Goal: Task Accomplishment & Management: Complete application form

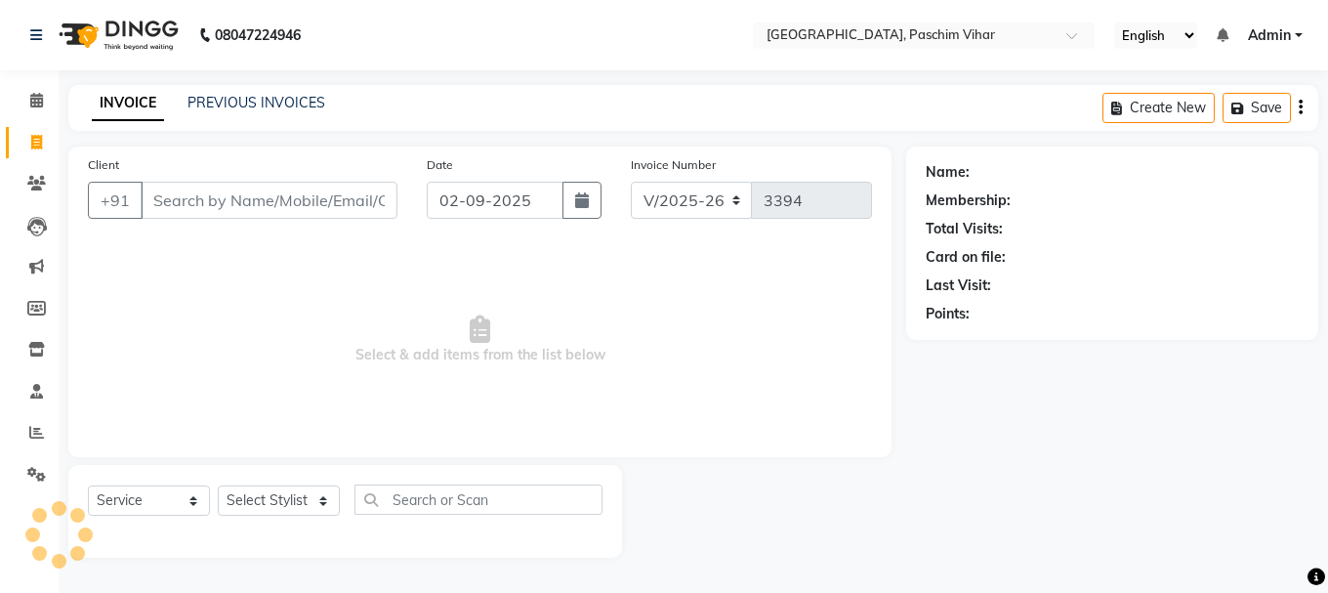
select select "223"
select select "service"
click at [924, 446] on div "Name: Membership: Total Visits: Card on file: Last Visit: Points:" at bounding box center [1119, 351] width 427 height 411
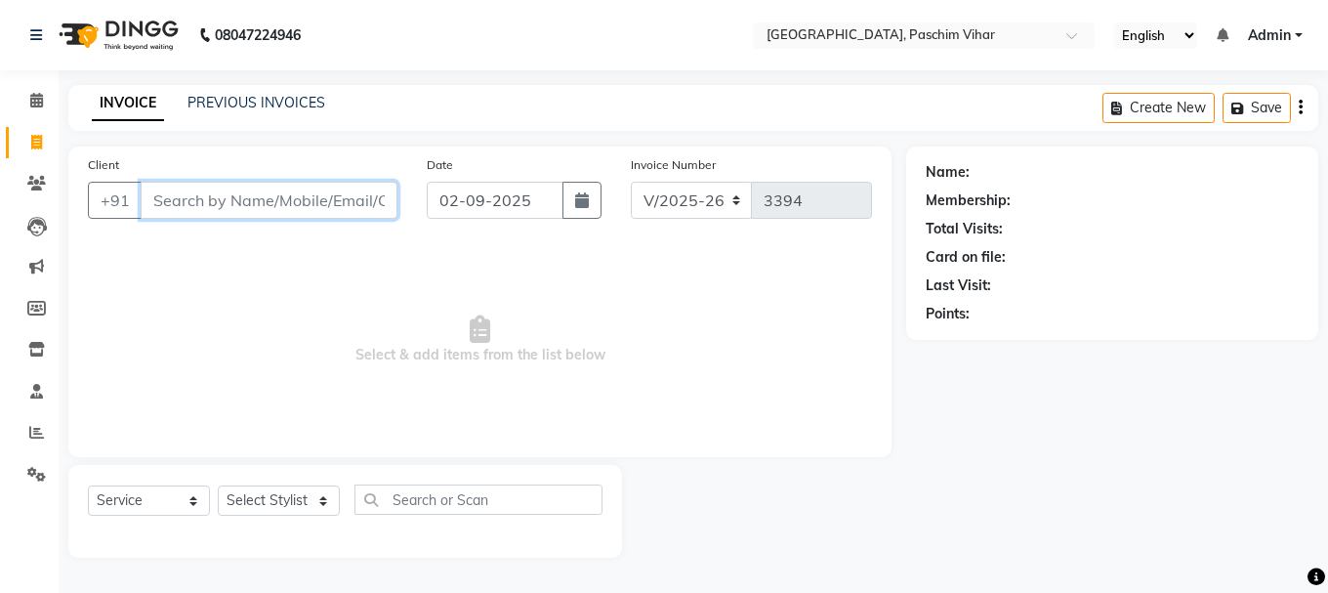
click at [291, 203] on input "Client" at bounding box center [269, 200] width 257 height 37
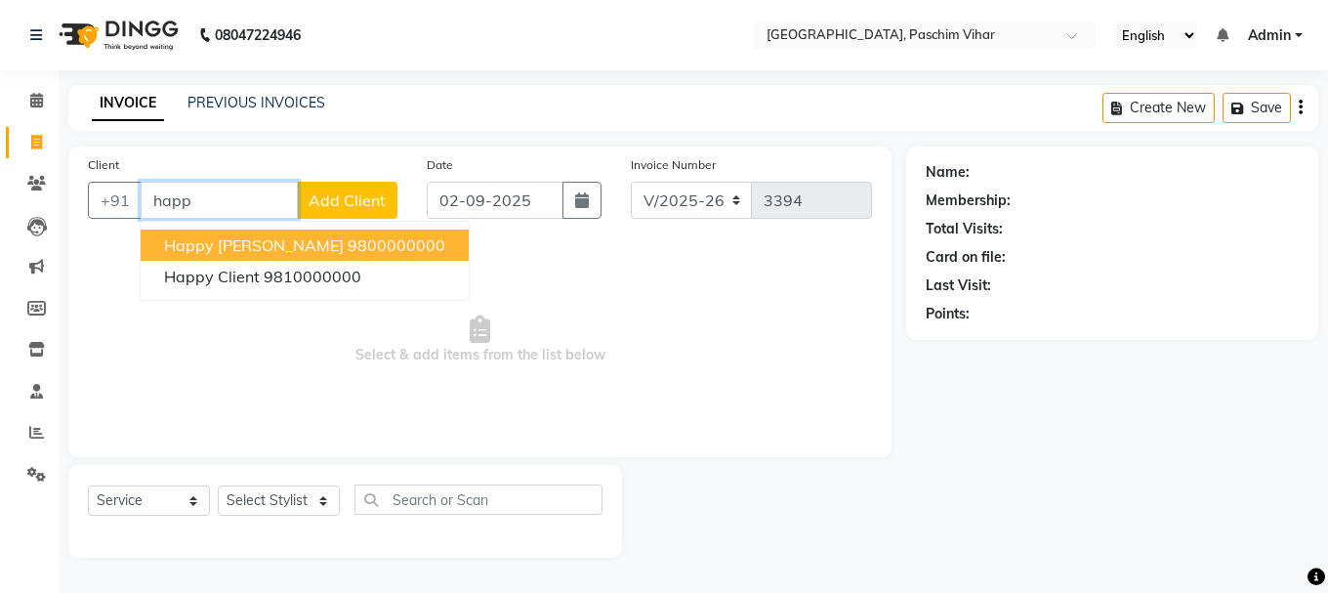
click at [348, 240] on ngb-highlight "9800000000" at bounding box center [397, 245] width 98 height 20
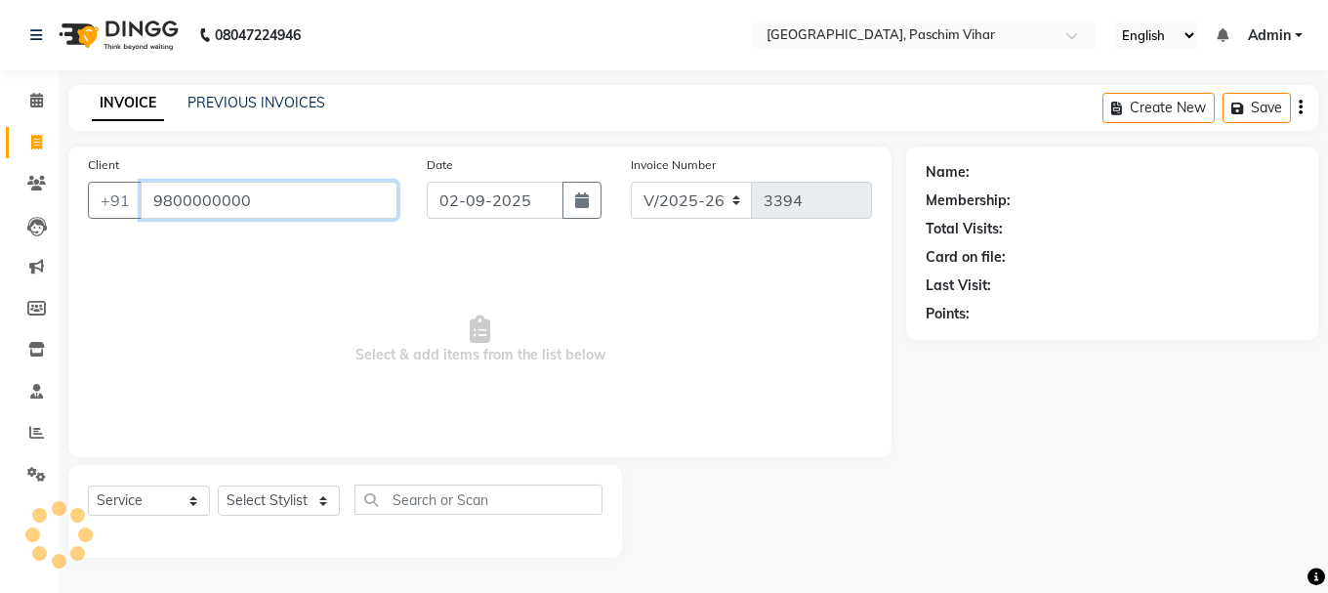
type input "9800000000"
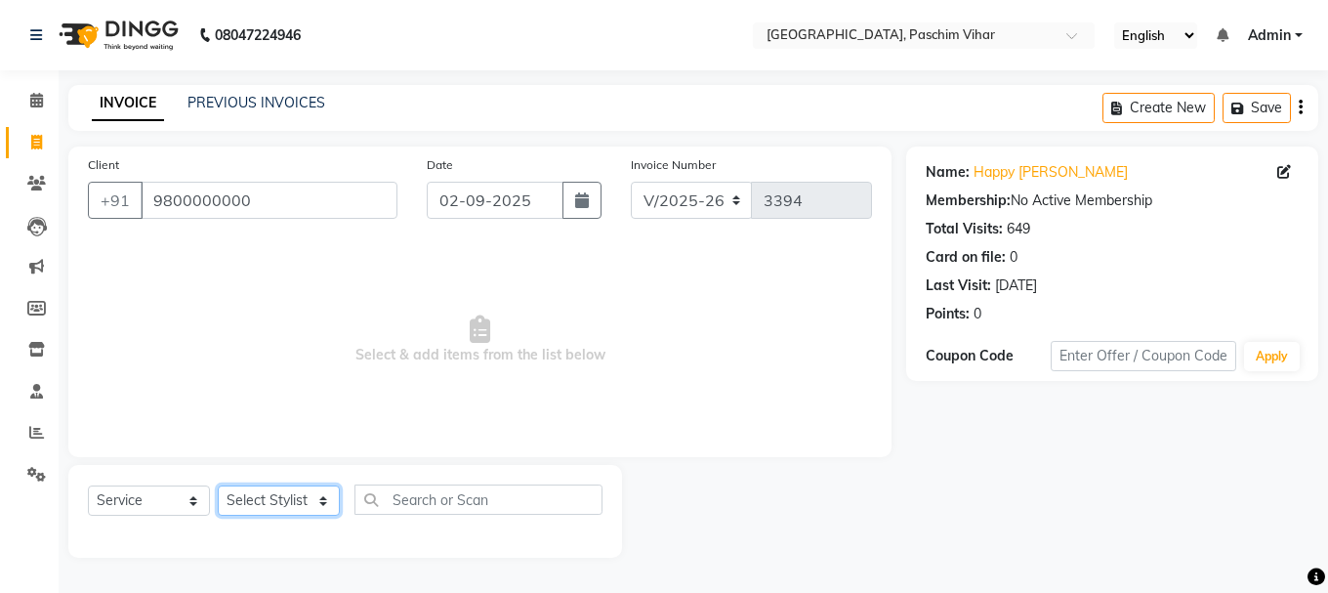
click at [306, 495] on select "Select Stylist Akash Anu Arun Gaurav [PERSON_NAME] [PERSON_NAME] [PERSON_NAME] …" at bounding box center [279, 500] width 122 height 30
select select "15077"
click at [218, 485] on select "Select Stylist Akash Anu Arun Gaurav [PERSON_NAME] [PERSON_NAME] [PERSON_NAME] …" at bounding box center [279, 500] width 122 height 30
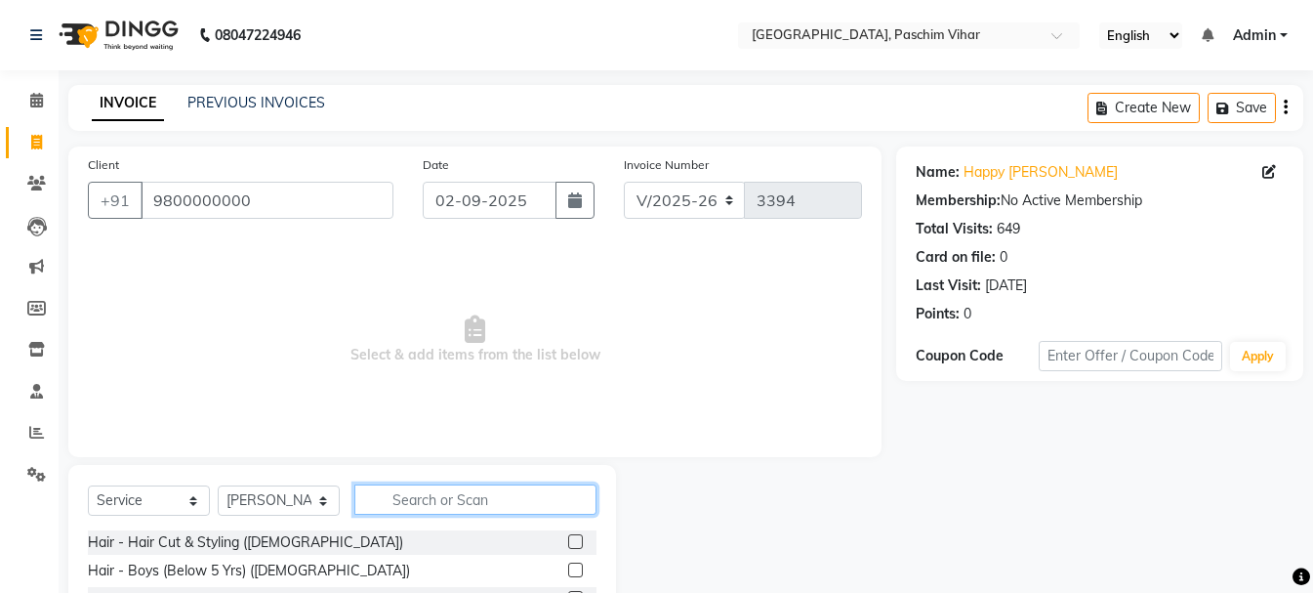
click at [433, 512] on input "text" at bounding box center [475, 499] width 242 height 30
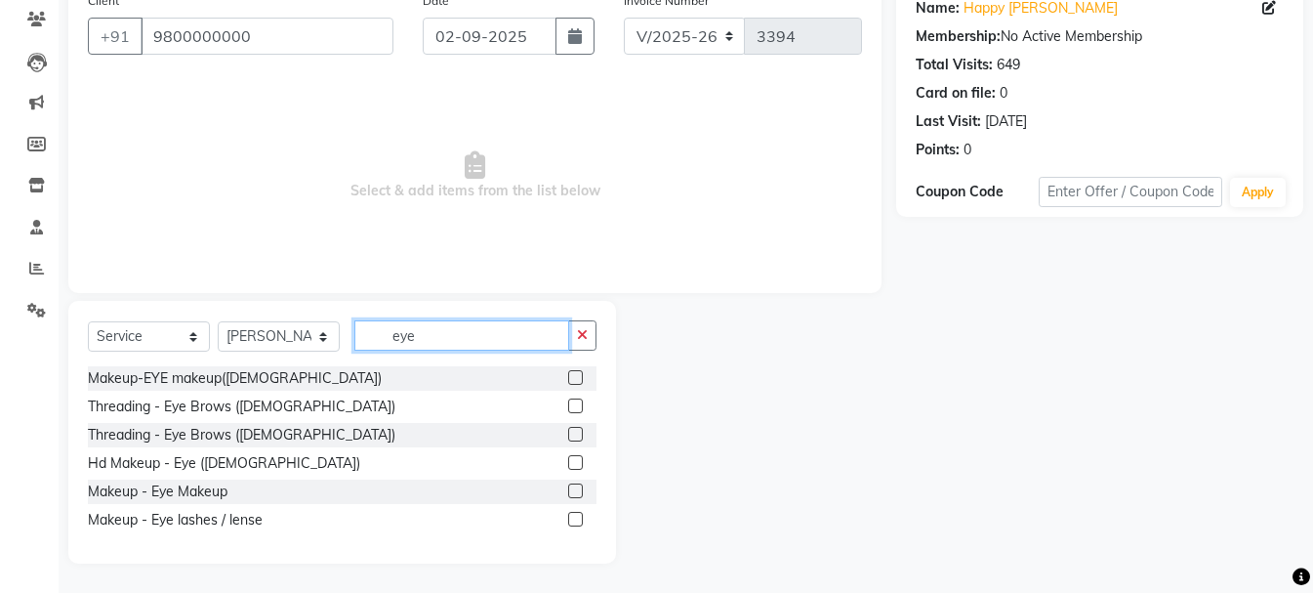
type input "eye"
click at [580, 378] on label at bounding box center [575, 377] width 15 height 15
click at [580, 378] on input "checkbox" at bounding box center [574, 378] width 13 height 13
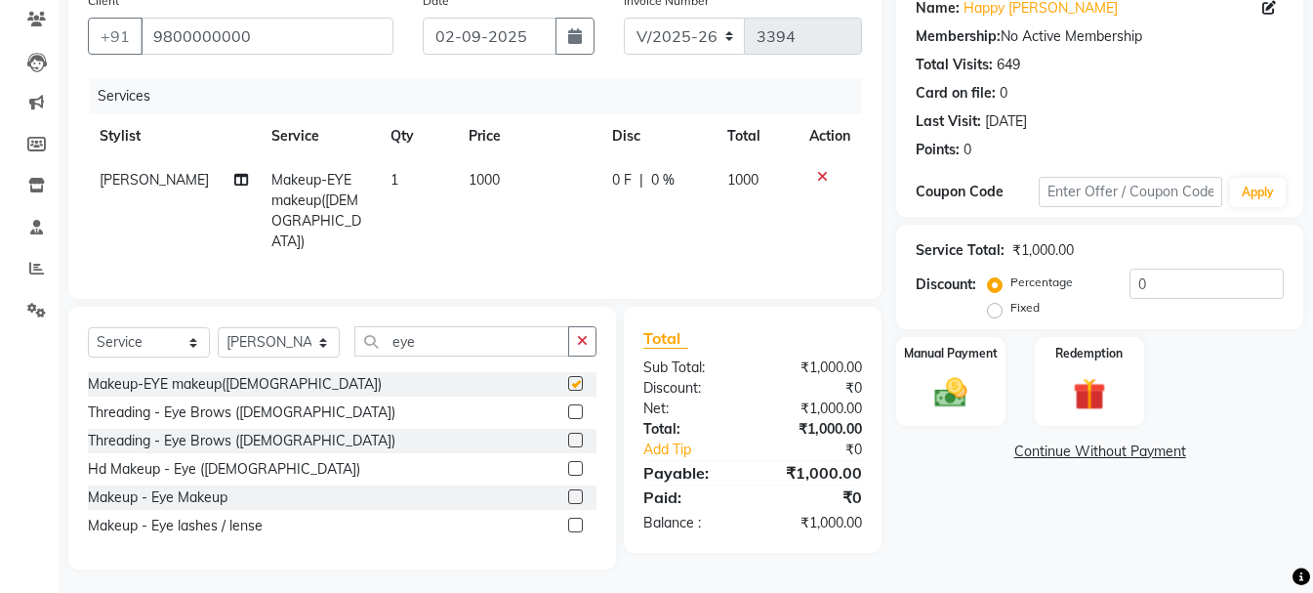
checkbox input "false"
click at [829, 173] on div at bounding box center [829, 177] width 41 height 14
click at [820, 173] on icon at bounding box center [822, 177] width 11 height 14
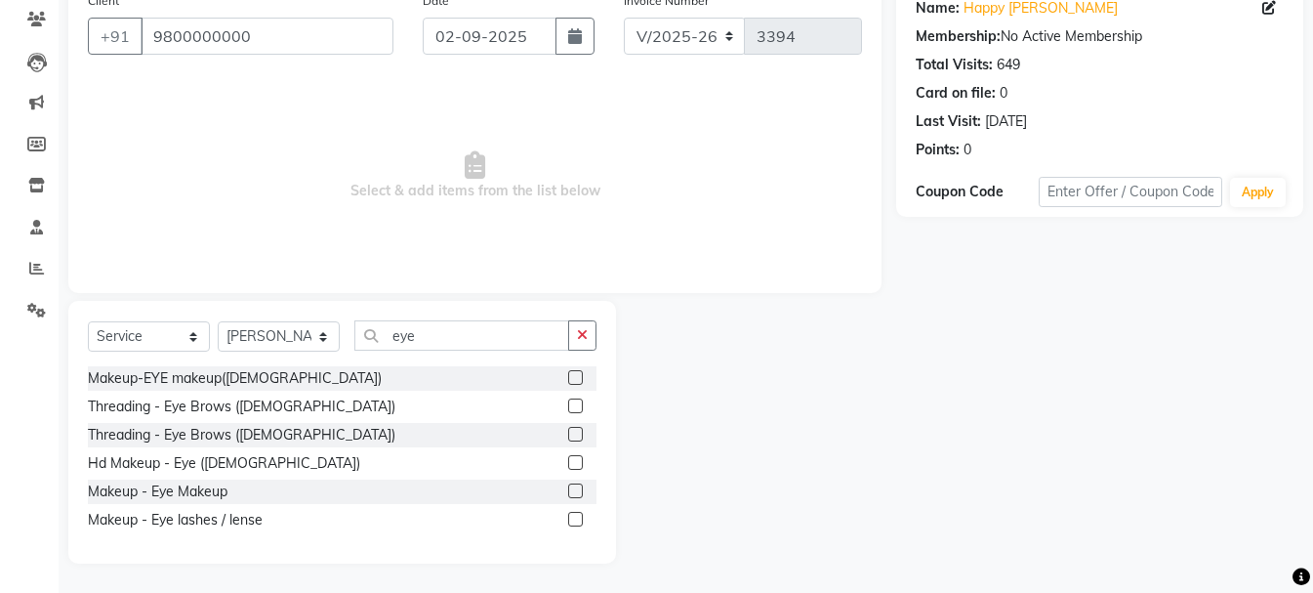
click at [569, 409] on label at bounding box center [575, 405] width 15 height 15
click at [569, 409] on input "checkbox" at bounding box center [574, 406] width 13 height 13
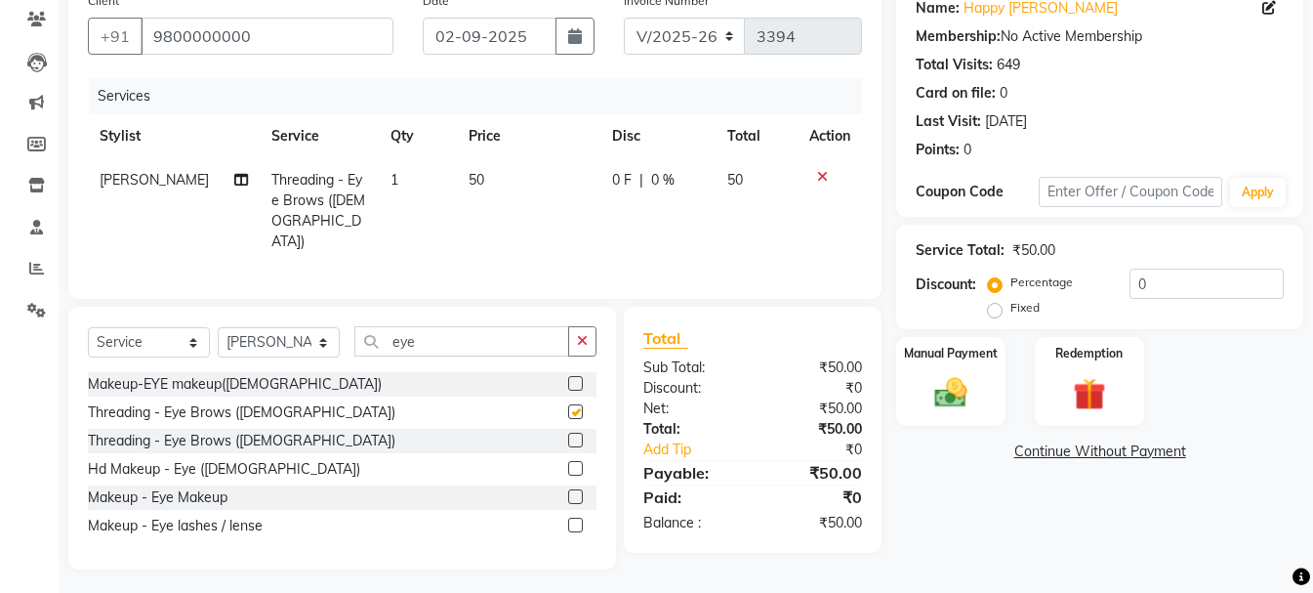
checkbox input "false"
click at [579, 326] on button "button" at bounding box center [582, 341] width 28 height 30
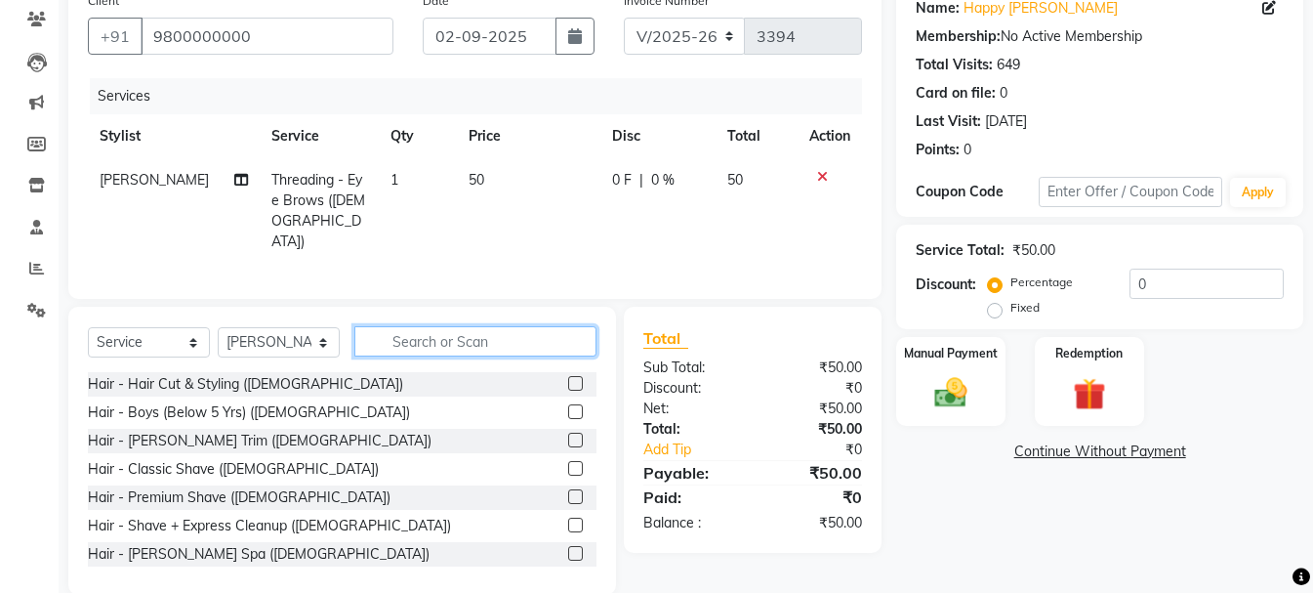
click at [489, 333] on input "text" at bounding box center [475, 341] width 242 height 30
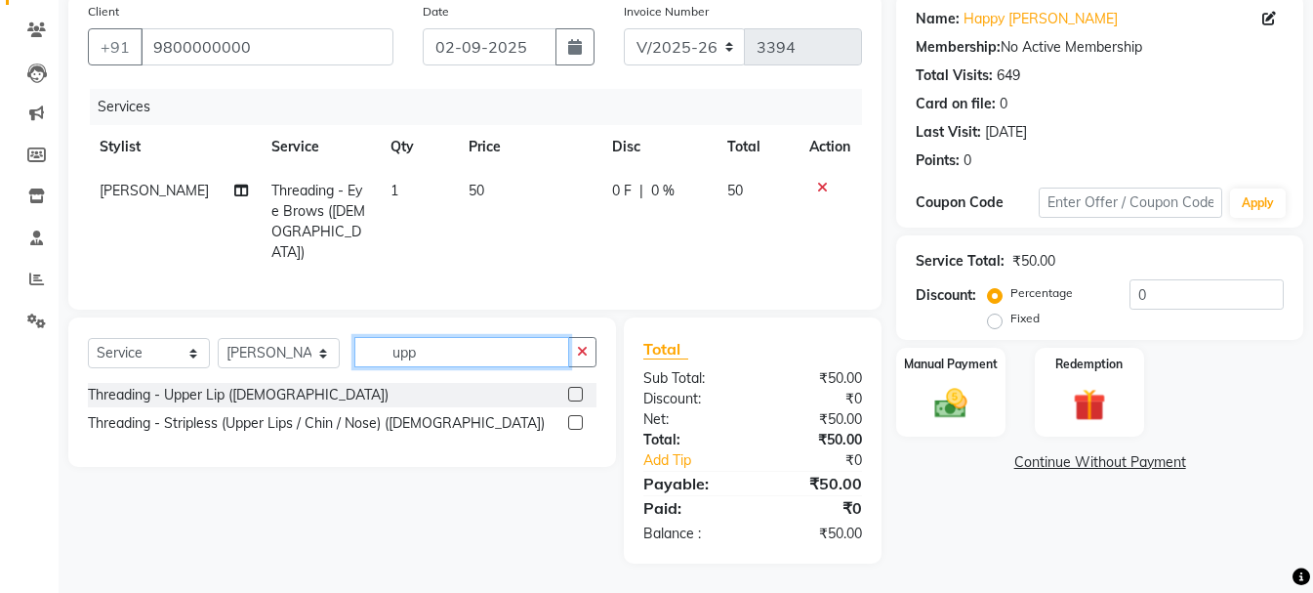
scroll to position [147, 0]
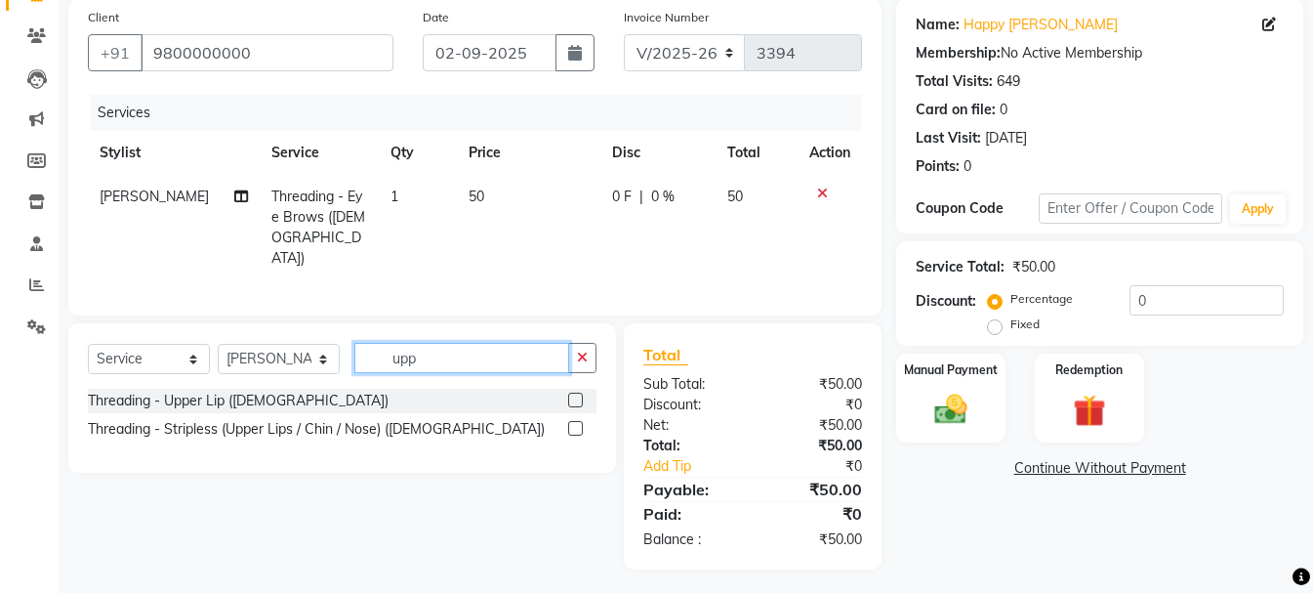
type input "upp"
click at [576, 421] on label at bounding box center [575, 428] width 15 height 15
click at [576, 423] on input "checkbox" at bounding box center [574, 429] width 13 height 13
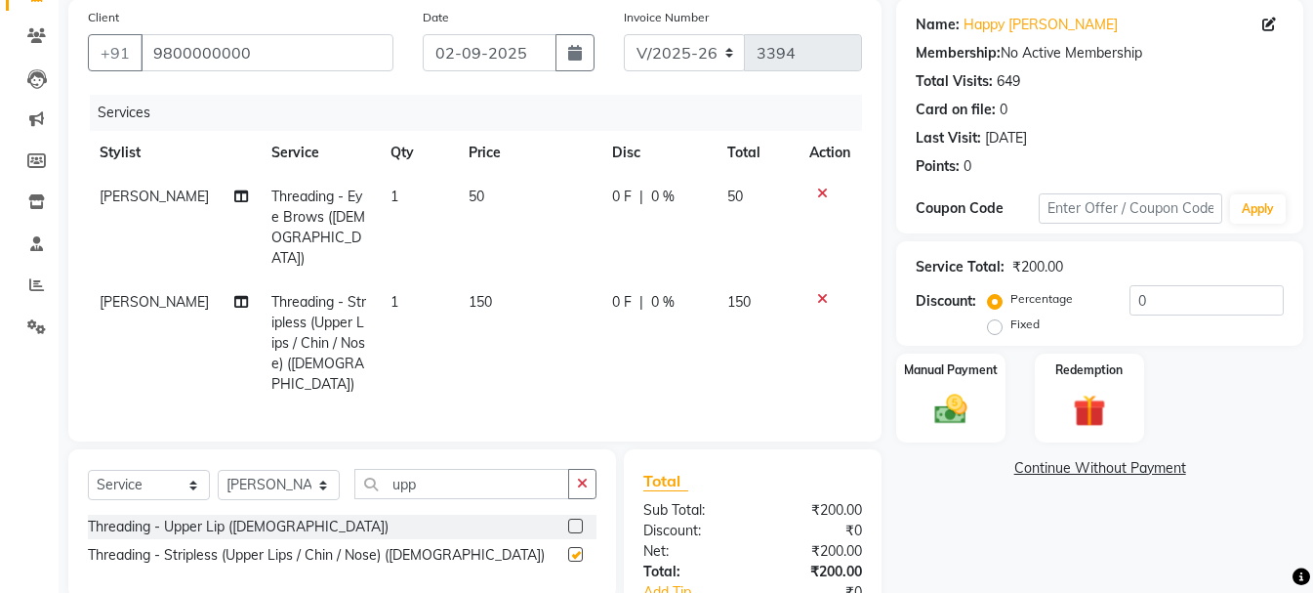
checkbox input "false"
click at [509, 280] on td "150" at bounding box center [529, 343] width 144 height 126
select select "15077"
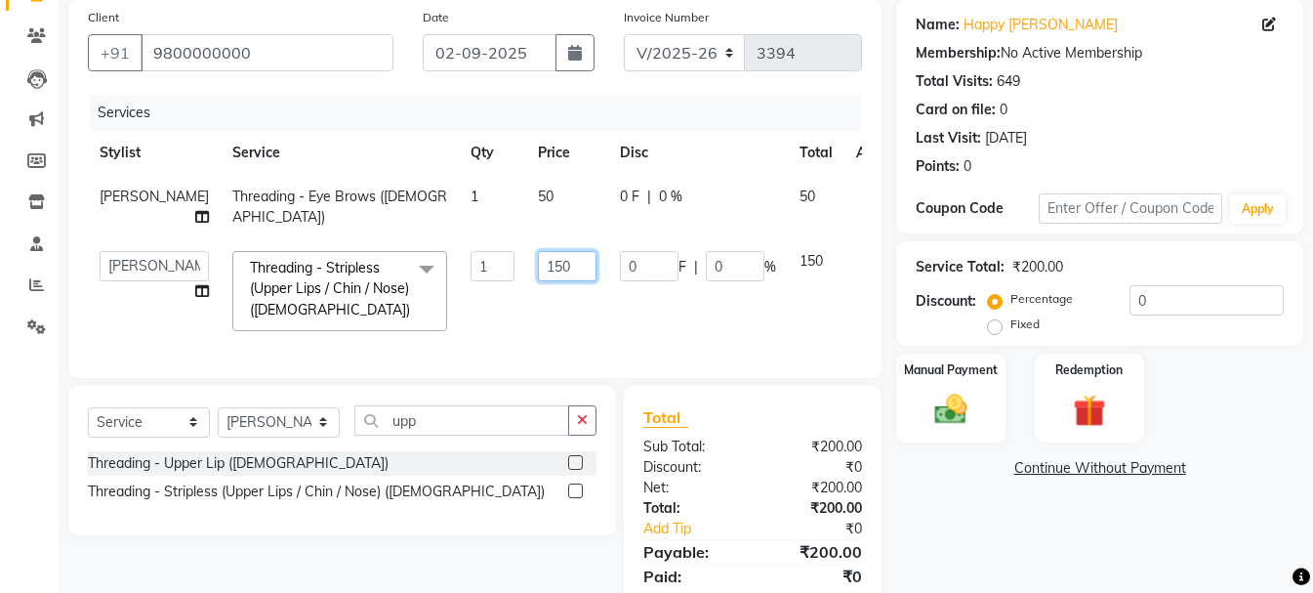
click at [538, 259] on input "150" at bounding box center [567, 266] width 59 height 30
type input "100"
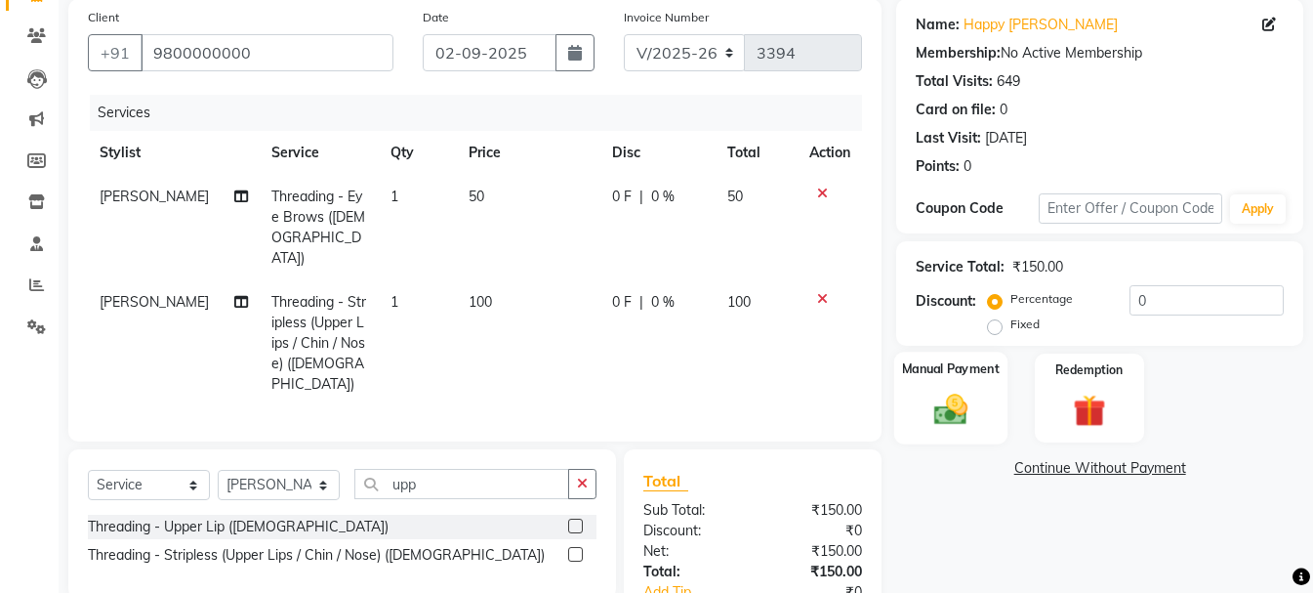
click at [933, 392] on img at bounding box center [951, 409] width 55 height 39
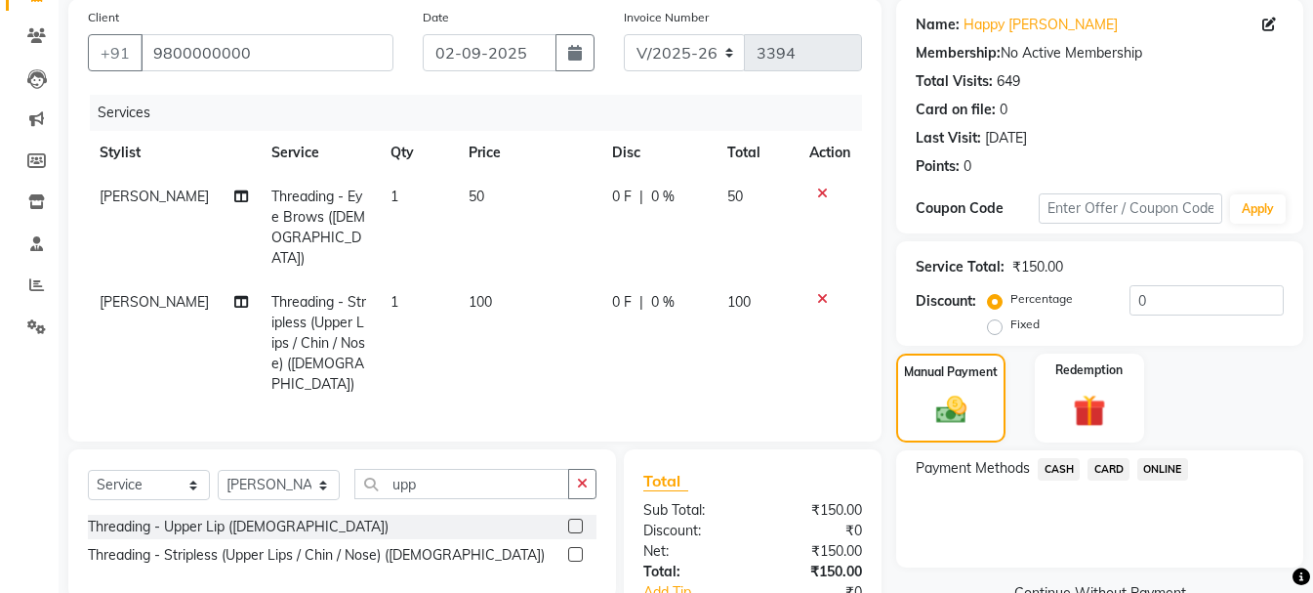
drag, startPoint x: 1049, startPoint y: 474, endPoint x: 1063, endPoint y: 487, distance: 20.0
click at [1048, 475] on span "CASH" at bounding box center [1059, 469] width 42 height 22
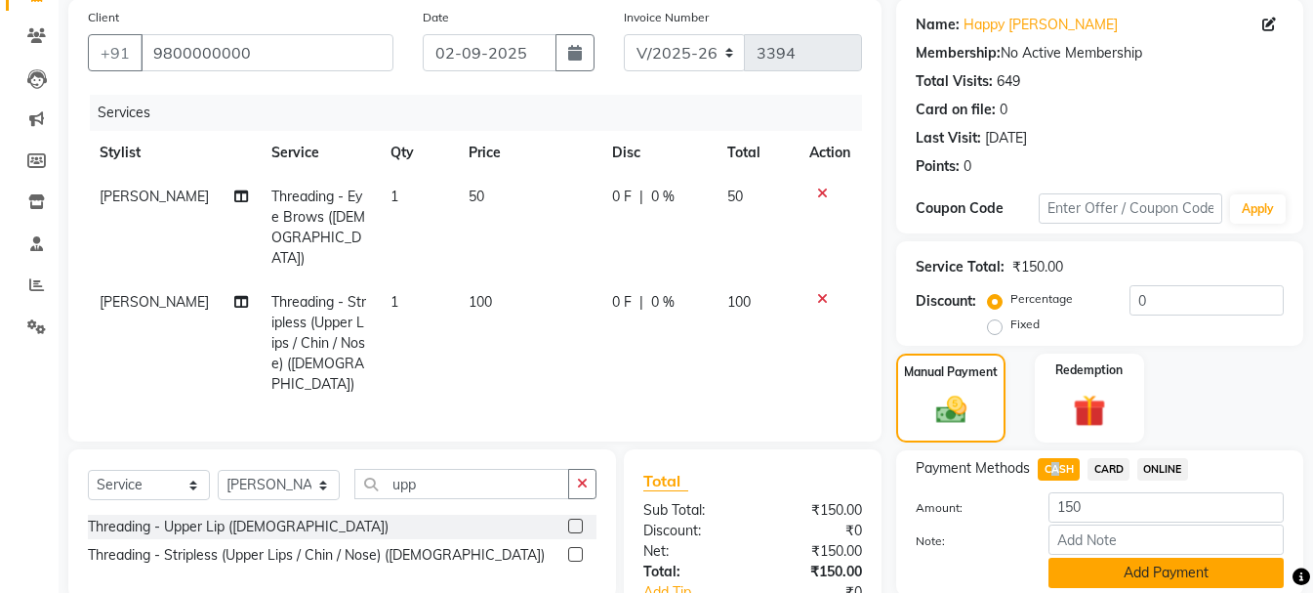
click at [1170, 575] on button "Add Payment" at bounding box center [1166, 573] width 235 height 30
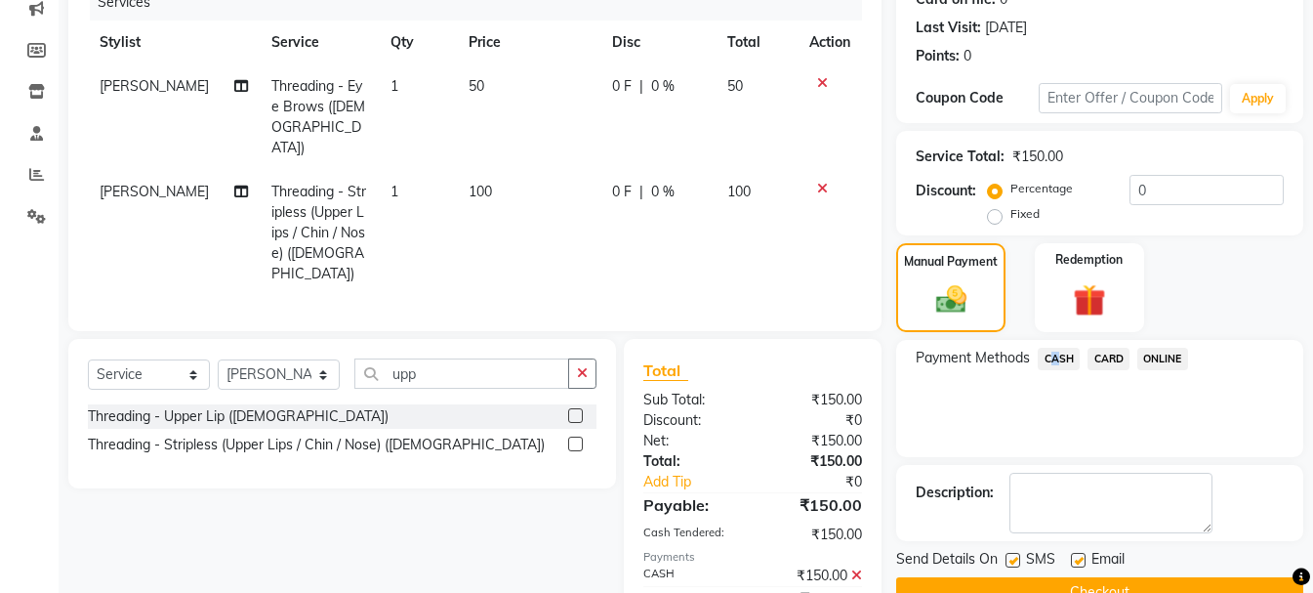
scroll to position [322, 0]
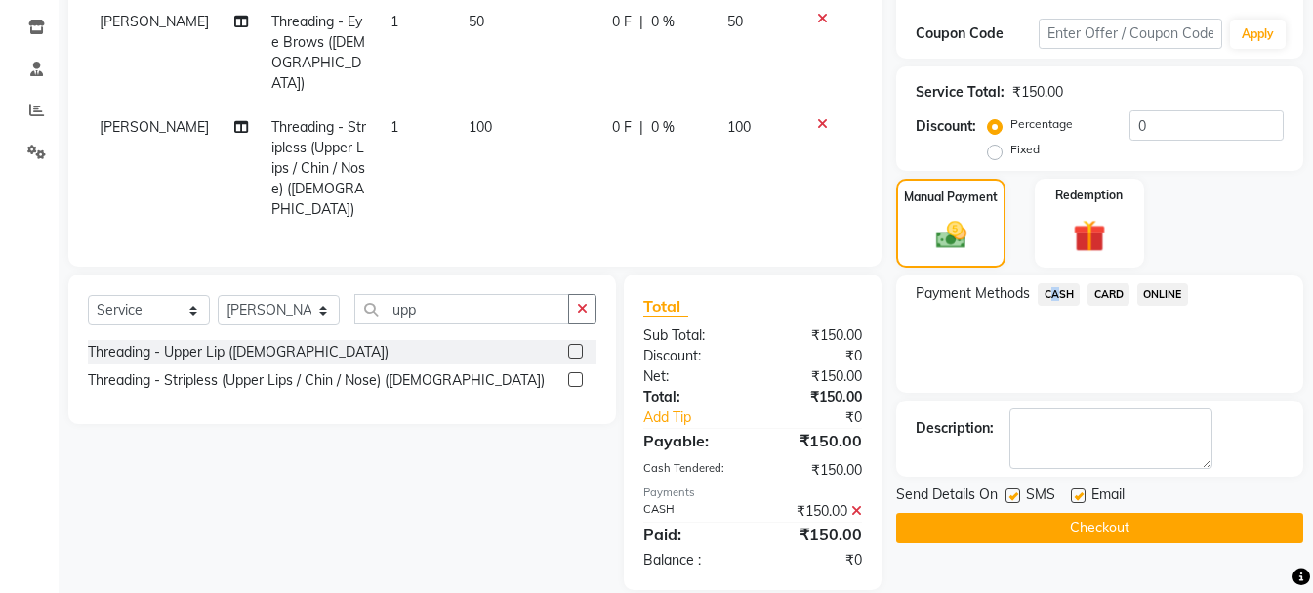
click at [1162, 527] on button "Checkout" at bounding box center [1099, 528] width 407 height 30
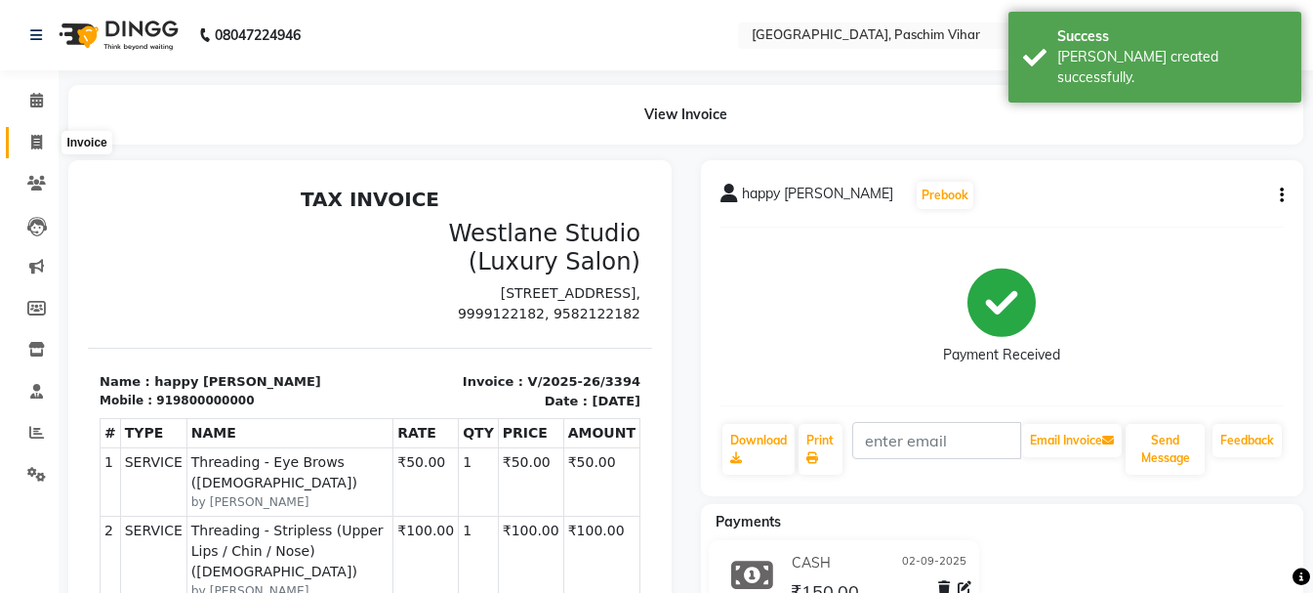
click at [32, 139] on icon at bounding box center [36, 142] width 11 height 15
select select "service"
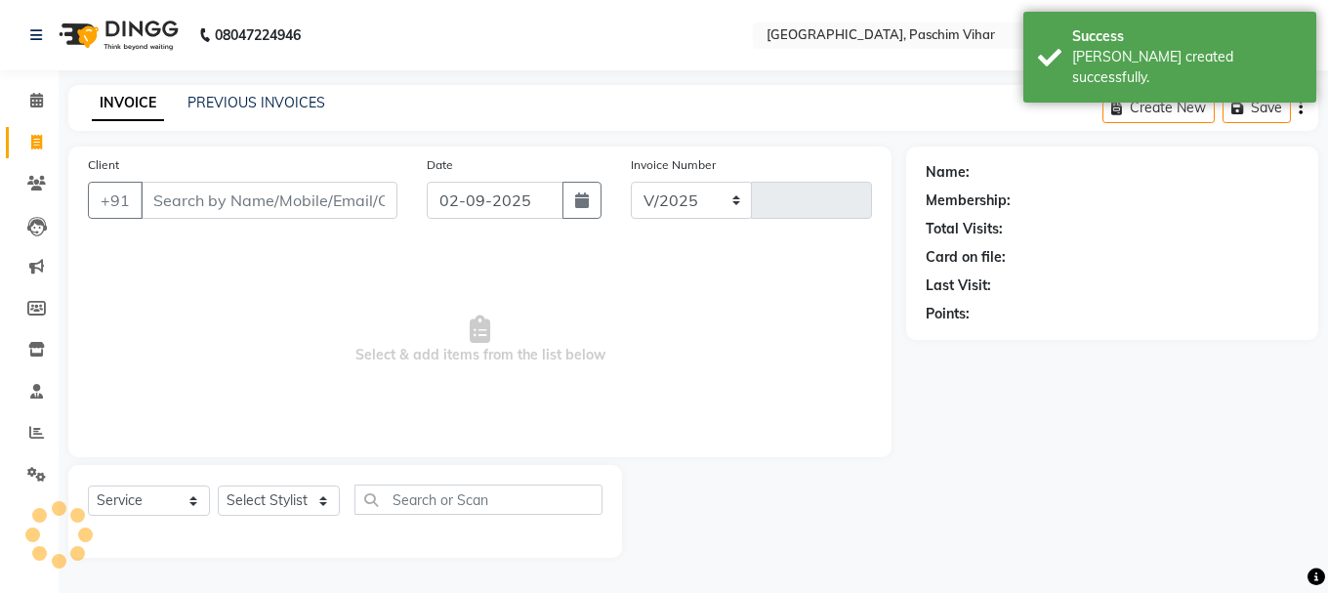
select select "223"
type input "3395"
click at [263, 205] on input "Client" at bounding box center [269, 200] width 257 height 37
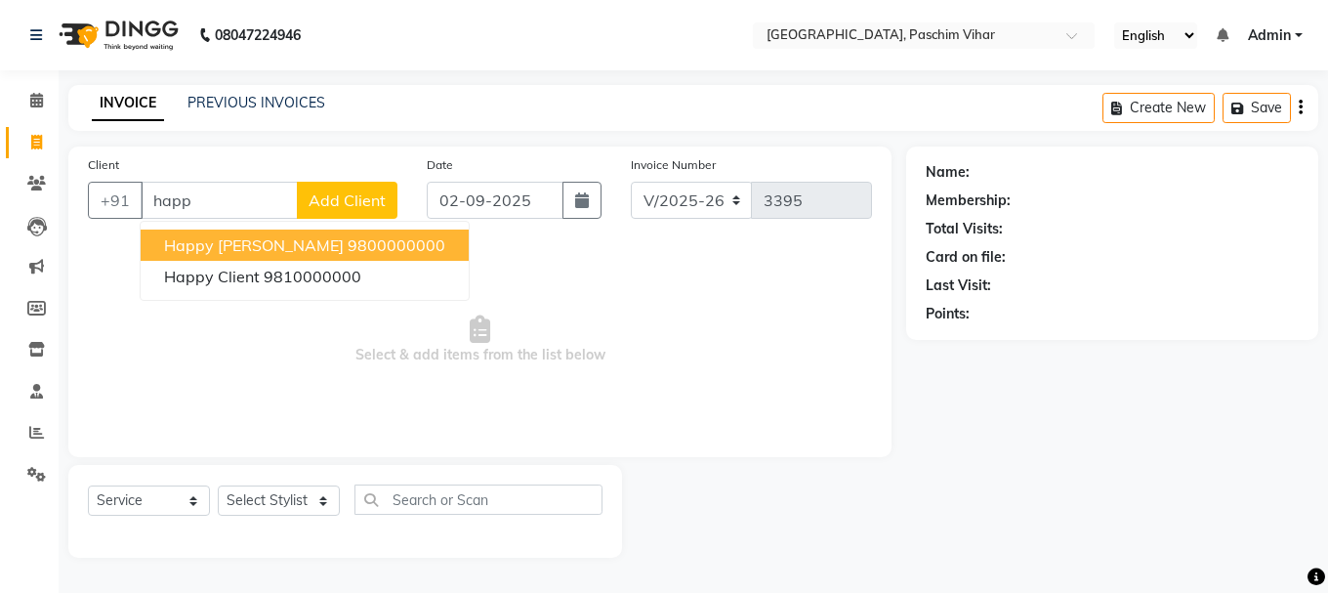
click at [348, 242] on ngb-highlight "9800000000" at bounding box center [397, 245] width 98 height 20
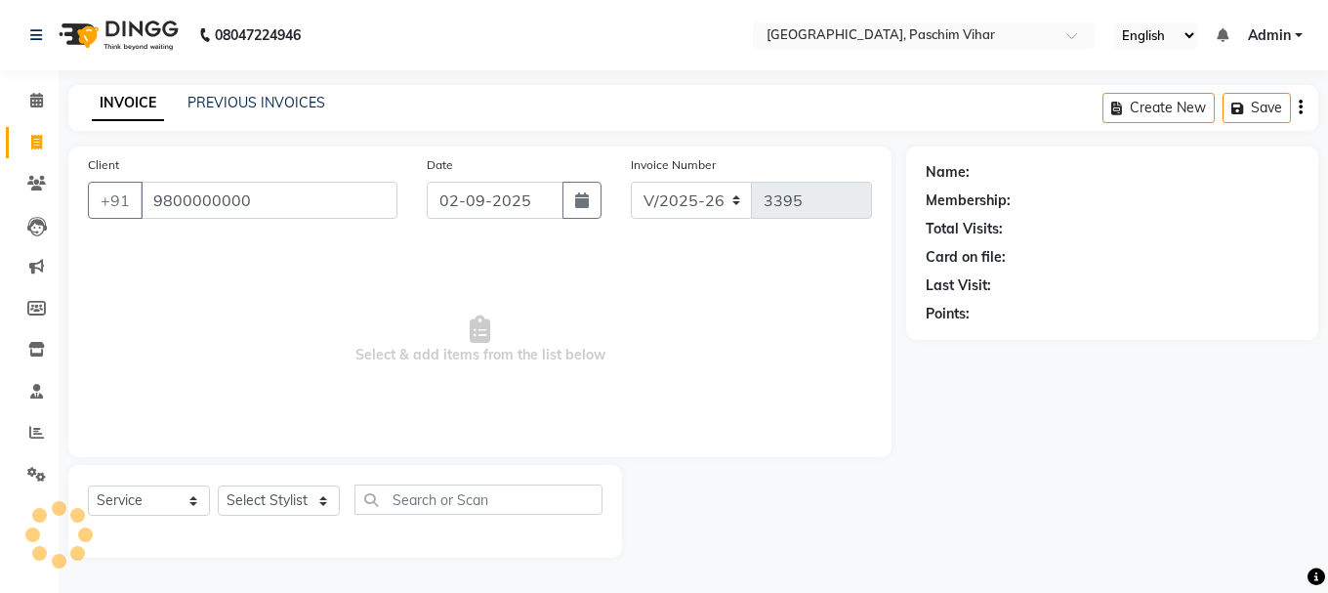
type input "9800000000"
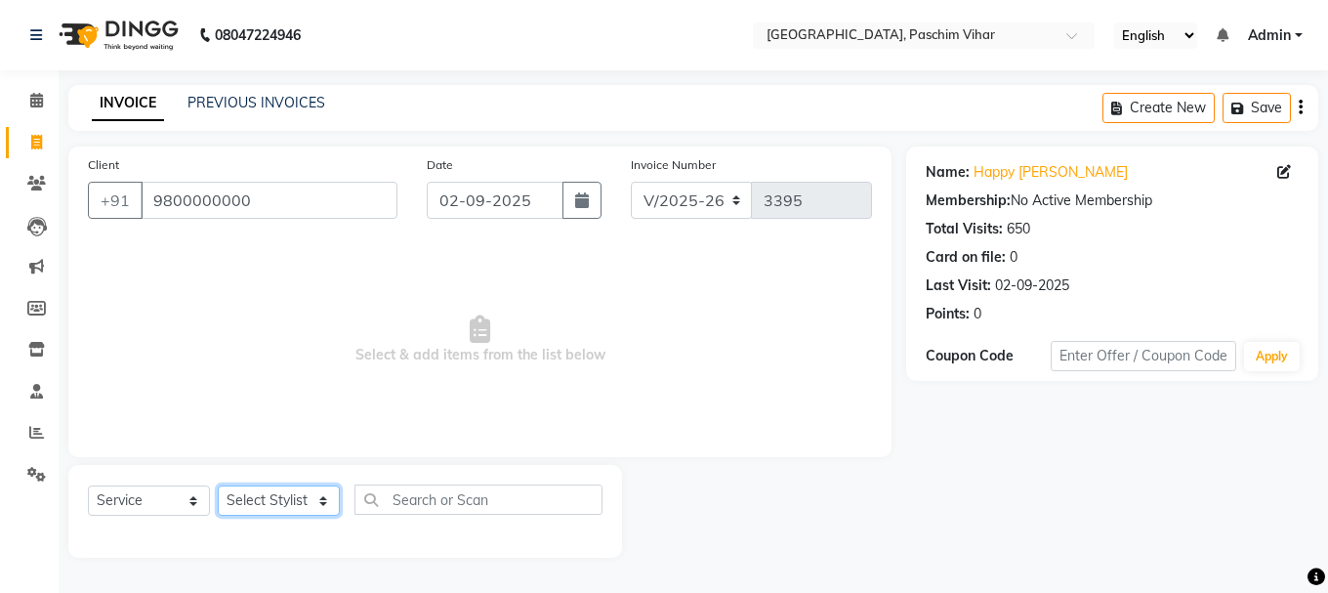
click at [259, 497] on select "Select Stylist Akash Anu Arun Gaurav [PERSON_NAME] [PERSON_NAME] [PERSON_NAME] …" at bounding box center [279, 500] width 122 height 30
select select "15077"
click at [218, 485] on select "Select Stylist Akash Anu Arun Gaurav [PERSON_NAME] [PERSON_NAME] [PERSON_NAME] …" at bounding box center [279, 500] width 122 height 30
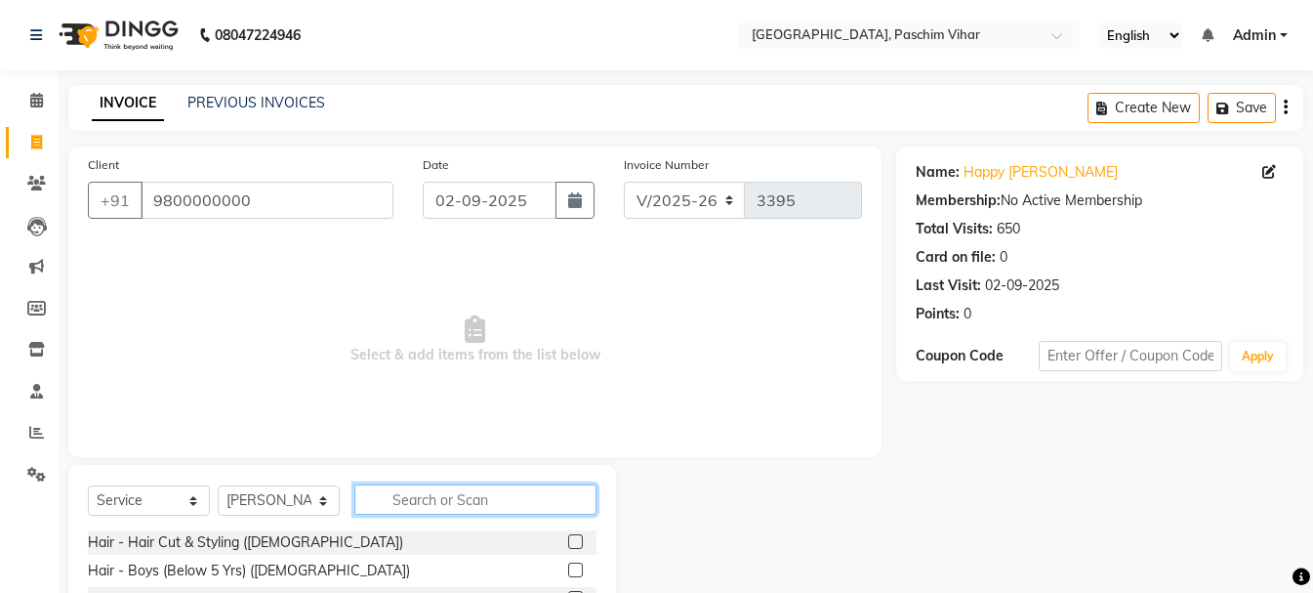
click at [448, 492] on input "text" at bounding box center [475, 499] width 242 height 30
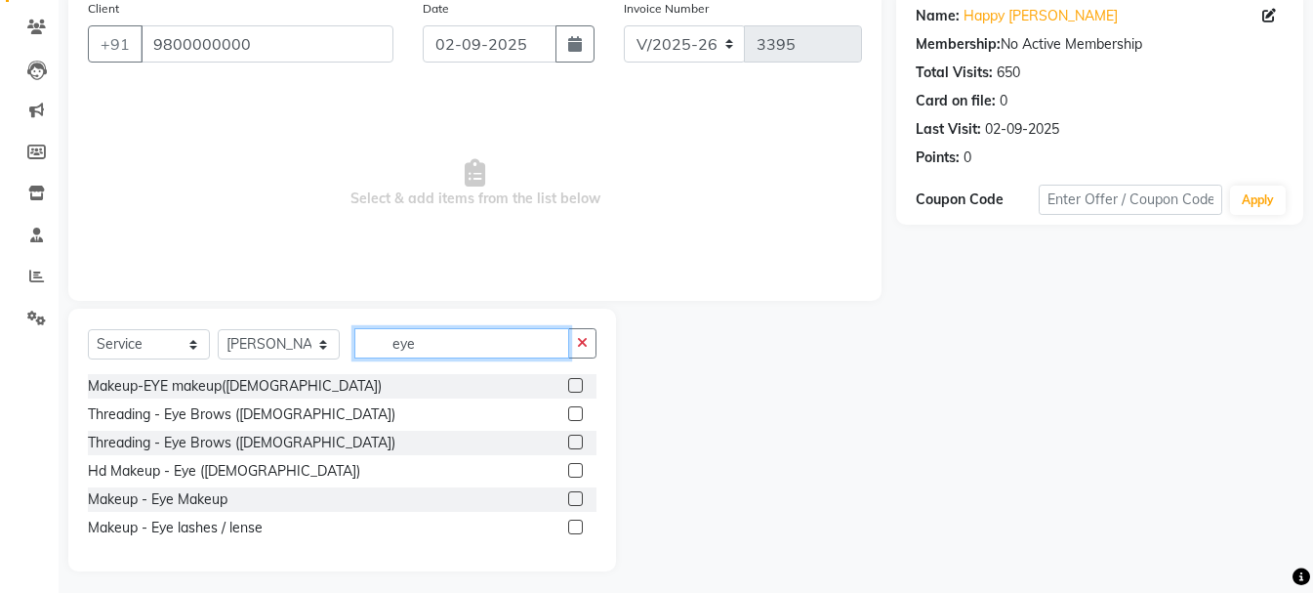
scroll to position [164, 0]
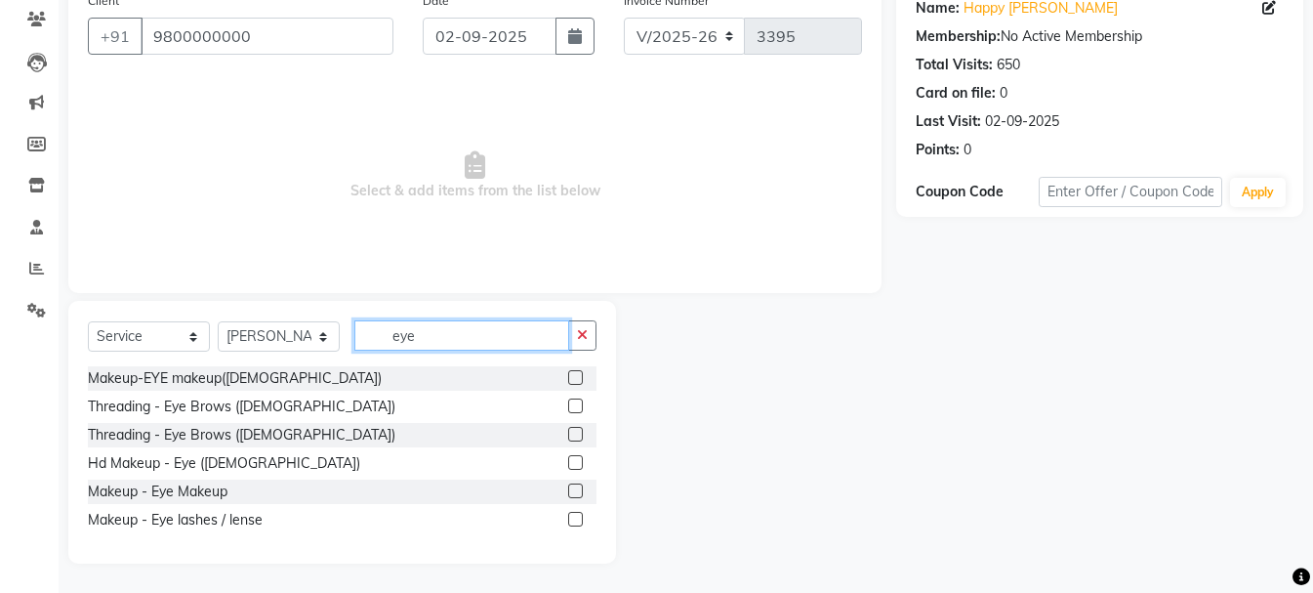
type input "eye"
click at [578, 409] on label at bounding box center [575, 405] width 15 height 15
click at [578, 409] on input "checkbox" at bounding box center [574, 406] width 13 height 13
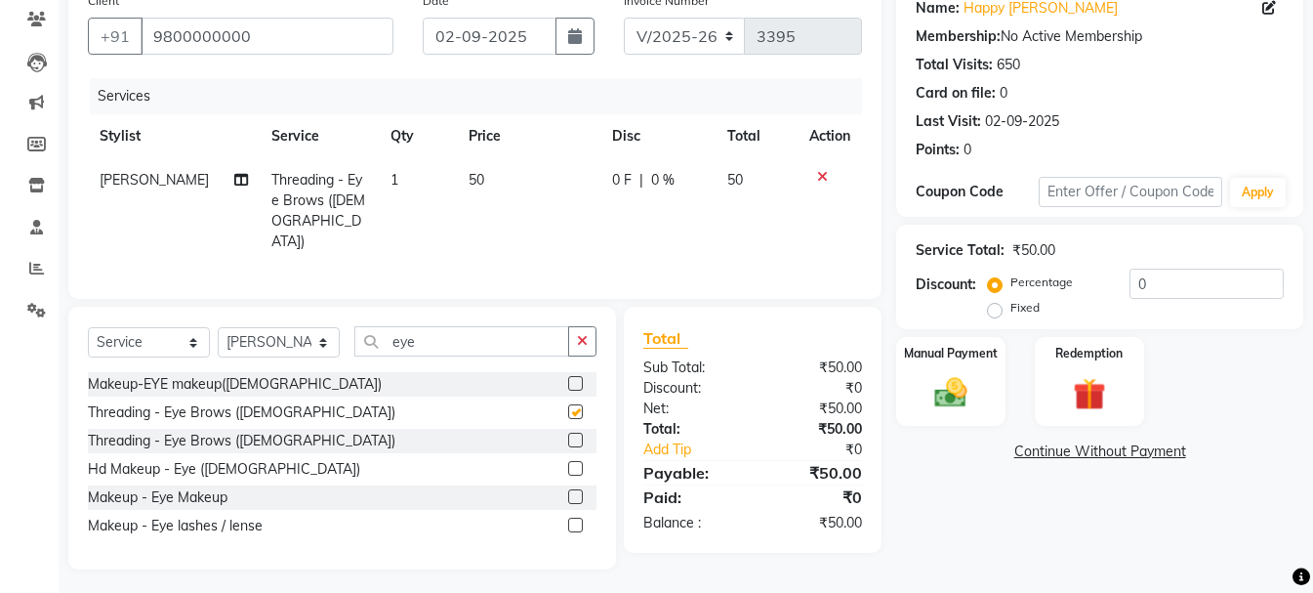
checkbox input "false"
click at [582, 335] on icon "button" at bounding box center [582, 341] width 11 height 14
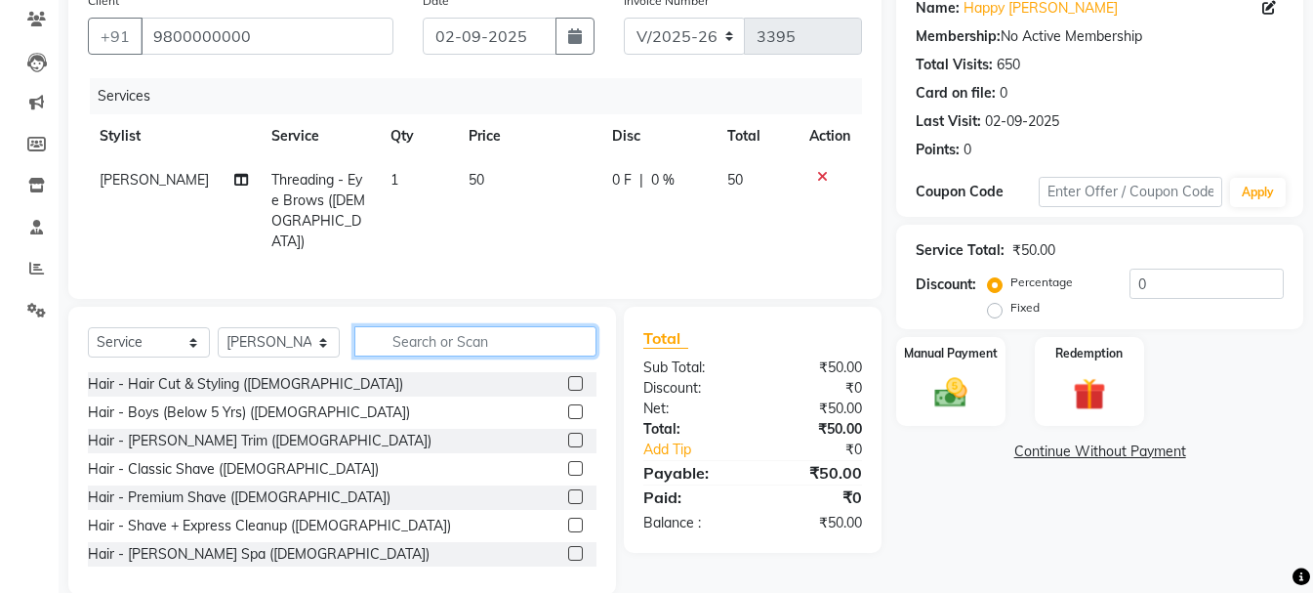
click at [505, 336] on input "text" at bounding box center [475, 341] width 242 height 30
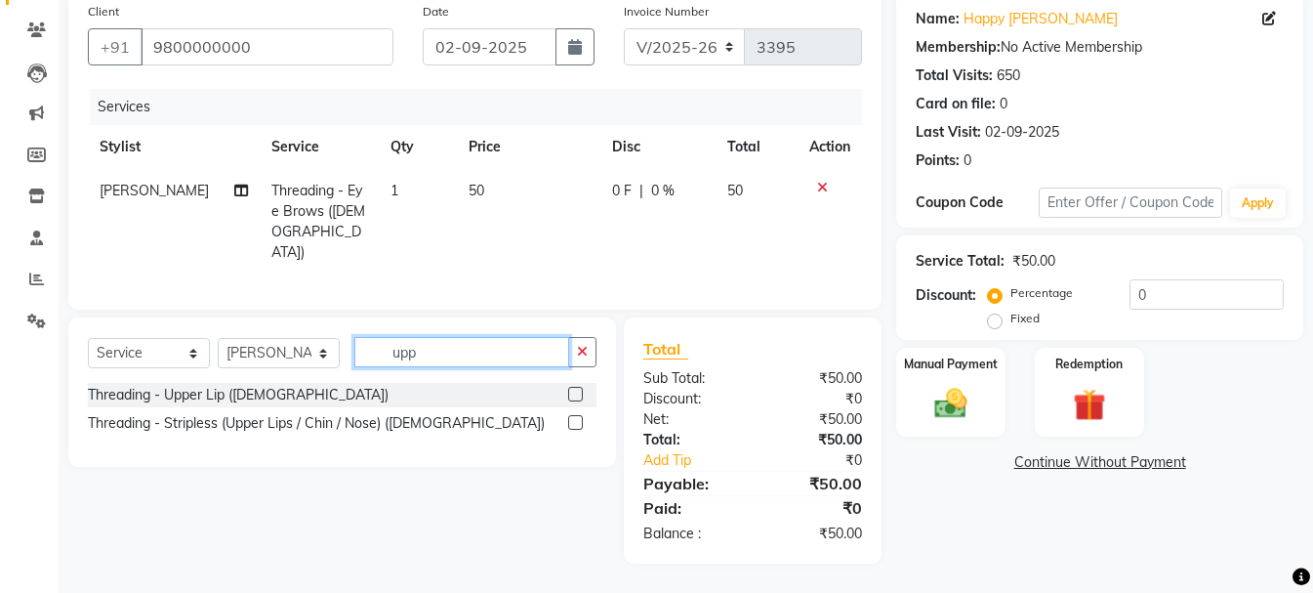
scroll to position [147, 0]
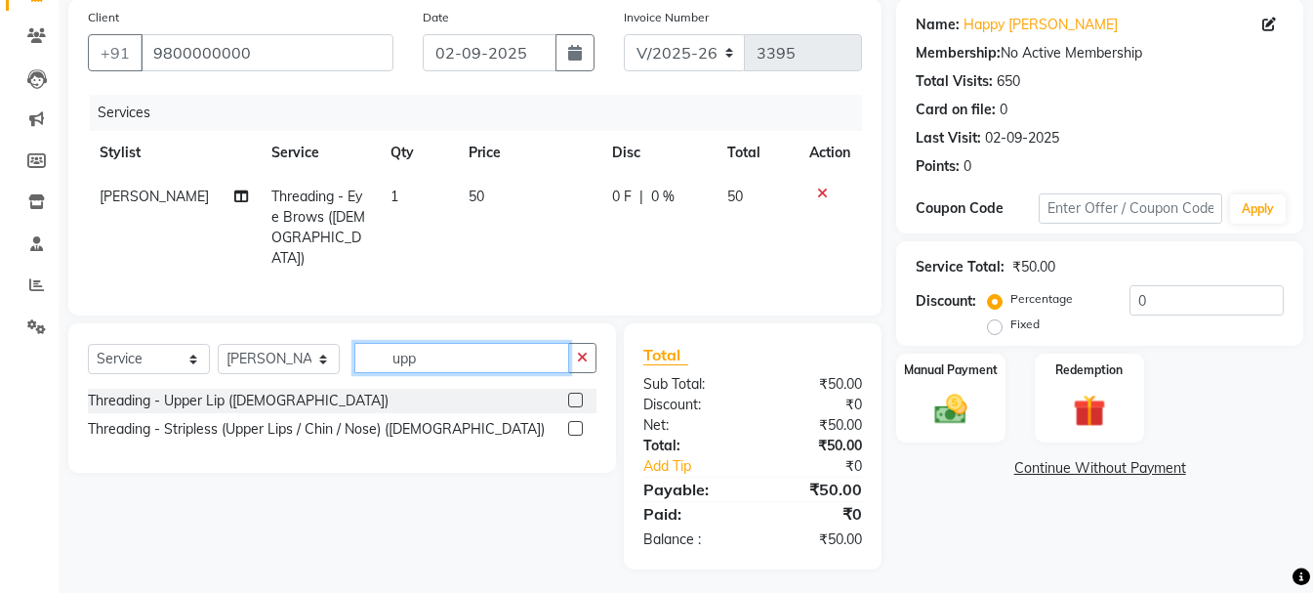
type input "upp"
click at [577, 421] on label at bounding box center [575, 428] width 15 height 15
click at [577, 423] on input "checkbox" at bounding box center [574, 429] width 13 height 13
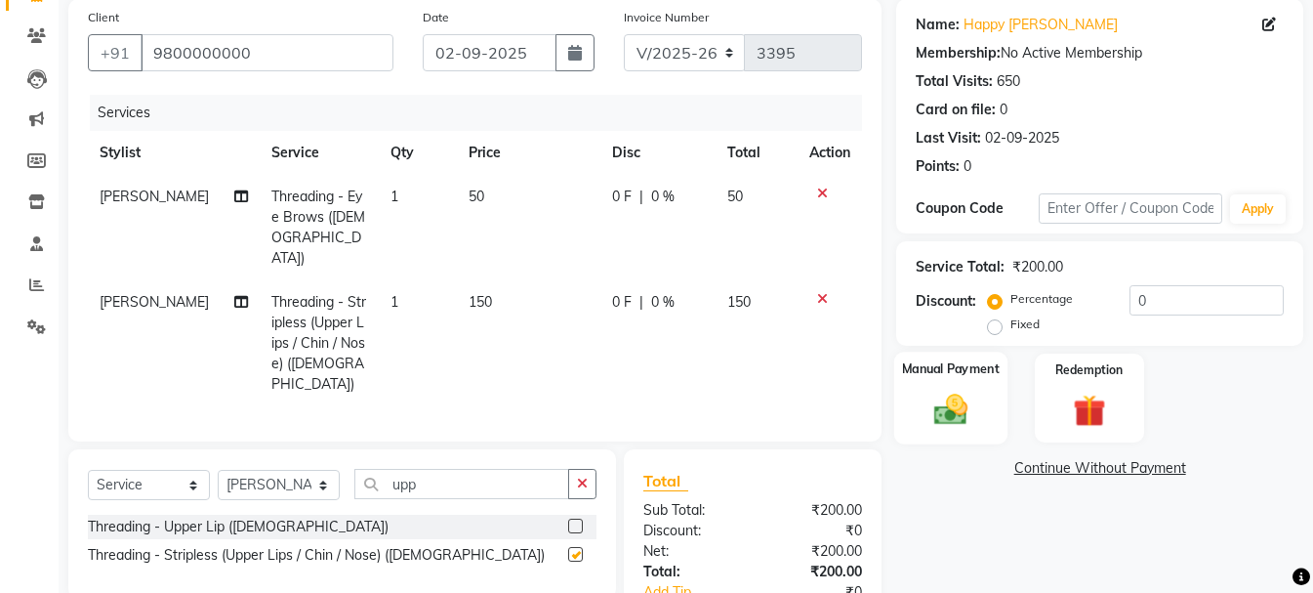
checkbox input "false"
click at [960, 417] on img at bounding box center [951, 409] width 55 height 39
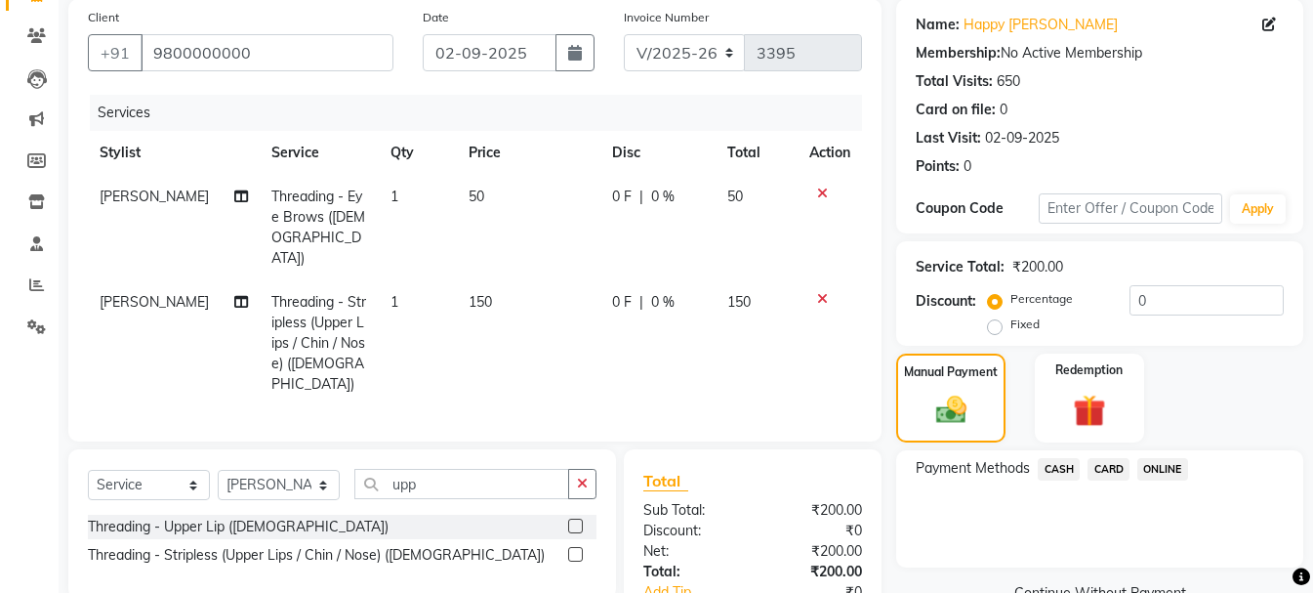
click at [1054, 466] on span "CASH" at bounding box center [1059, 469] width 42 height 22
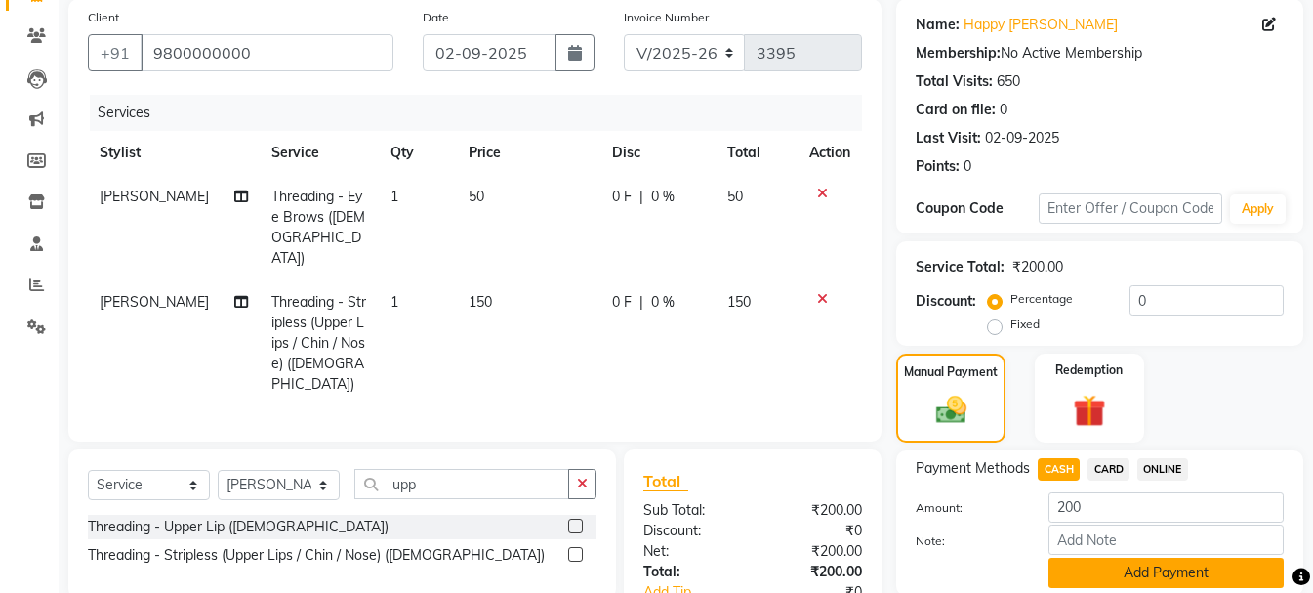
click at [1145, 564] on button "Add Payment" at bounding box center [1166, 573] width 235 height 30
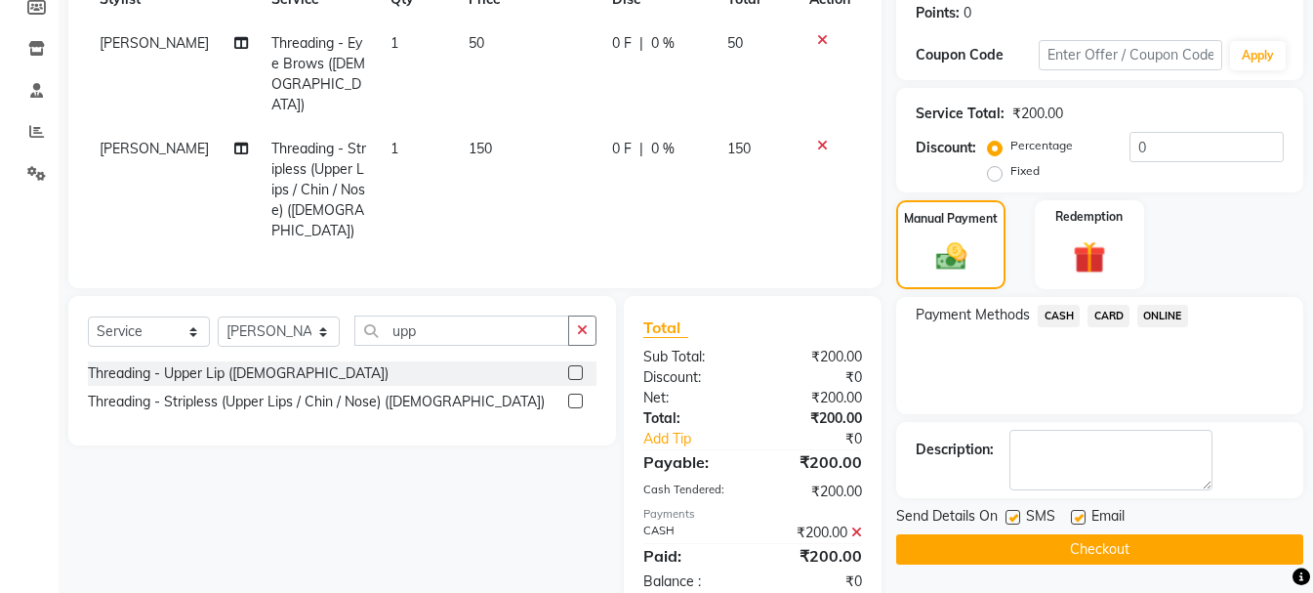
scroll to position [322, 0]
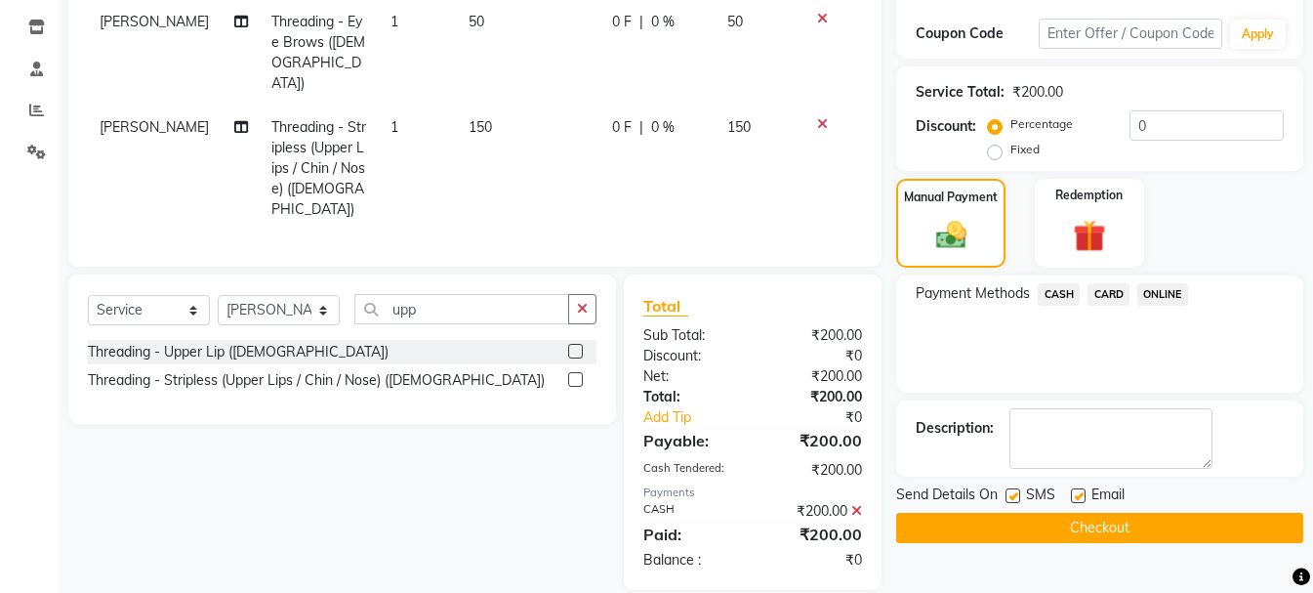
click at [1139, 530] on button "Checkout" at bounding box center [1099, 528] width 407 height 30
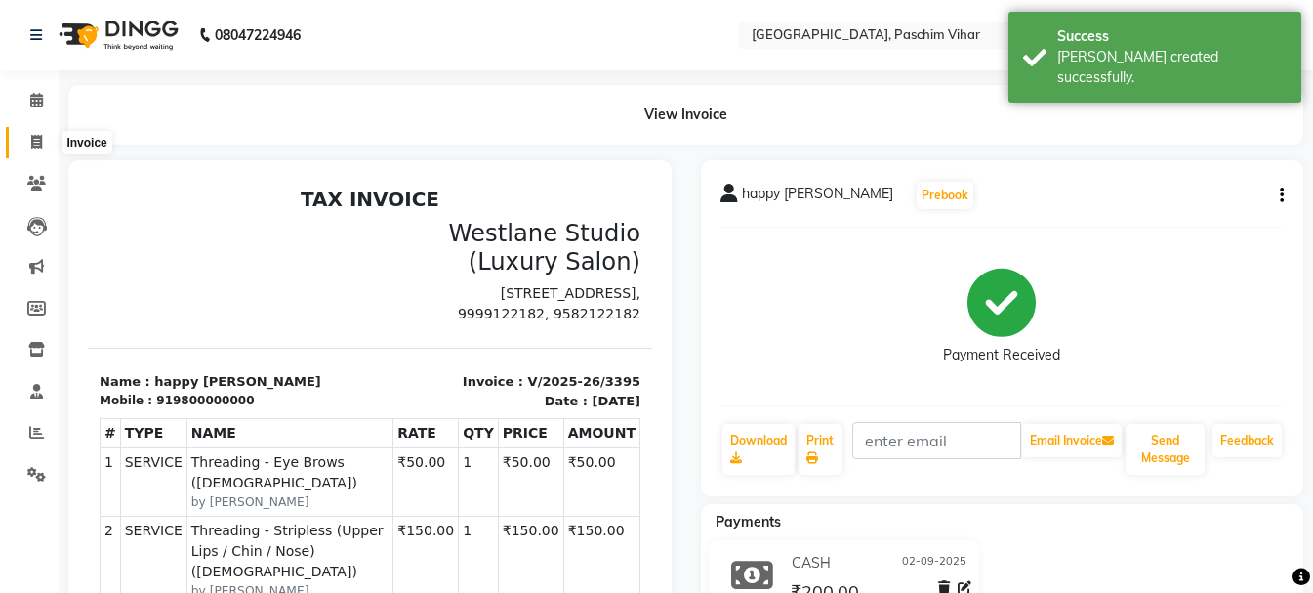
click at [42, 141] on icon at bounding box center [36, 142] width 11 height 15
select select "service"
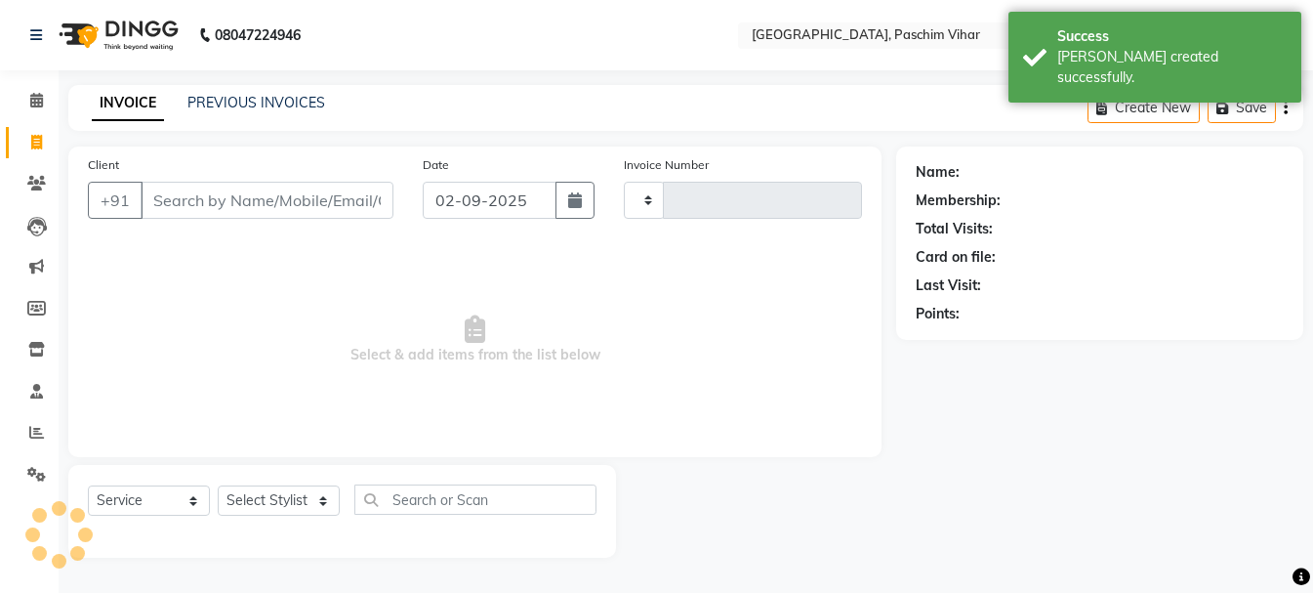
type input "3396"
select select "223"
click at [246, 191] on input "Client" at bounding box center [269, 200] width 257 height 37
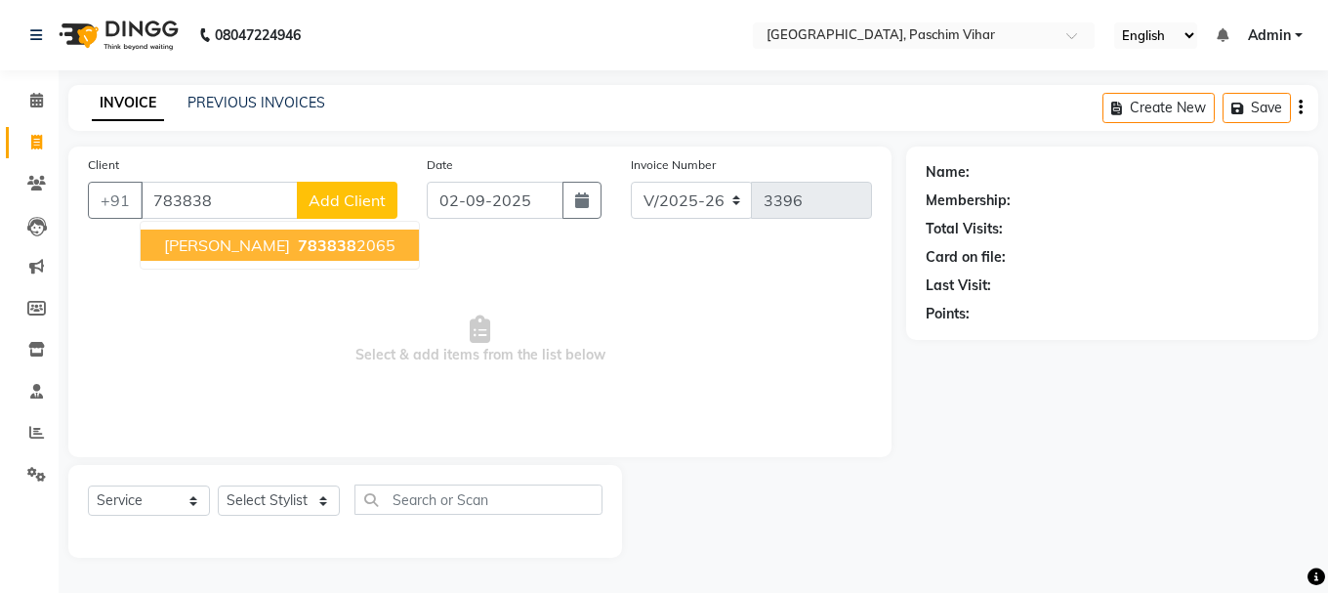
click at [298, 245] on span "783838" at bounding box center [327, 245] width 59 height 20
type input "7838382065"
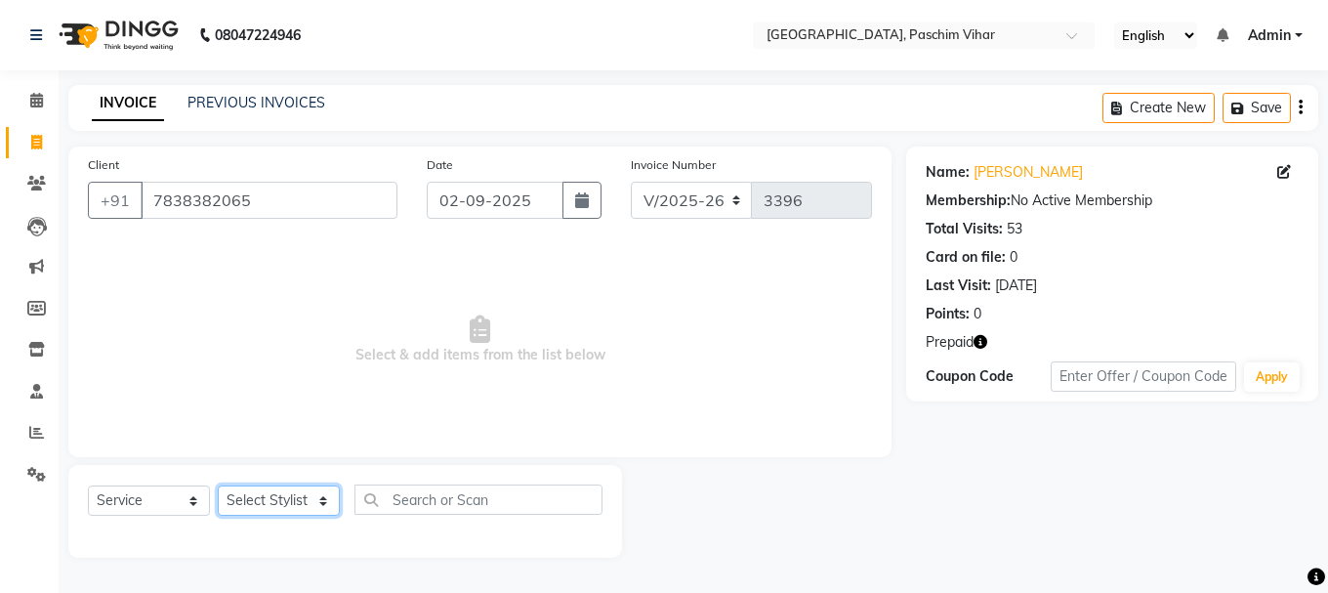
click at [258, 491] on select "Select Stylist Akash Anu Arun Gaurav [PERSON_NAME] [PERSON_NAME] [PERSON_NAME] …" at bounding box center [279, 500] width 122 height 30
select select "45089"
click at [218, 485] on select "Select Stylist Akash Anu Arun Gaurav [PERSON_NAME] [PERSON_NAME] [PERSON_NAME] …" at bounding box center [279, 500] width 122 height 30
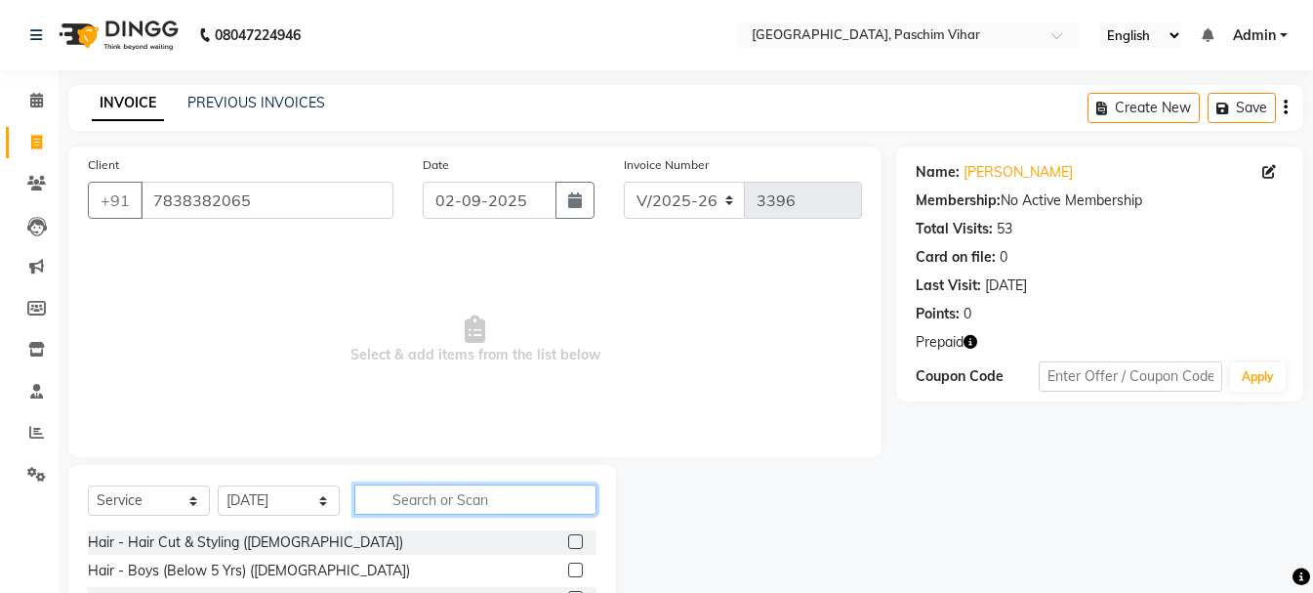
click at [418, 492] on input "text" at bounding box center [475, 499] width 242 height 30
type input "s"
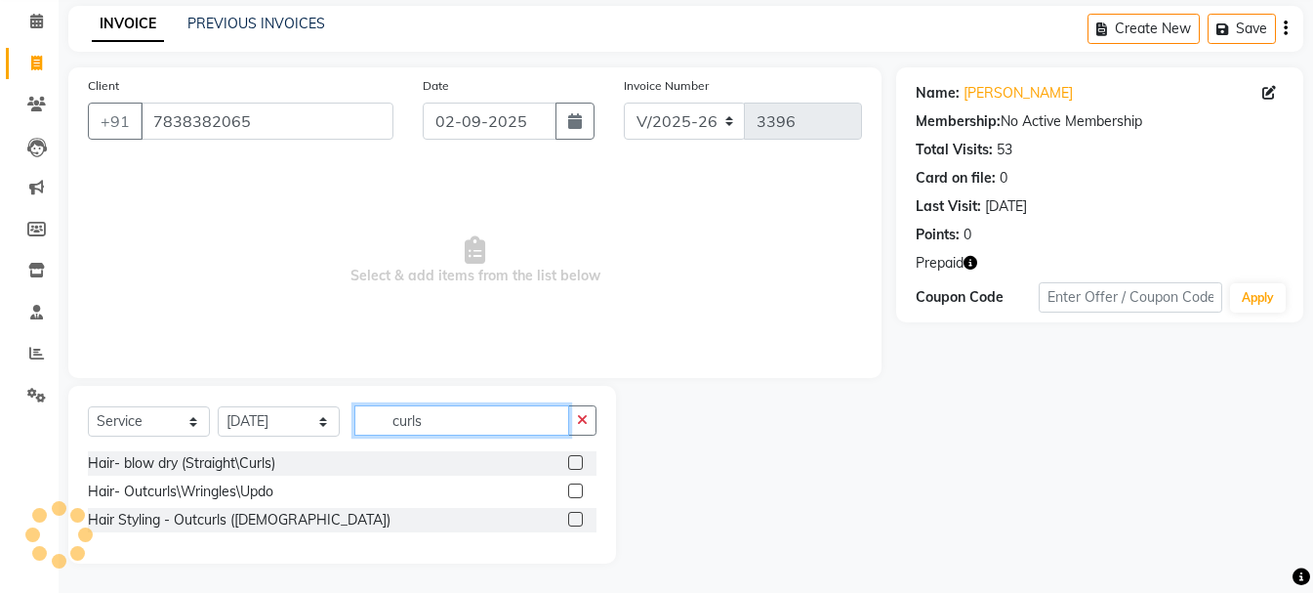
type input "curls"
click at [574, 518] on label at bounding box center [575, 519] width 15 height 15
click at [574, 518] on input "checkbox" at bounding box center [574, 520] width 13 height 13
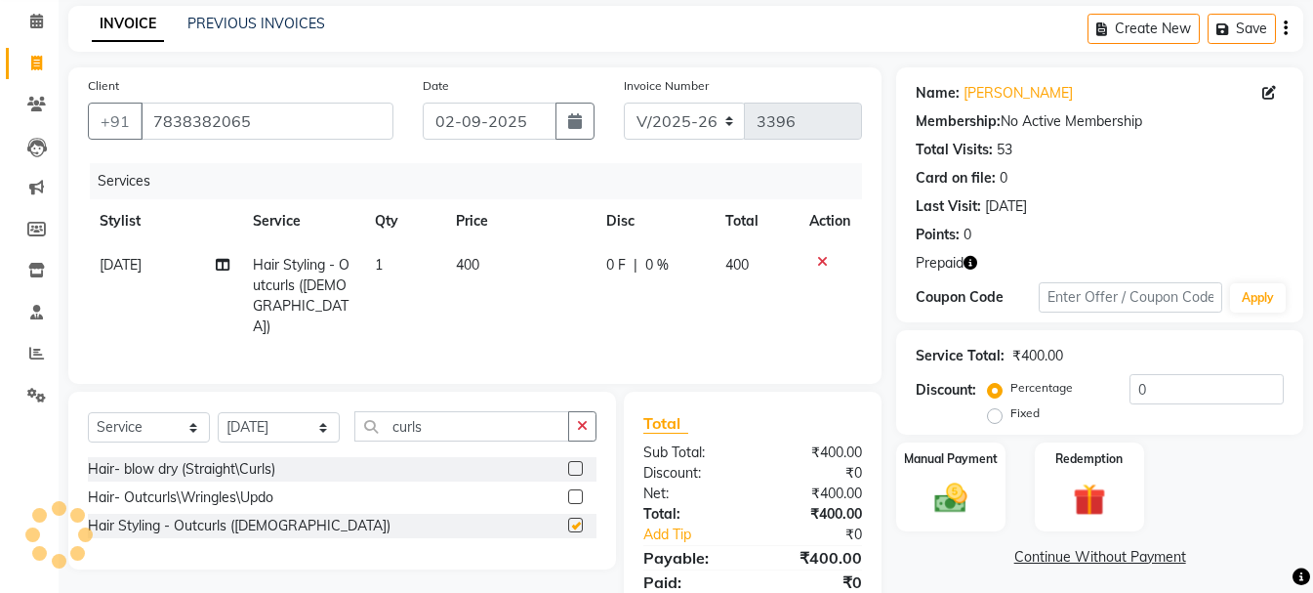
checkbox input "false"
click at [580, 489] on label at bounding box center [575, 496] width 15 height 15
click at [580, 491] on input "checkbox" at bounding box center [574, 497] width 13 height 13
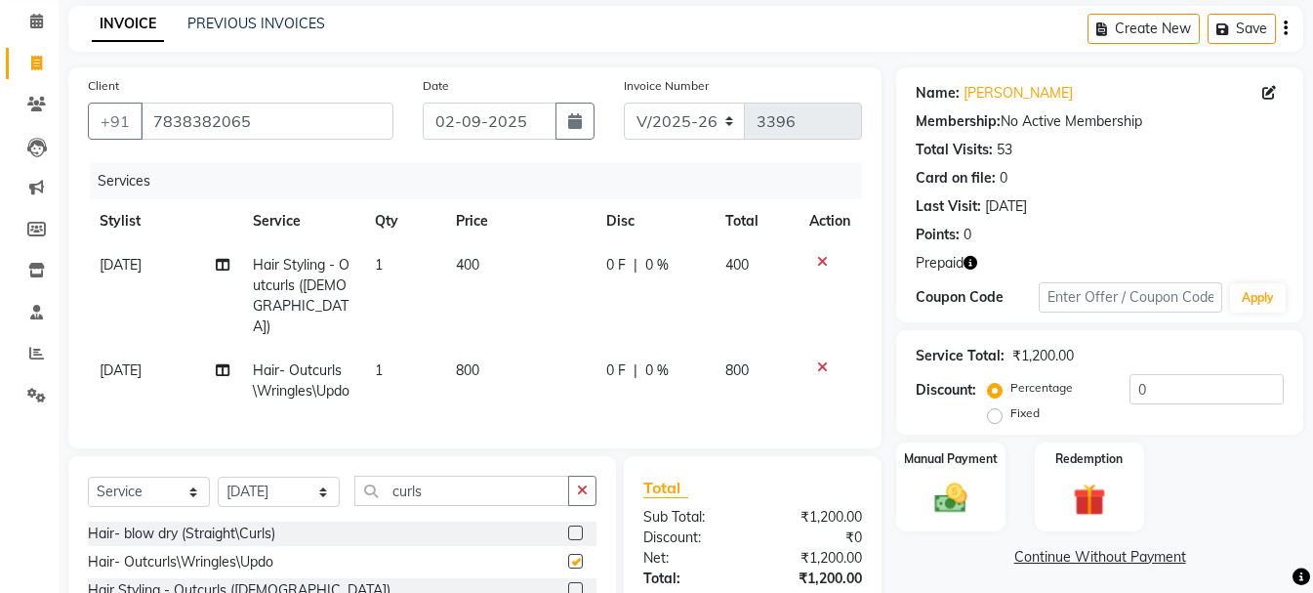
checkbox input "false"
click at [822, 257] on icon at bounding box center [822, 262] width 11 height 14
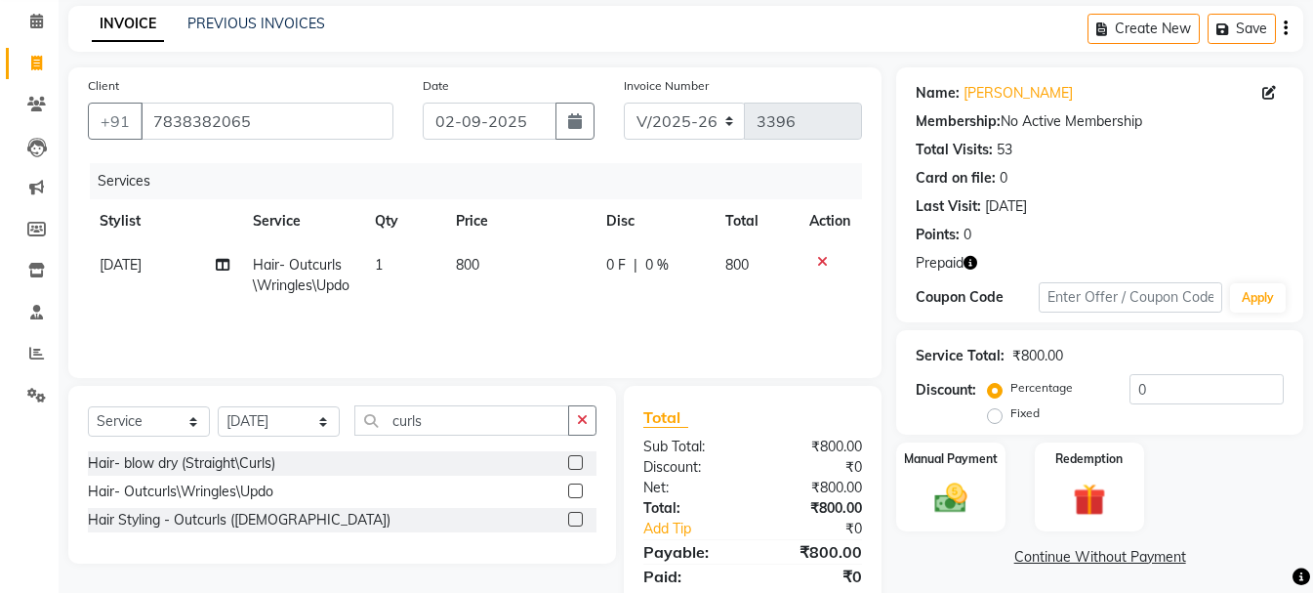
click at [493, 269] on td "800" at bounding box center [519, 275] width 150 height 64
select select "45089"
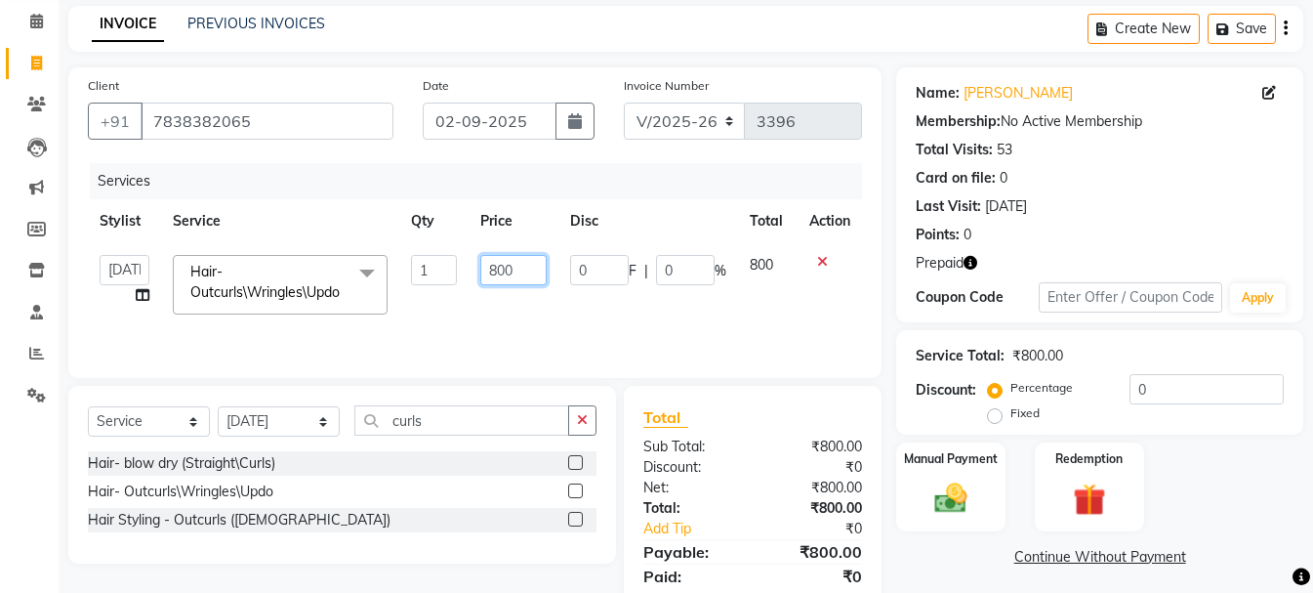
click at [503, 263] on input "800" at bounding box center [513, 270] width 66 height 30
click at [499, 269] on input "800" at bounding box center [513, 270] width 66 height 30
type input "700"
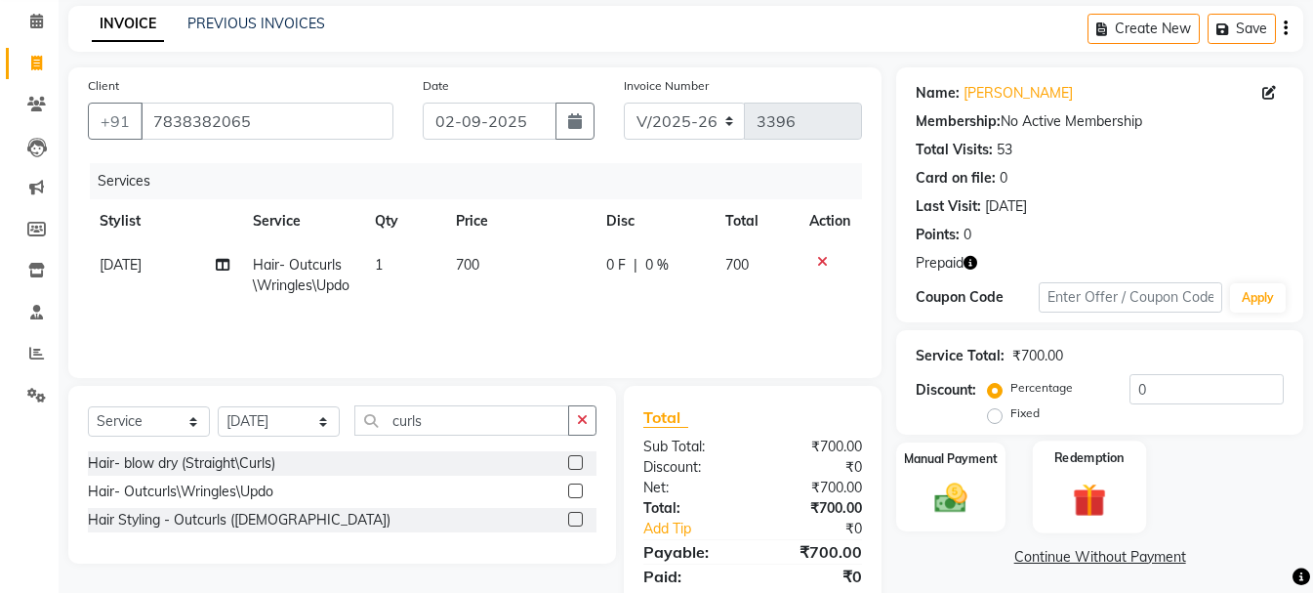
click at [1092, 497] on img at bounding box center [1089, 499] width 55 height 42
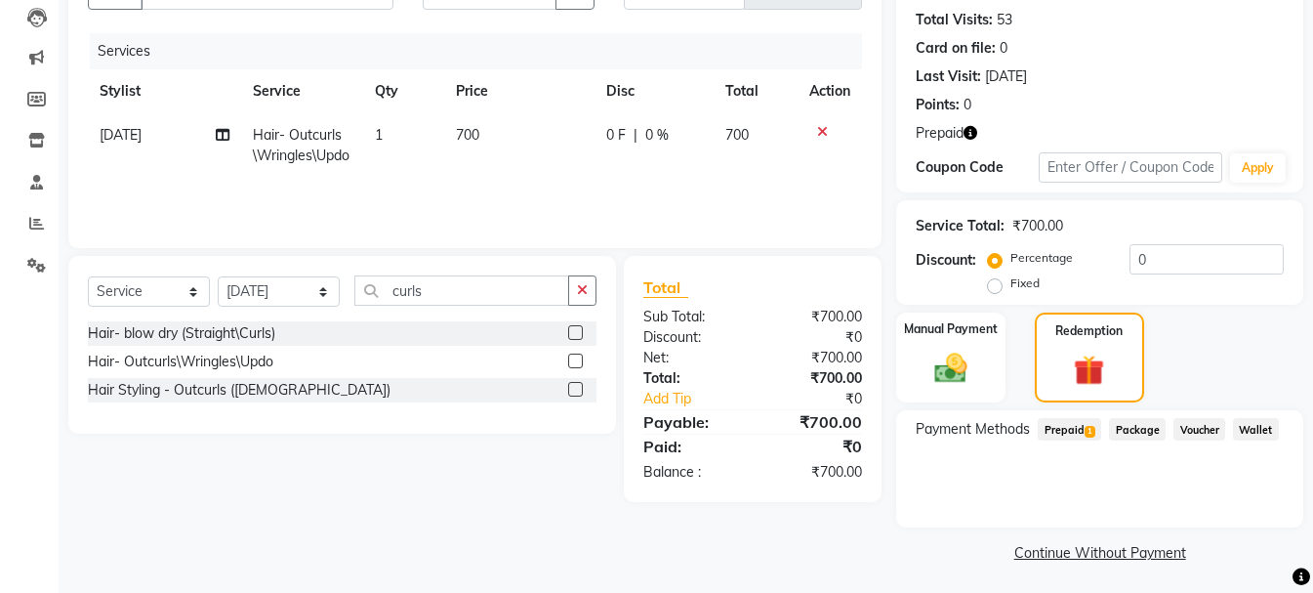
scroll to position [213, 0]
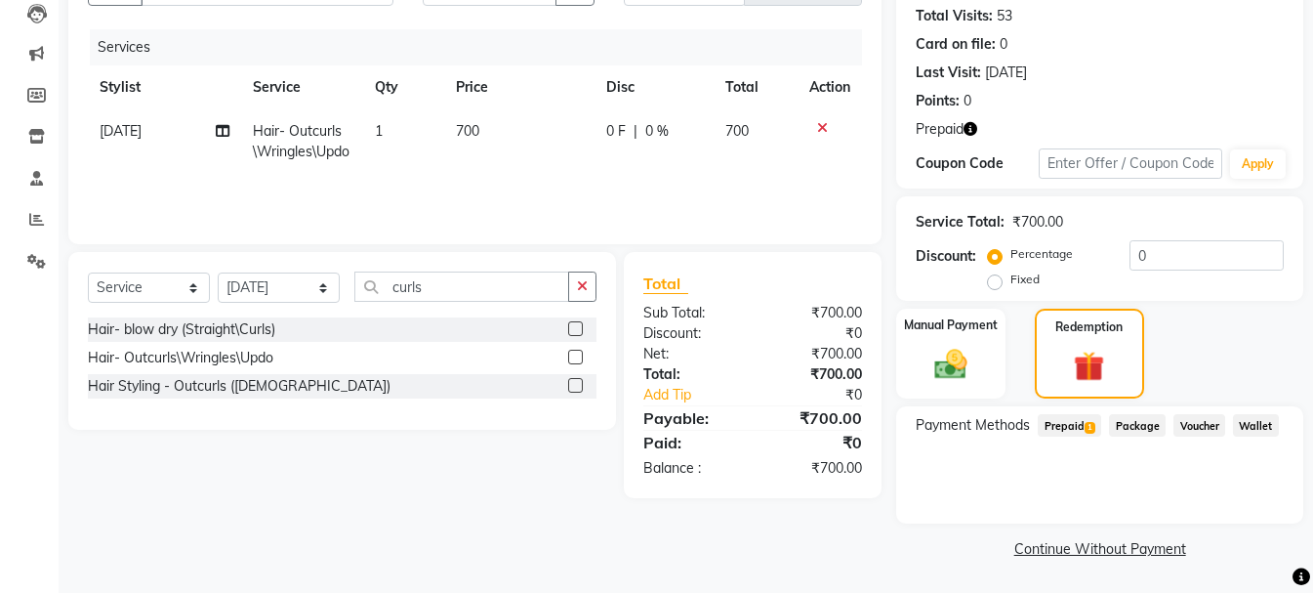
click at [1074, 429] on span "Prepaid 1" at bounding box center [1069, 425] width 63 height 22
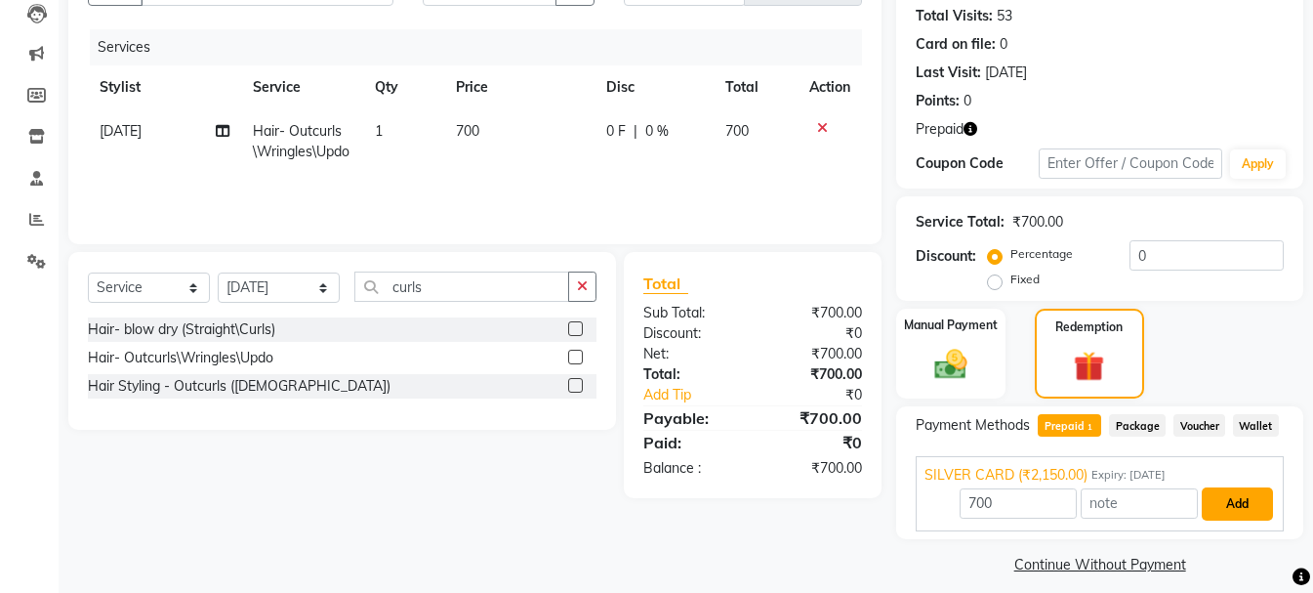
click at [1225, 502] on button "Add" at bounding box center [1237, 503] width 71 height 33
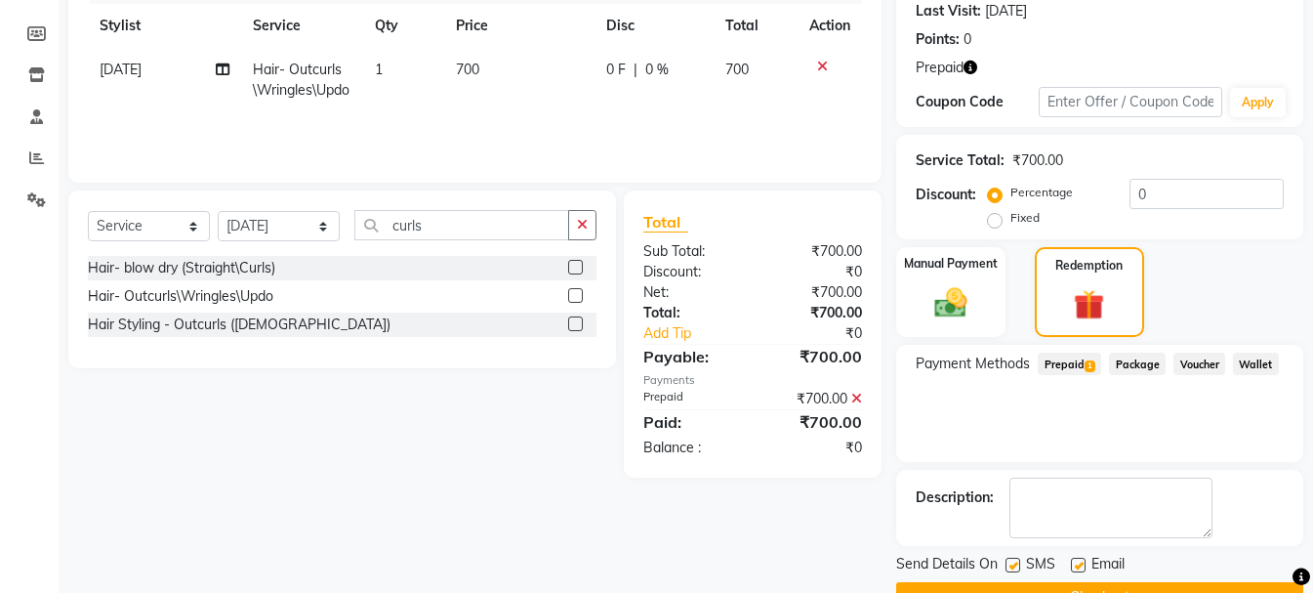
scroll to position [323, 0]
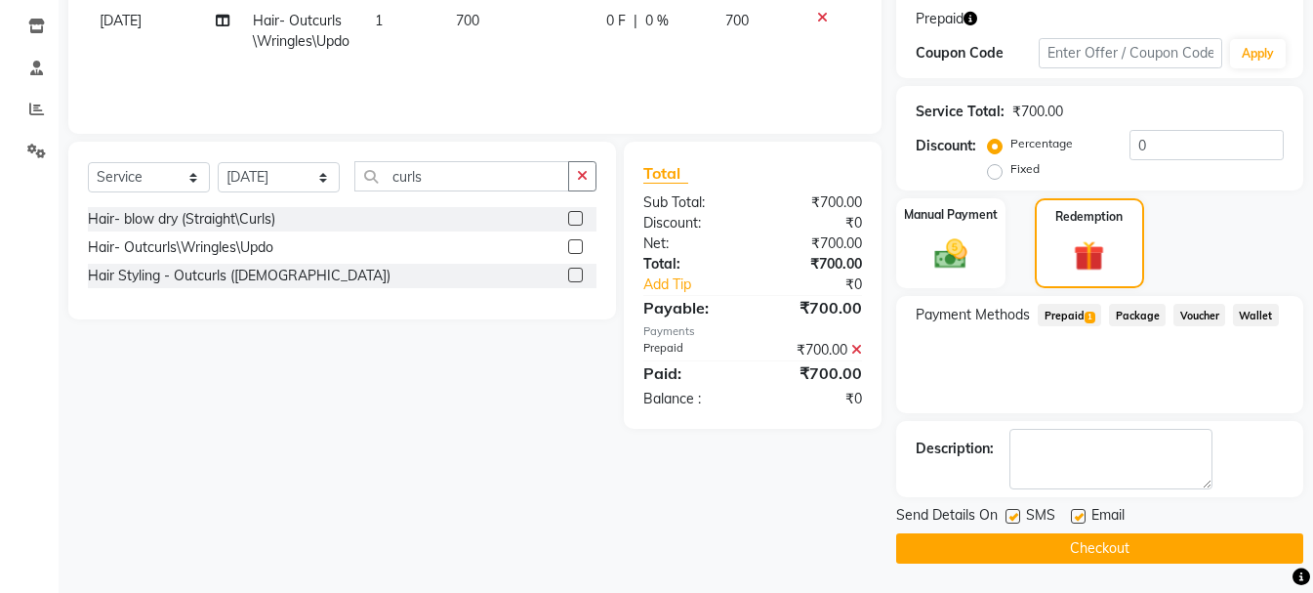
drag, startPoint x: 1199, startPoint y: 552, endPoint x: 1198, endPoint y: 537, distance: 14.7
click at [1200, 549] on button "Checkout" at bounding box center [1099, 548] width 407 height 30
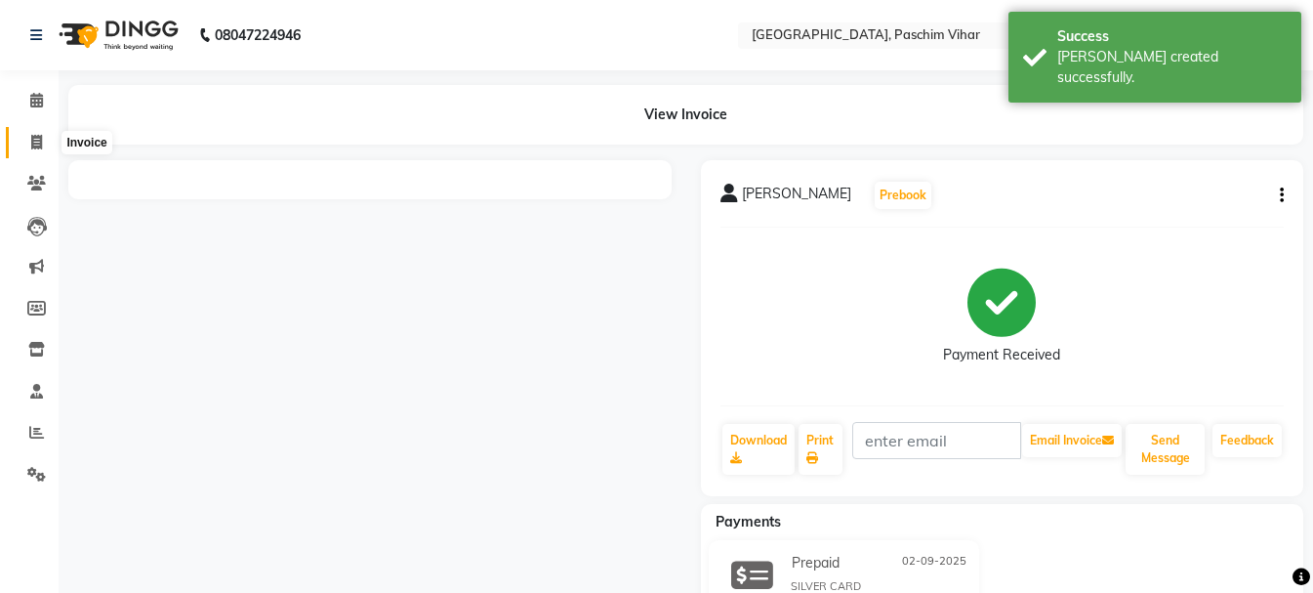
click at [31, 140] on icon at bounding box center [36, 142] width 11 height 15
select select "service"
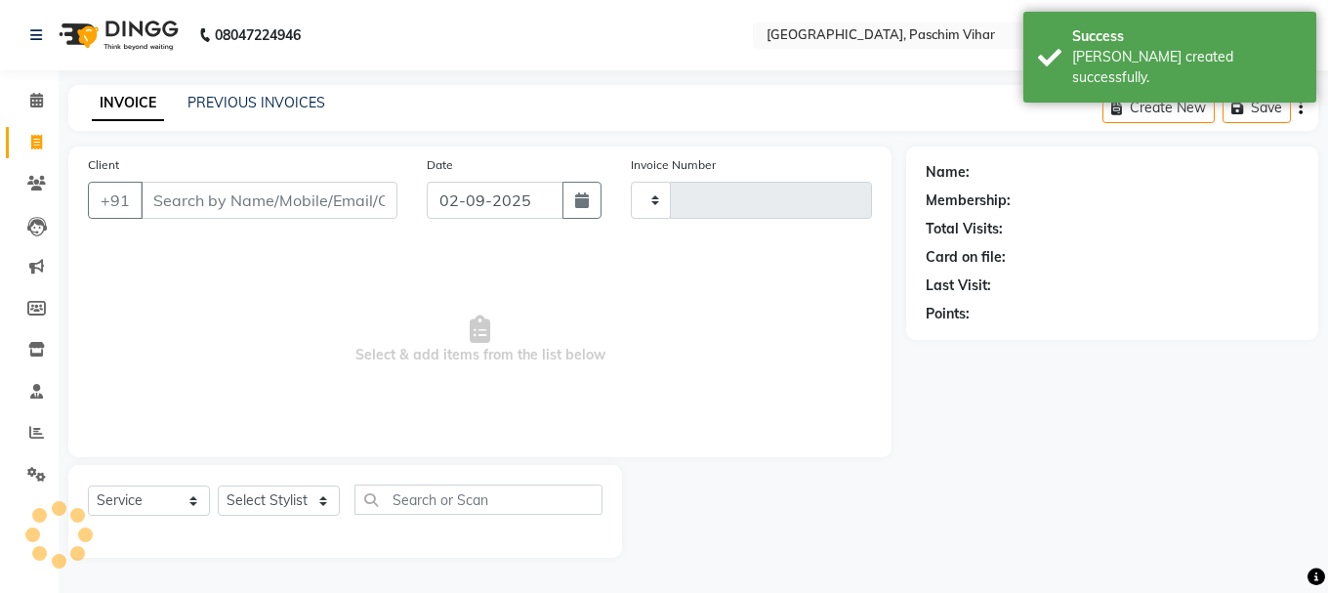
type input "3397"
select select "223"
click at [239, 200] on input "Client" at bounding box center [269, 200] width 257 height 37
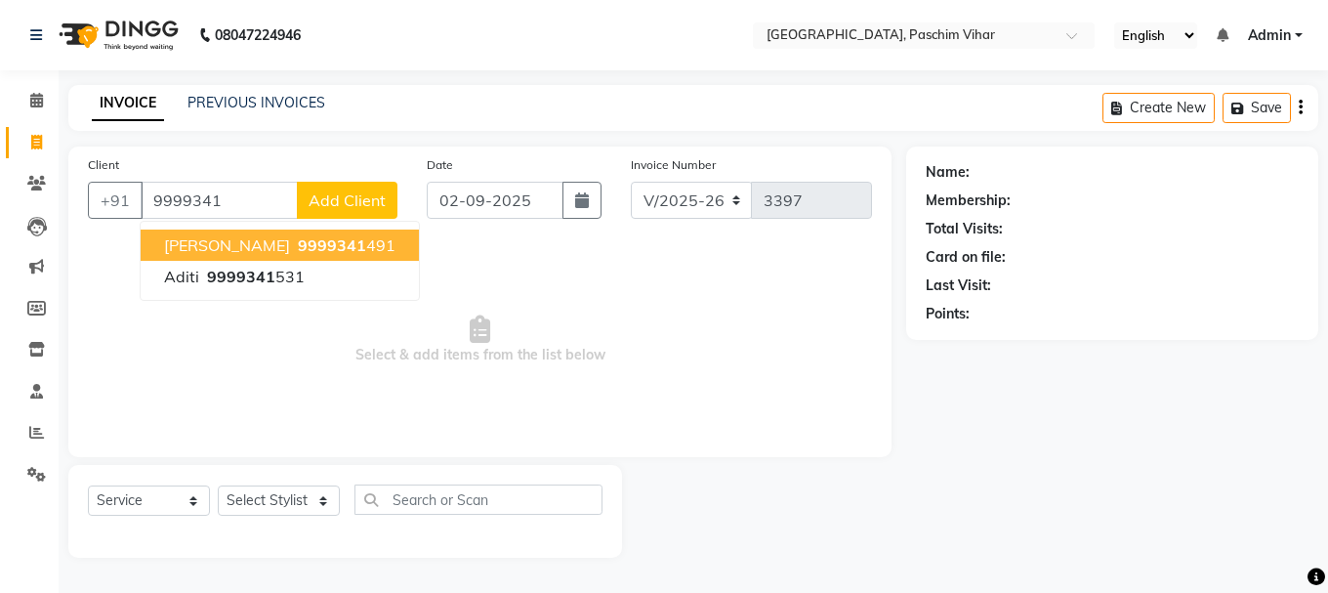
click at [264, 244] on span "[PERSON_NAME]" at bounding box center [227, 245] width 126 height 20
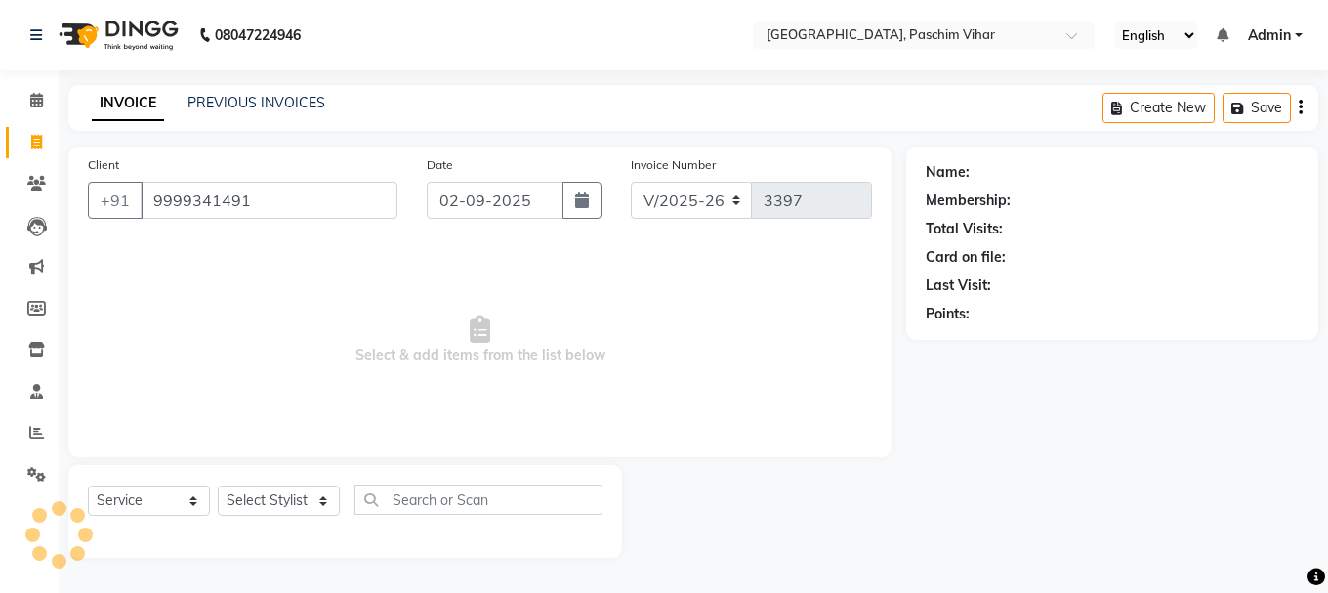
type input "9999341491"
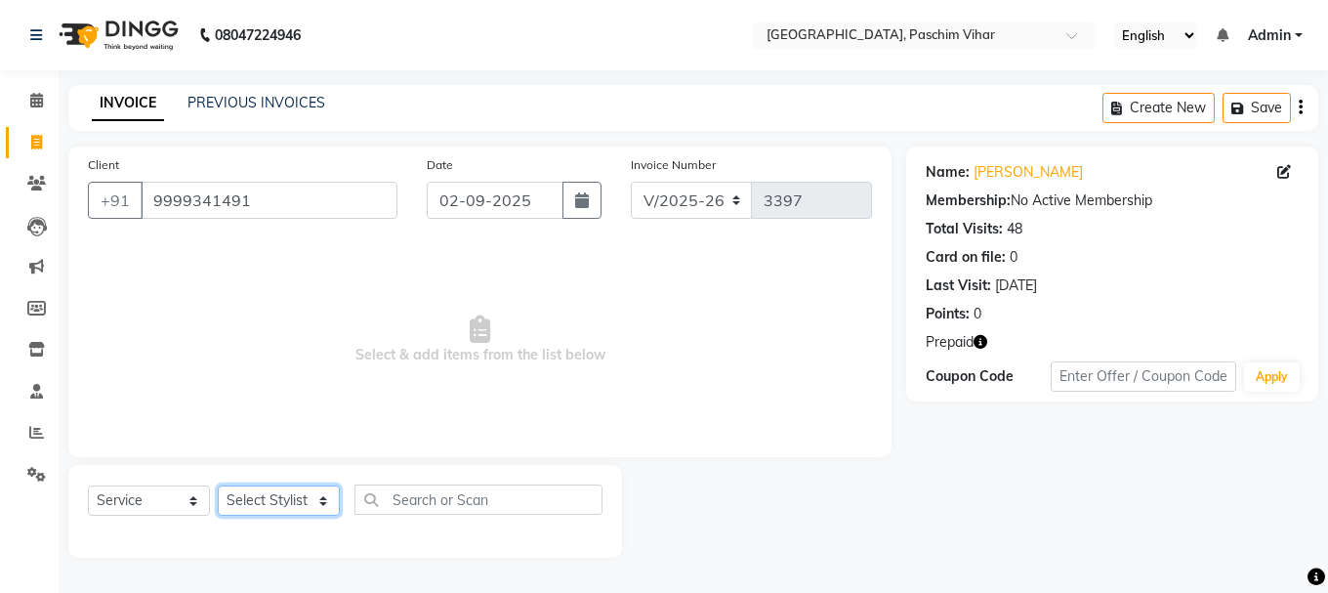
click at [296, 495] on select "Select Stylist Akash Anu Arun Gaurav [PERSON_NAME] [PERSON_NAME] [PERSON_NAME] …" at bounding box center [279, 500] width 122 height 30
select select "59702"
click at [218, 485] on select "Select Stylist Akash Anu Arun Gaurav [PERSON_NAME] [PERSON_NAME] [PERSON_NAME] …" at bounding box center [279, 500] width 122 height 30
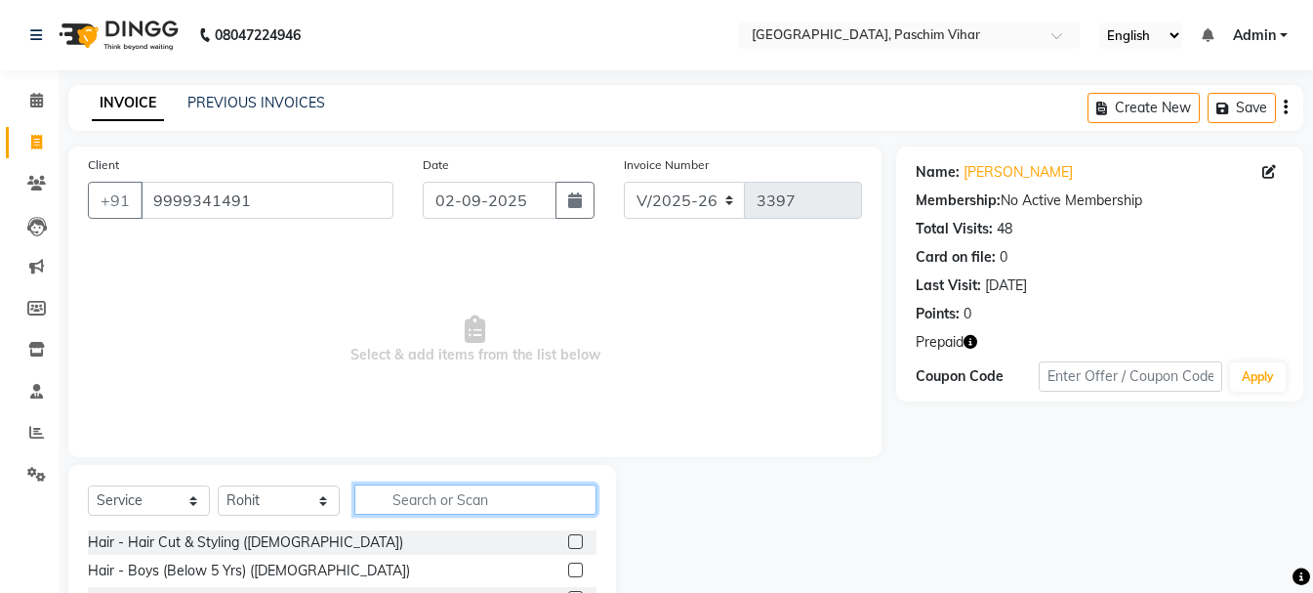
click at [385, 495] on input "text" at bounding box center [475, 499] width 242 height 30
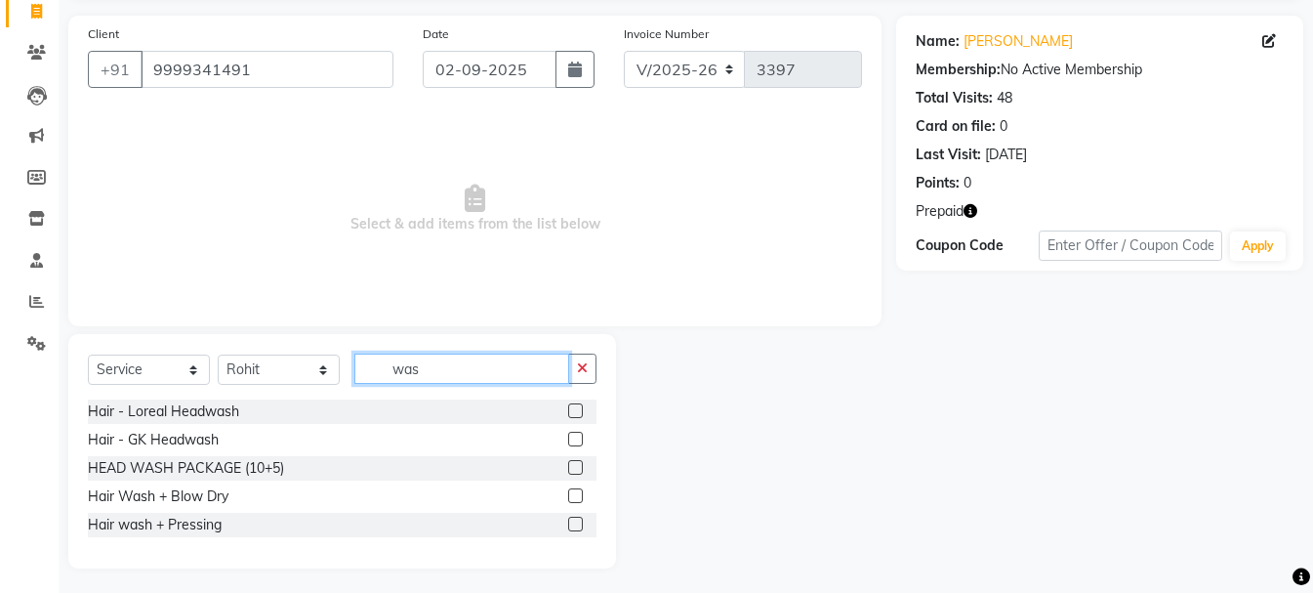
scroll to position [136, 0]
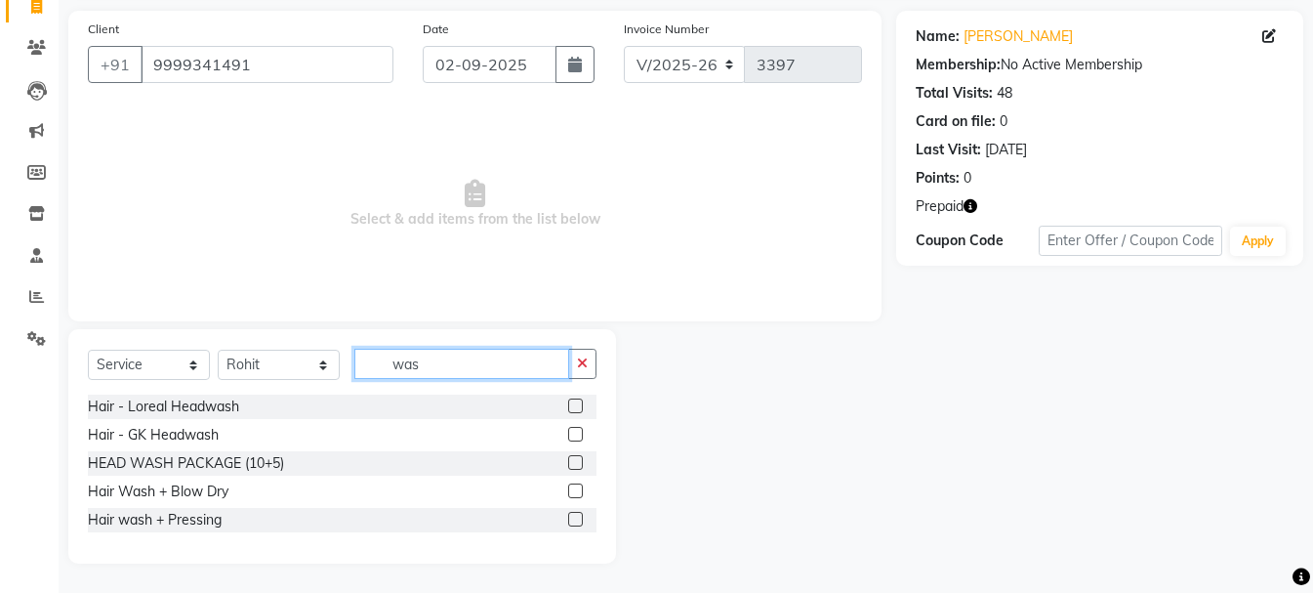
type input "was"
click at [576, 410] on label at bounding box center [575, 405] width 15 height 15
click at [576, 410] on input "checkbox" at bounding box center [574, 406] width 13 height 13
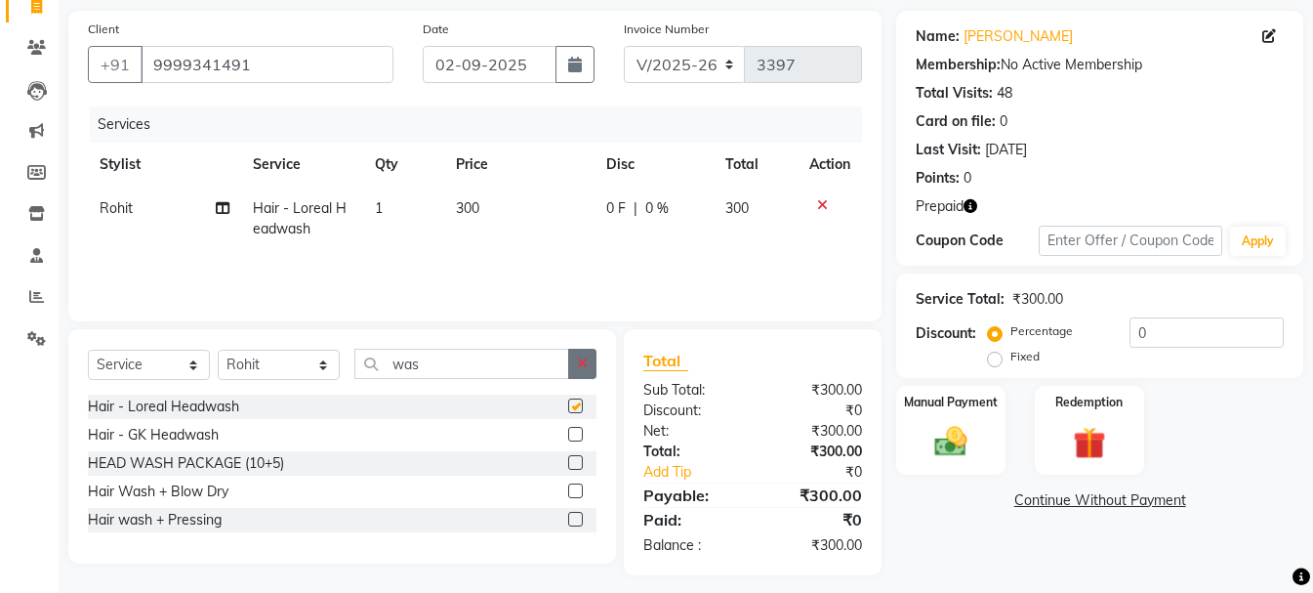
checkbox input "false"
click at [581, 357] on icon "button" at bounding box center [582, 363] width 11 height 14
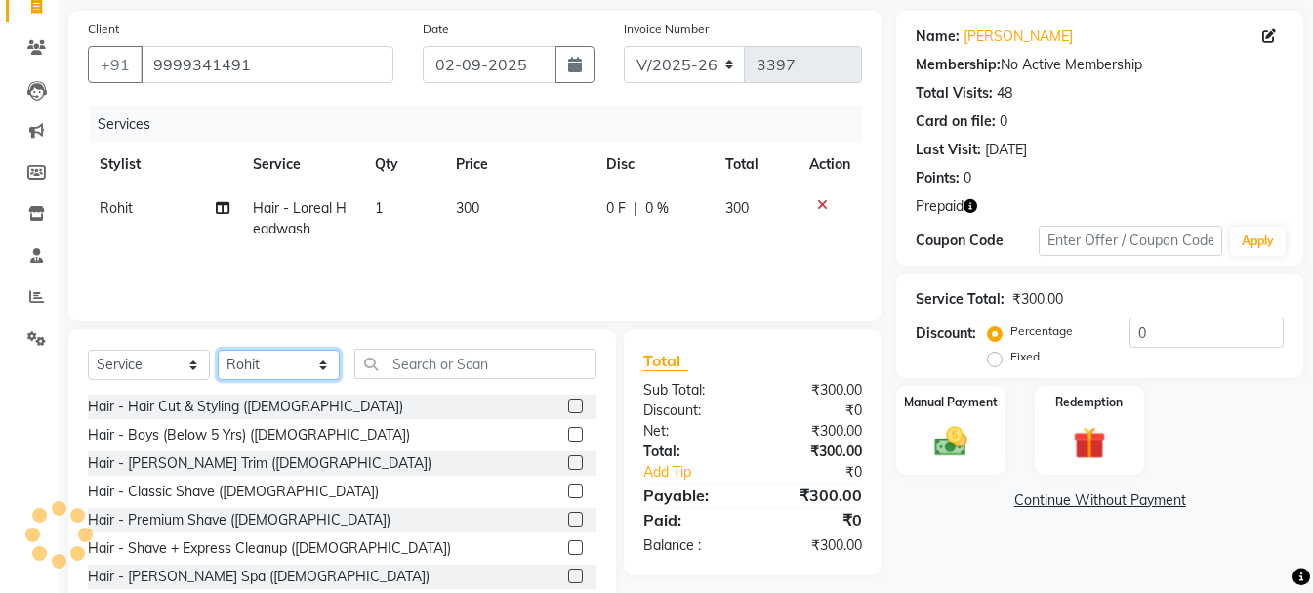
click at [315, 368] on select "Select Stylist Akash Anu Arun Gaurav [PERSON_NAME] [PERSON_NAME] [PERSON_NAME] …" at bounding box center [279, 365] width 122 height 30
select select "15077"
click at [218, 350] on select "Select Stylist Akash Anu Arun Gaurav [PERSON_NAME] [PERSON_NAME] [PERSON_NAME] …" at bounding box center [279, 365] width 122 height 30
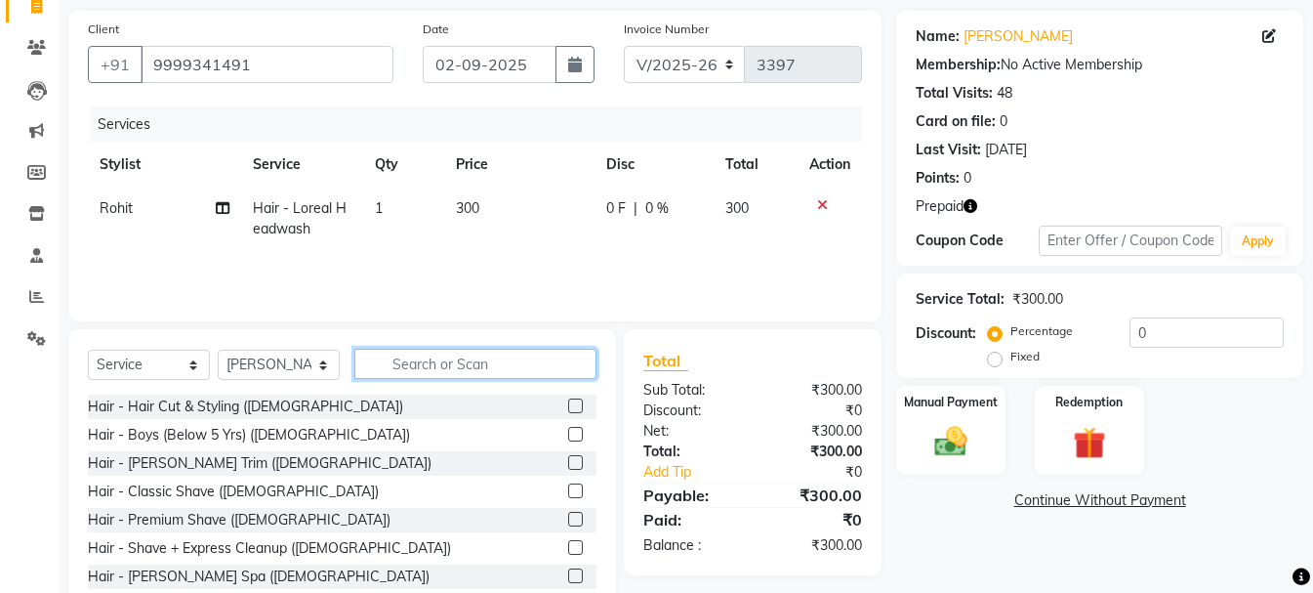
click at [472, 367] on input "text" at bounding box center [475, 364] width 242 height 30
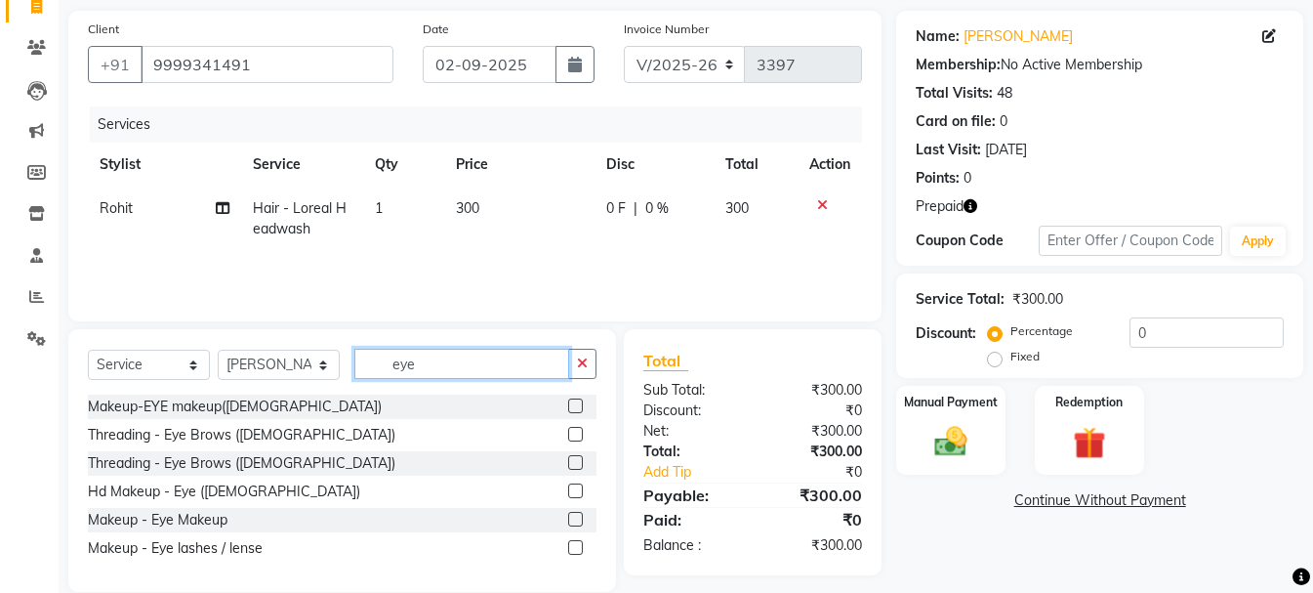
type input "eye"
click at [576, 432] on label at bounding box center [575, 434] width 15 height 15
click at [576, 432] on input "checkbox" at bounding box center [574, 435] width 13 height 13
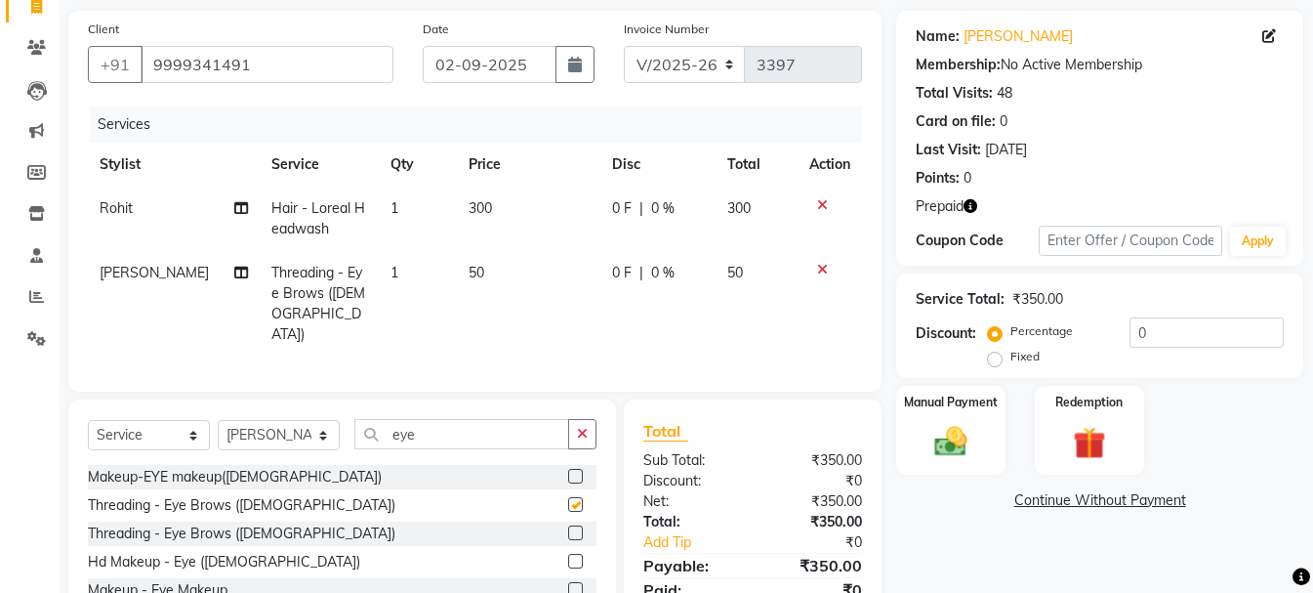
checkbox input "false"
click at [1076, 434] on img at bounding box center [1089, 443] width 55 height 42
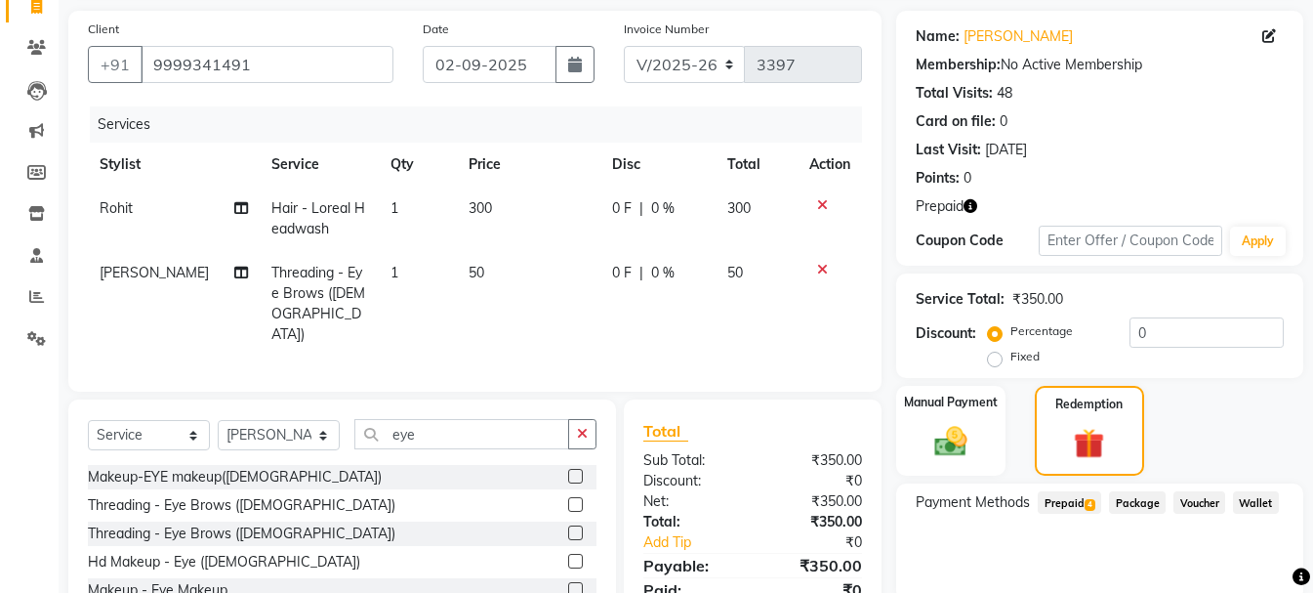
click at [1059, 500] on span "Prepaid 4" at bounding box center [1069, 502] width 63 height 22
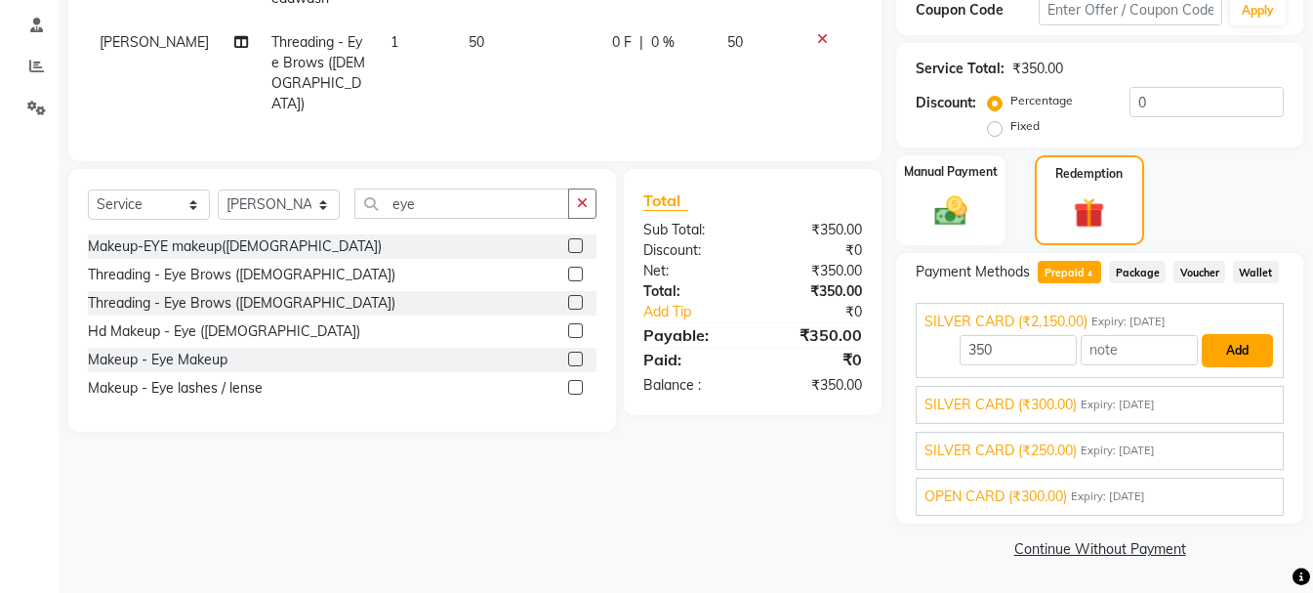
click at [1237, 350] on button "Add" at bounding box center [1237, 350] width 71 height 33
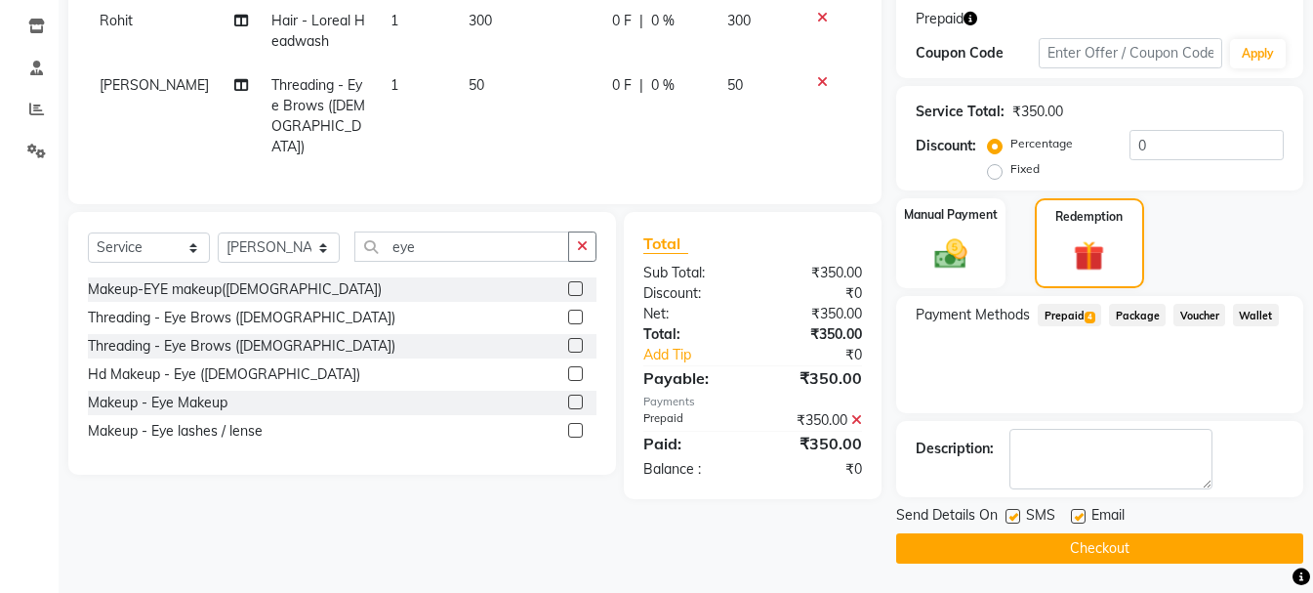
click at [1179, 544] on button "Checkout" at bounding box center [1099, 548] width 407 height 30
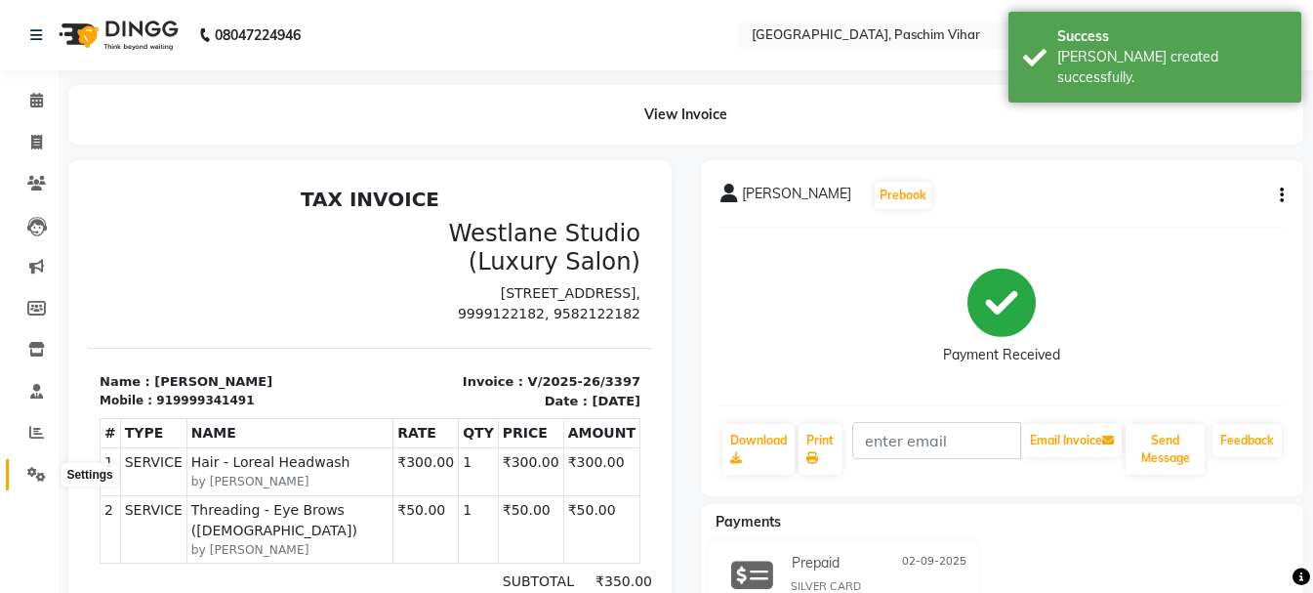
click at [35, 476] on icon at bounding box center [36, 474] width 19 height 15
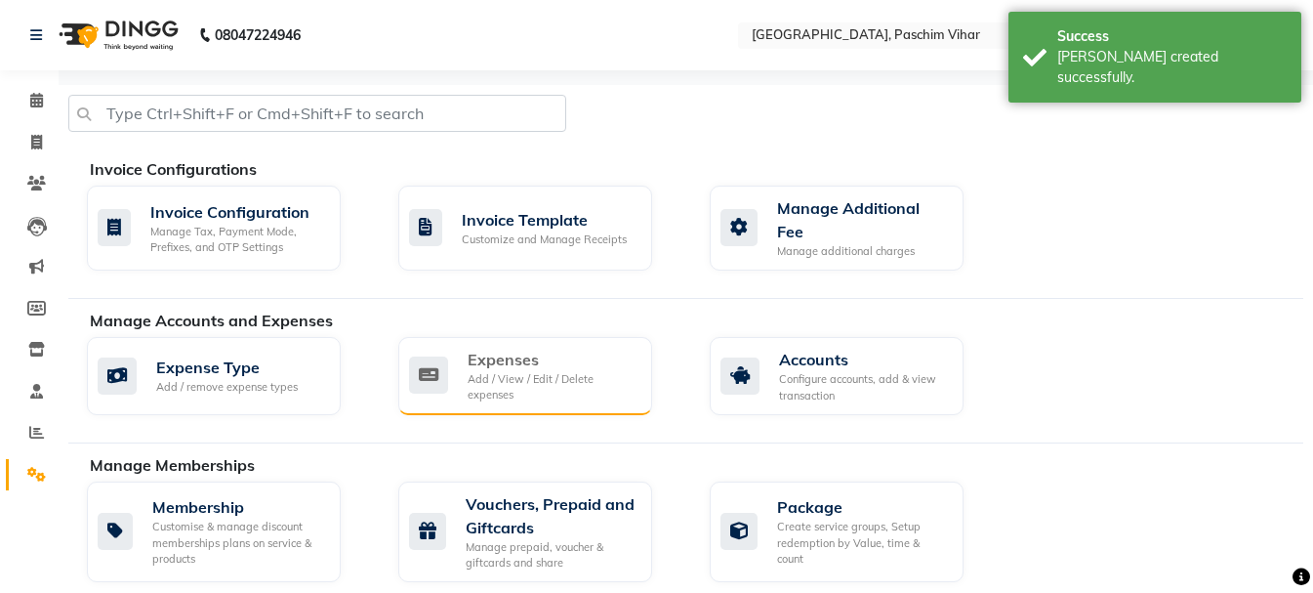
click at [537, 381] on div "Add / View / Edit / Delete expenses" at bounding box center [552, 387] width 169 height 32
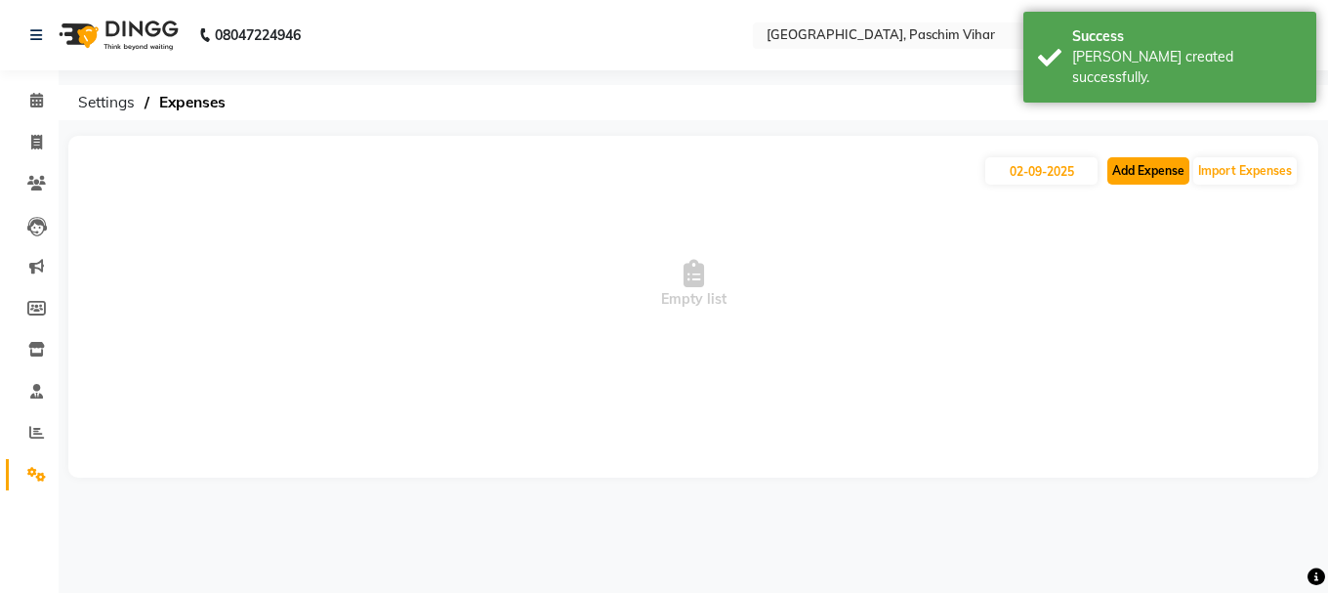
click at [1160, 168] on button "Add Expense" at bounding box center [1148, 170] width 82 height 27
select select "1"
select select "2523"
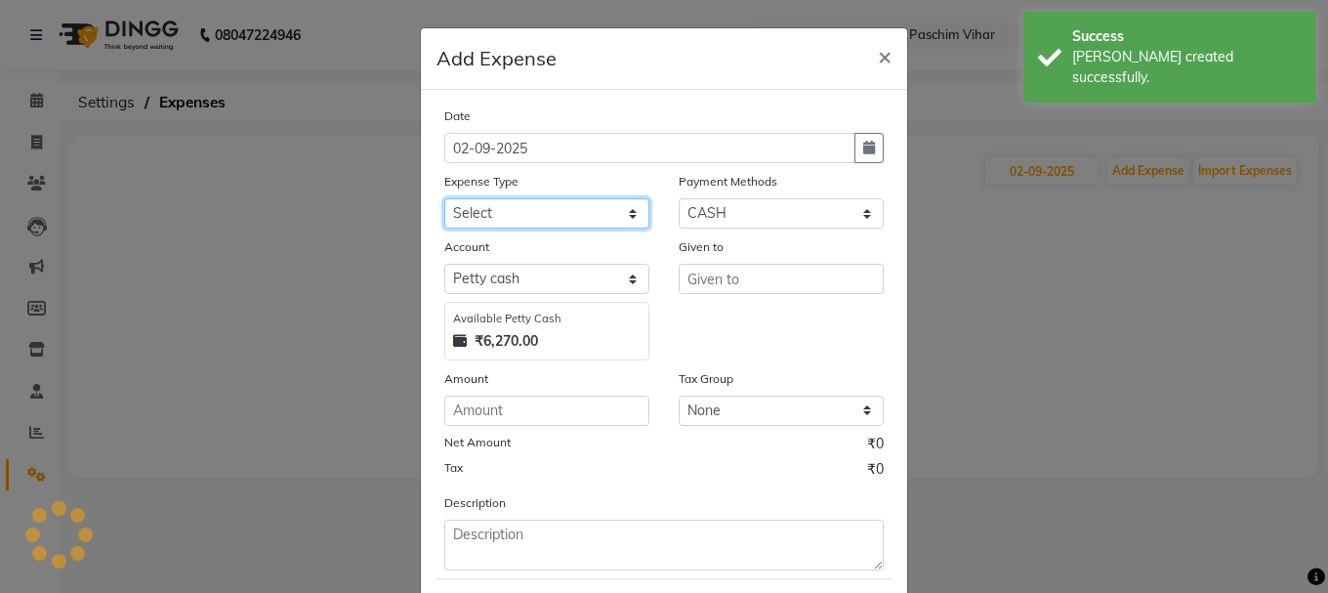
click at [518, 205] on select "Select Advance Salary Bank charges Cash transfer to bank Cash transfer to hub C…" at bounding box center [546, 213] width 205 height 30
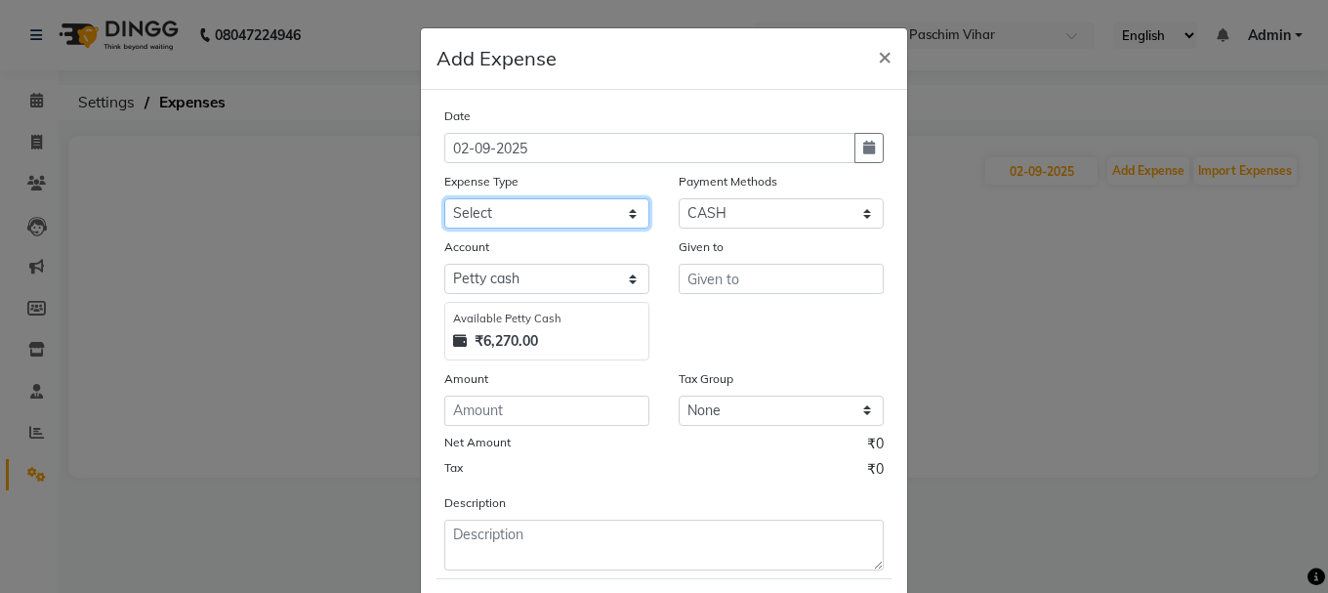
select select "100"
click at [444, 198] on select "Select Advance Salary Bank charges Cash transfer to bank Cash transfer to hub C…" at bounding box center [546, 213] width 205 height 30
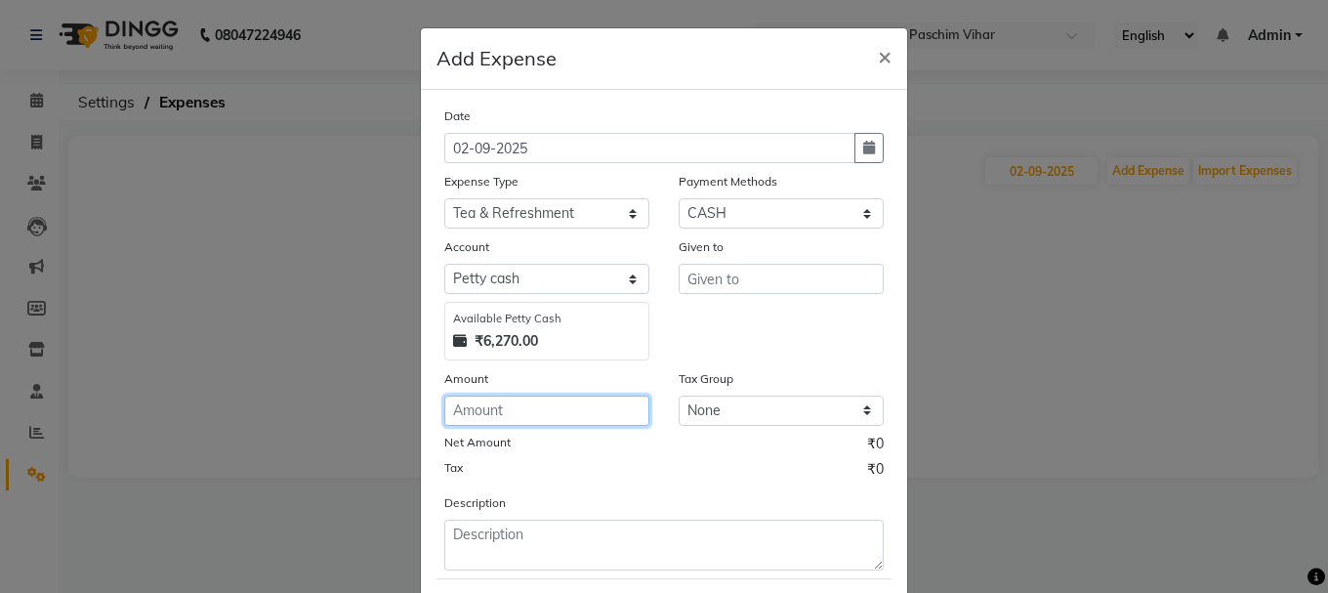
click at [561, 404] on input "number" at bounding box center [546, 410] width 205 height 30
type input "200"
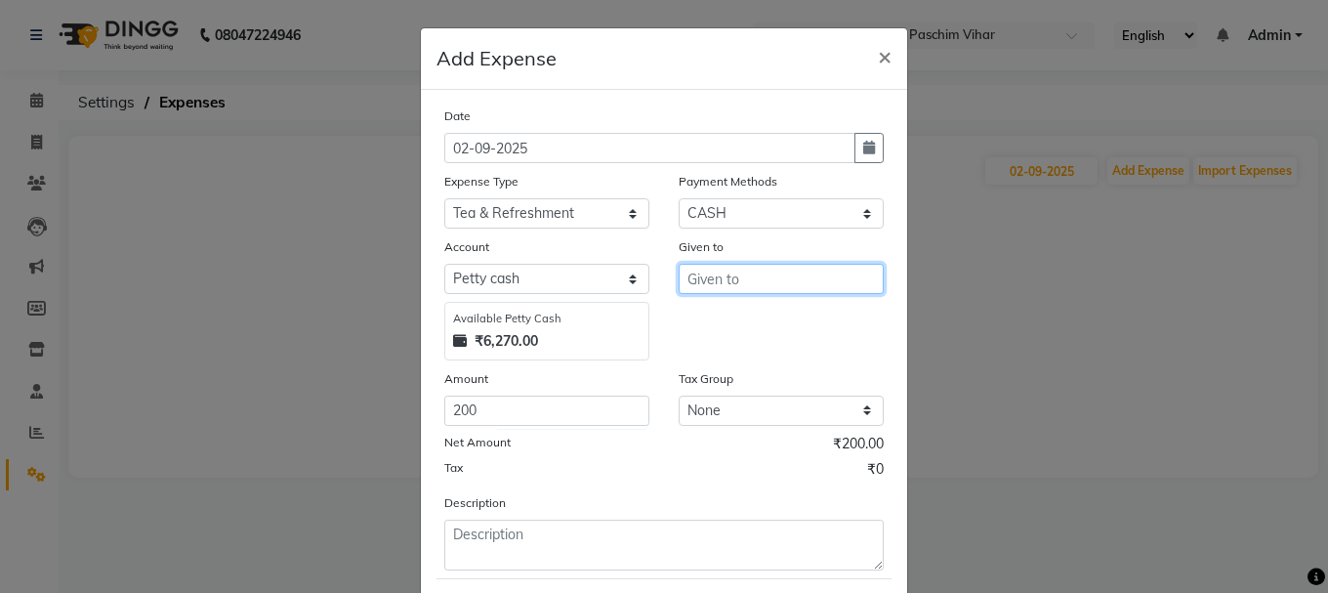
click at [679, 282] on input "text" at bounding box center [781, 279] width 205 height 30
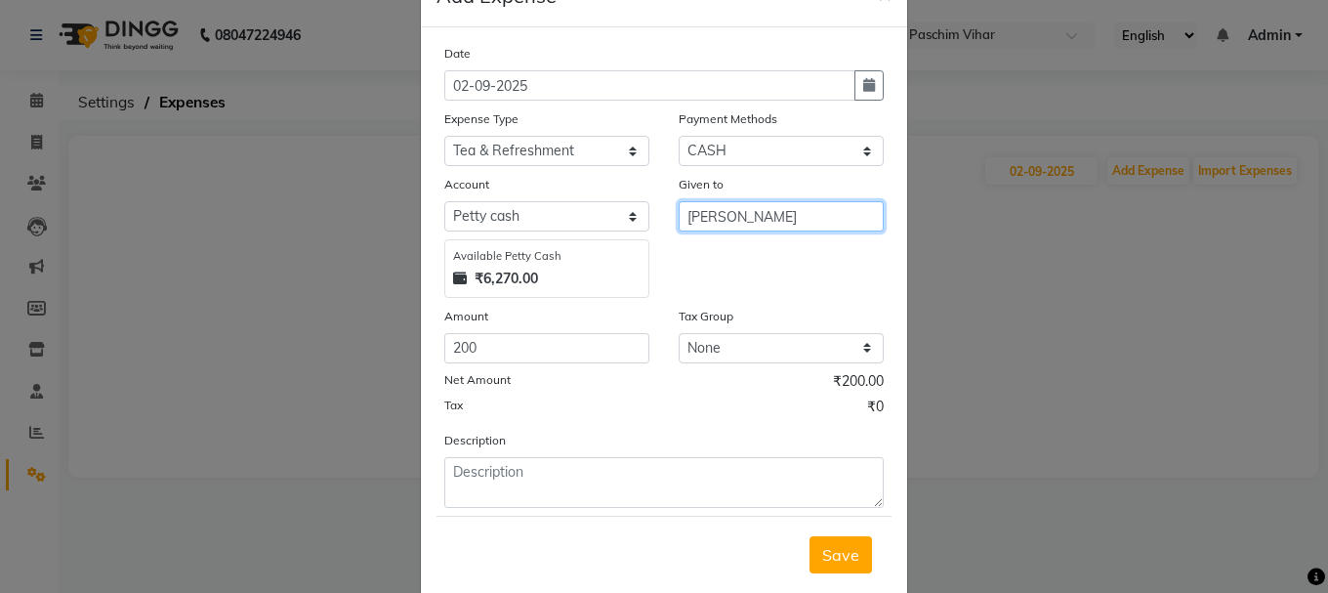
scroll to position [106, 0]
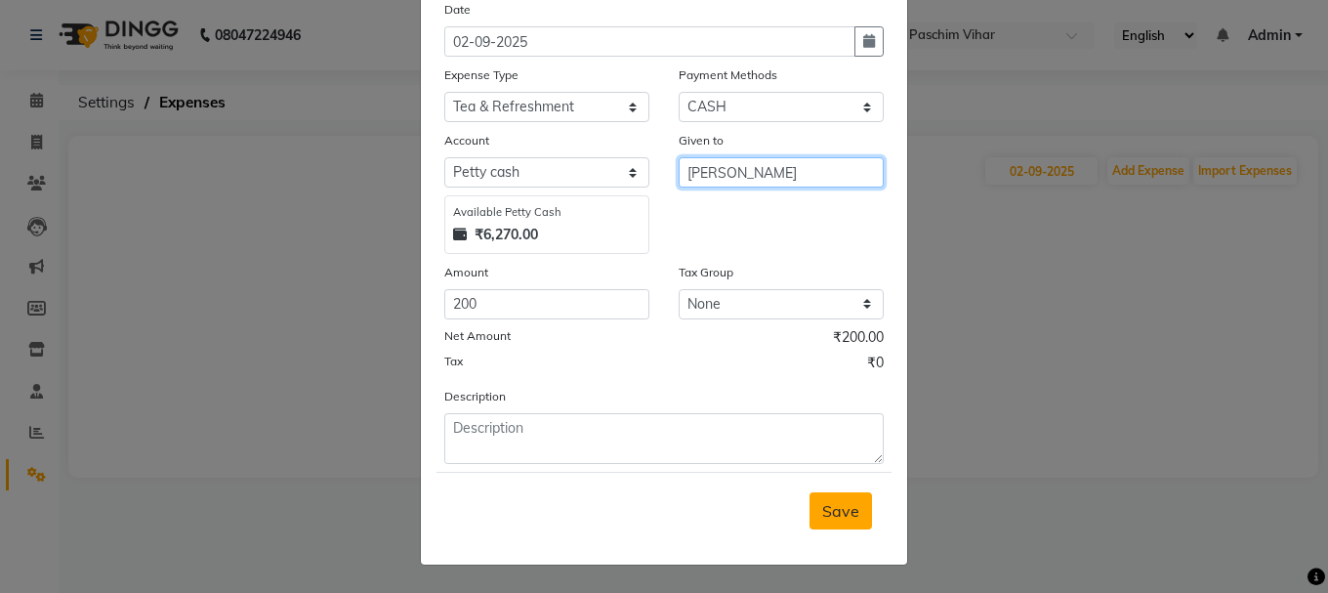
type input "[PERSON_NAME]"
drag, startPoint x: 836, startPoint y: 504, endPoint x: 847, endPoint y: 476, distance: 30.3
click at [837, 499] on button "Save" at bounding box center [840, 510] width 62 height 37
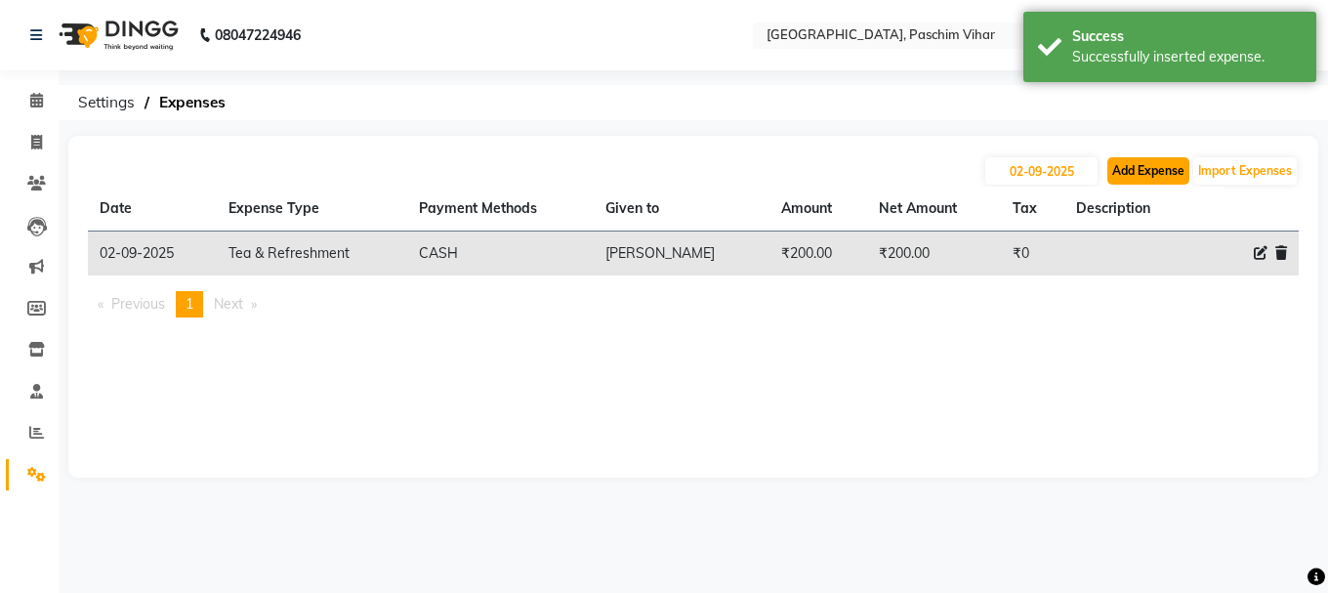
click at [1119, 179] on button "Add Expense" at bounding box center [1148, 170] width 82 height 27
select select "1"
select select "2523"
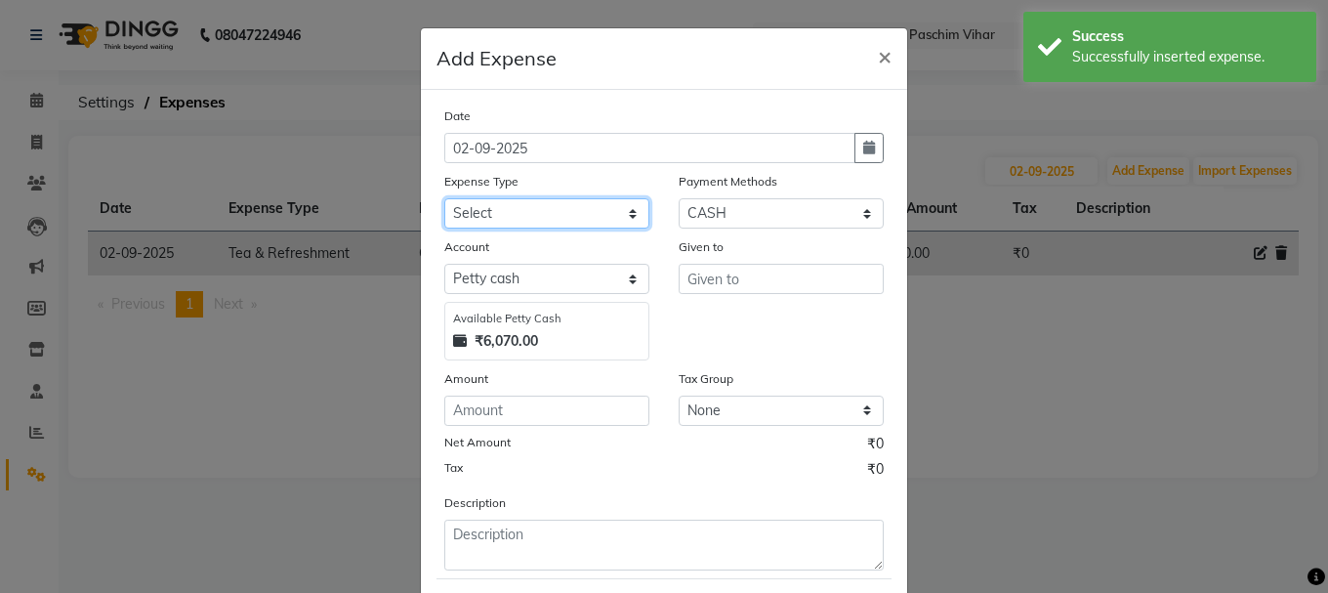
click at [594, 212] on select "Select Advance Salary Bank charges Cash transfer to bank Cash transfer to hub C…" at bounding box center [546, 213] width 205 height 30
select select "100"
click at [444, 198] on select "Select Advance Salary Bank charges Cash transfer to bank Cash transfer to hub C…" at bounding box center [546, 213] width 205 height 30
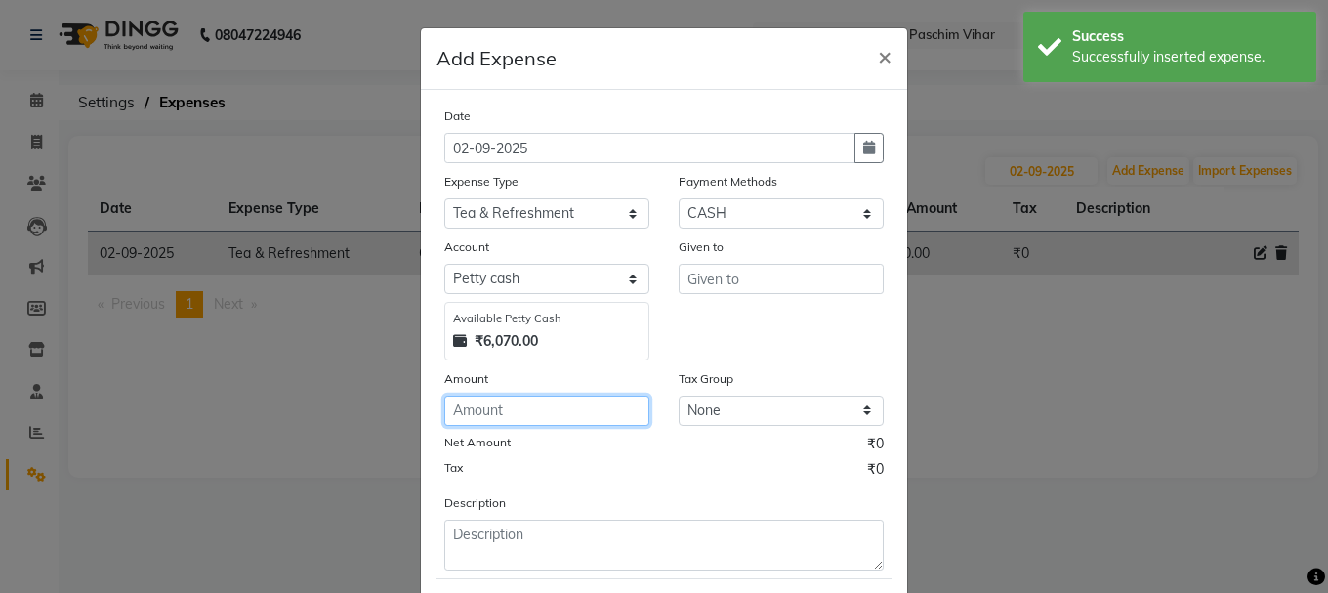
click at [507, 401] on input "number" at bounding box center [546, 410] width 205 height 30
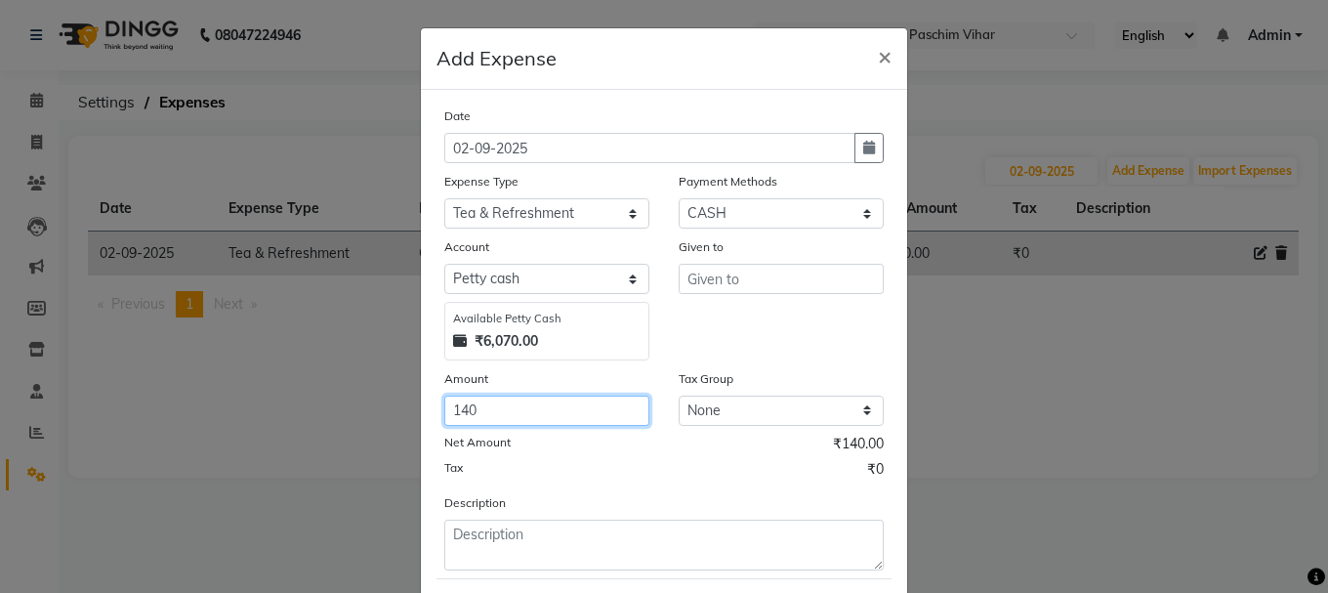
type input "140"
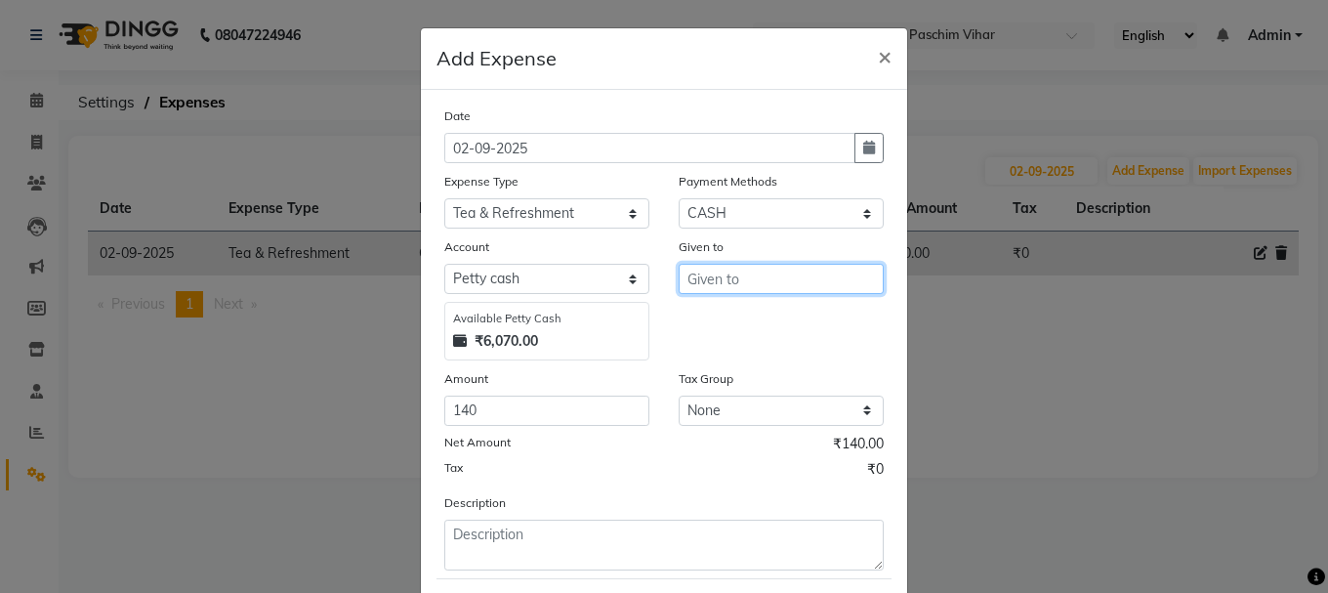
click at [724, 269] on input "text" at bounding box center [781, 279] width 205 height 30
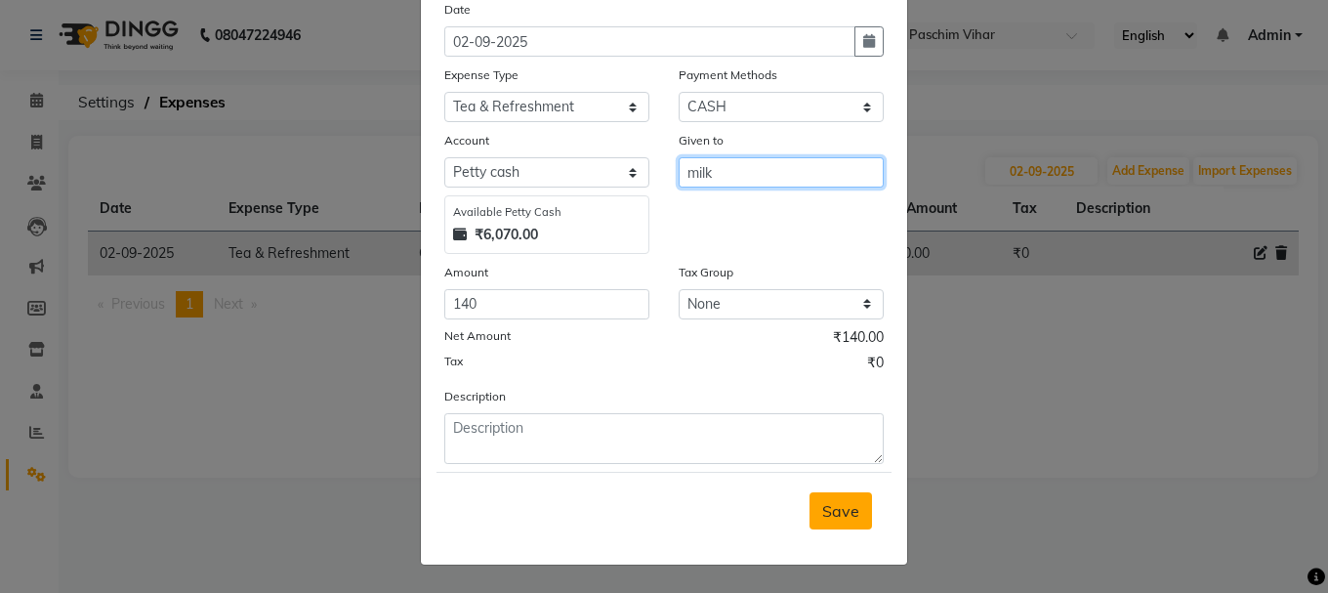
type input "milk"
click at [825, 511] on span "Save" at bounding box center [840, 511] width 37 height 20
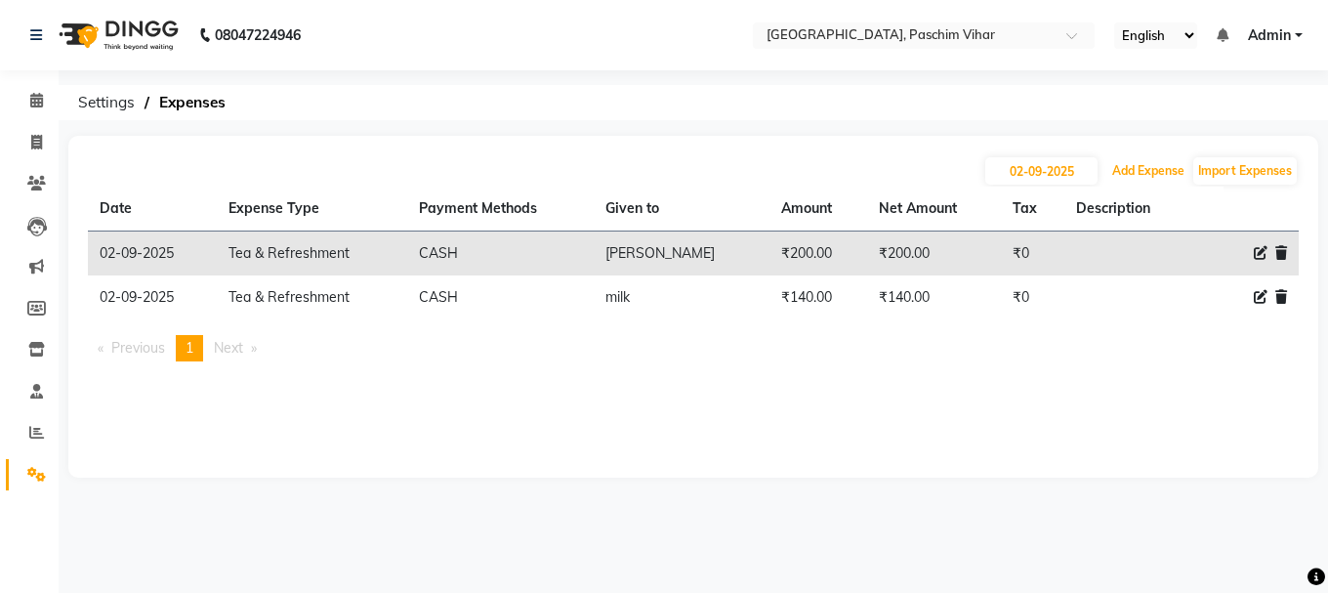
click at [1107, 157] on button "Add Expense" at bounding box center [1148, 170] width 82 height 27
select select "1"
select select "2523"
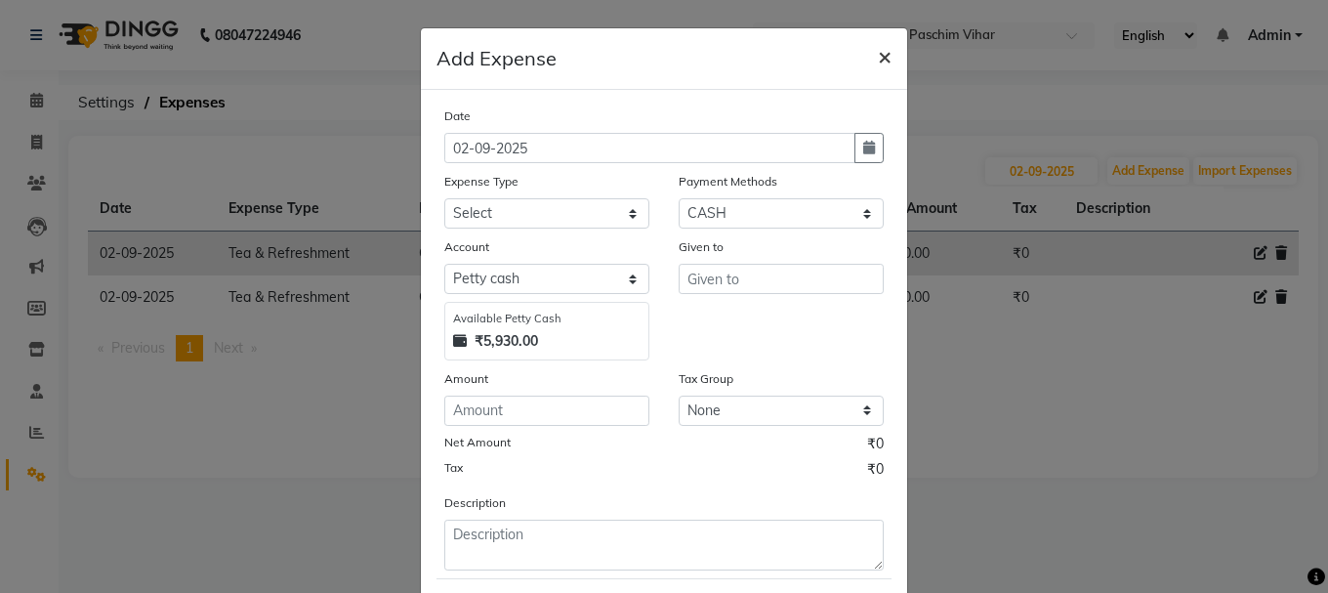
click at [878, 59] on span "×" at bounding box center [885, 55] width 14 height 29
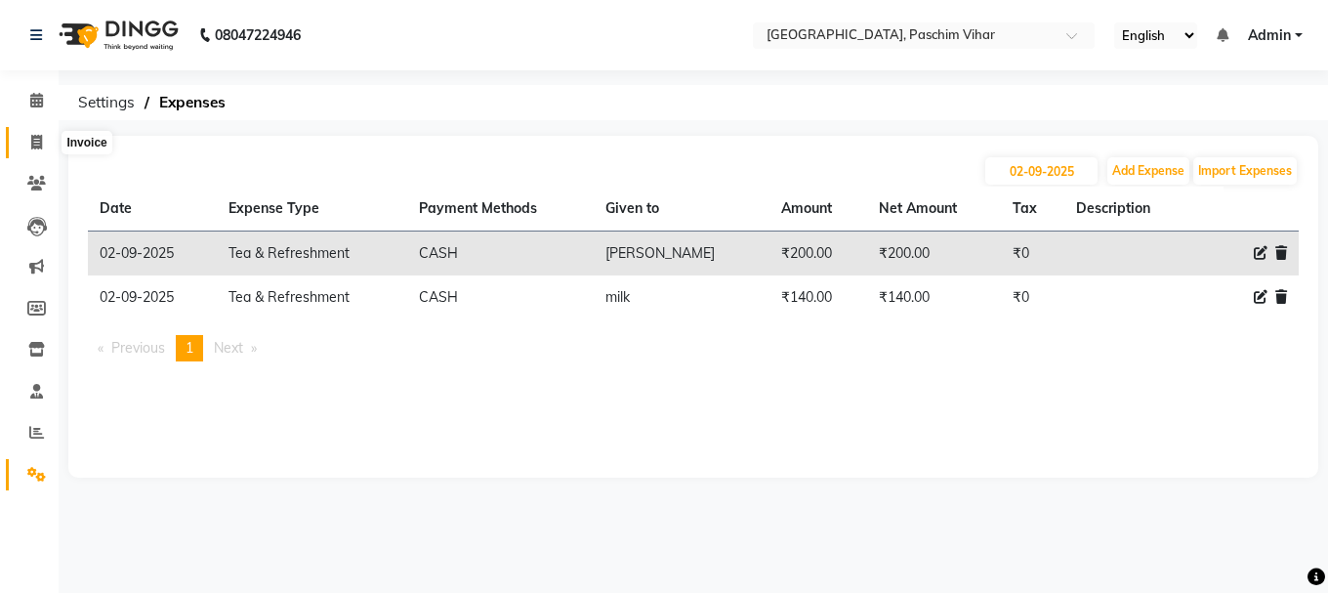
click at [33, 138] on icon at bounding box center [36, 142] width 11 height 15
select select "service"
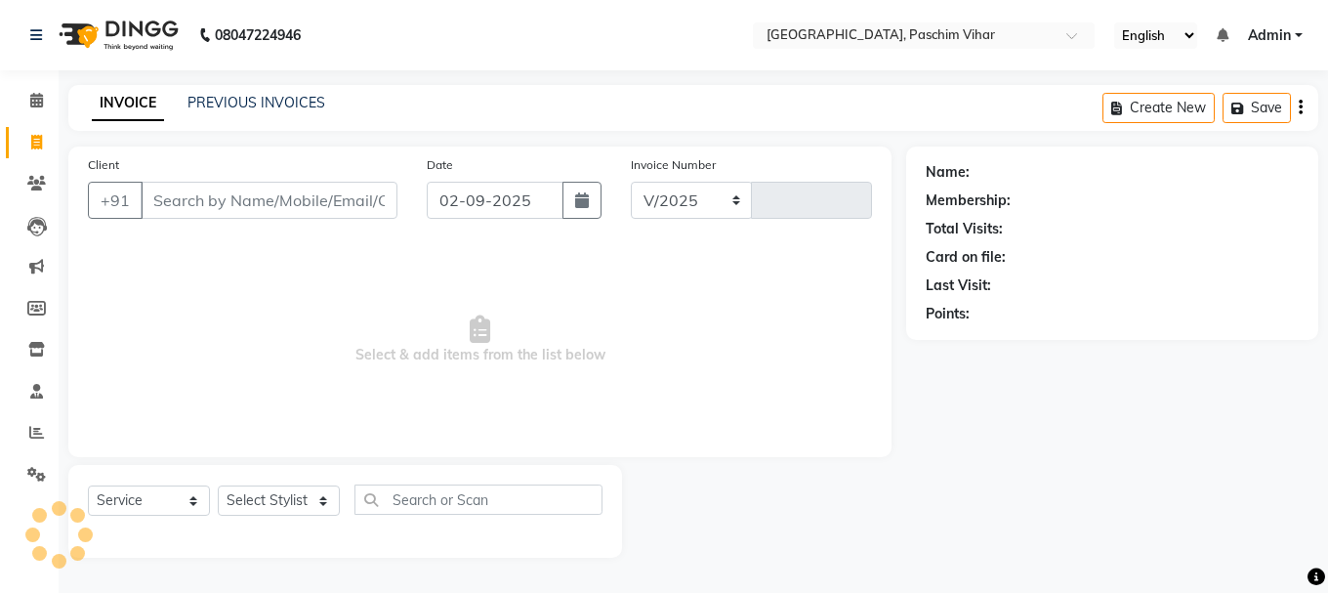
select select "223"
type input "3398"
